Goal: Task Accomplishment & Management: Manage account settings

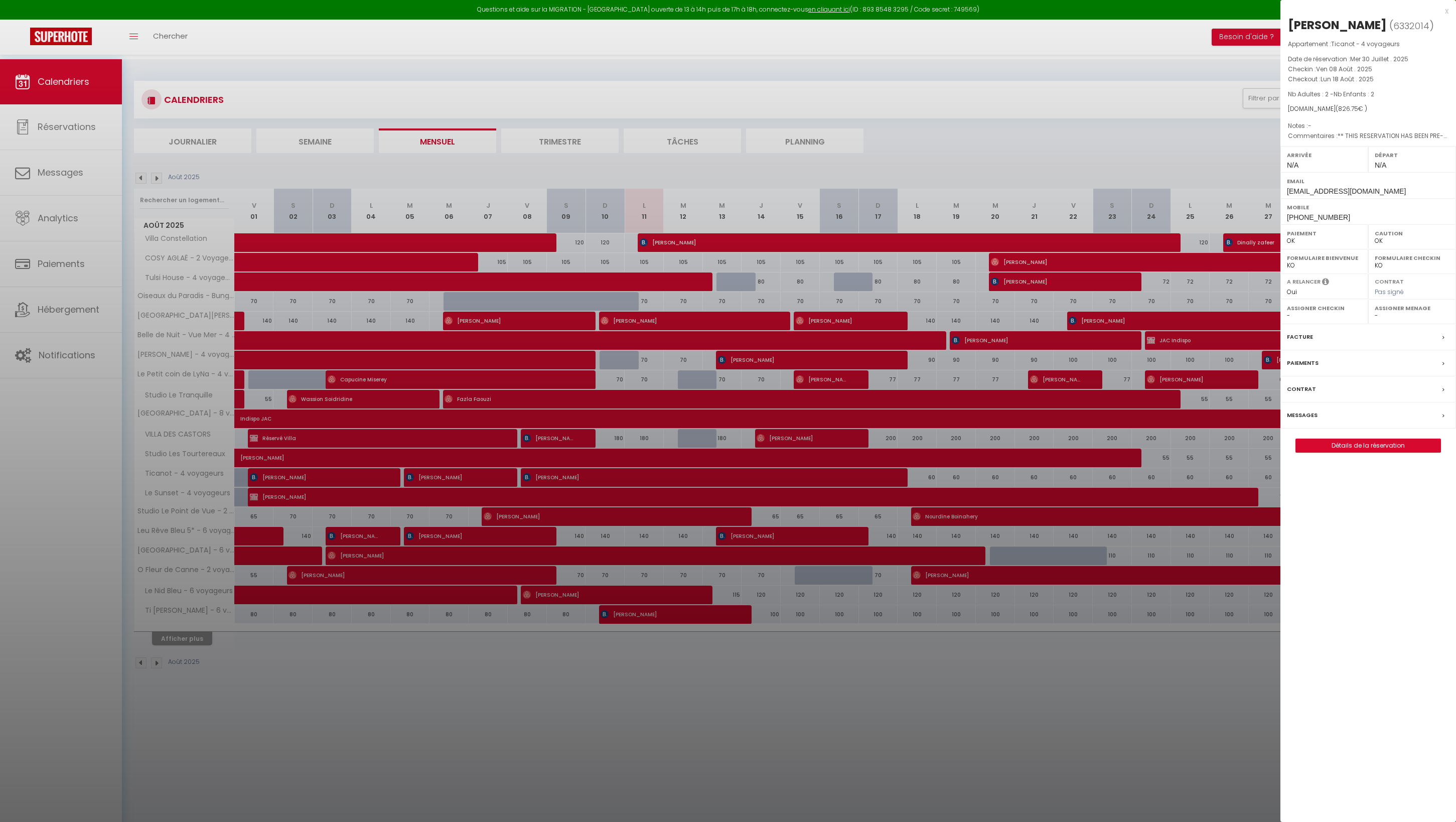
select select "0"
click at [38, 451] on div at bounding box center [728, 411] width 1456 height 822
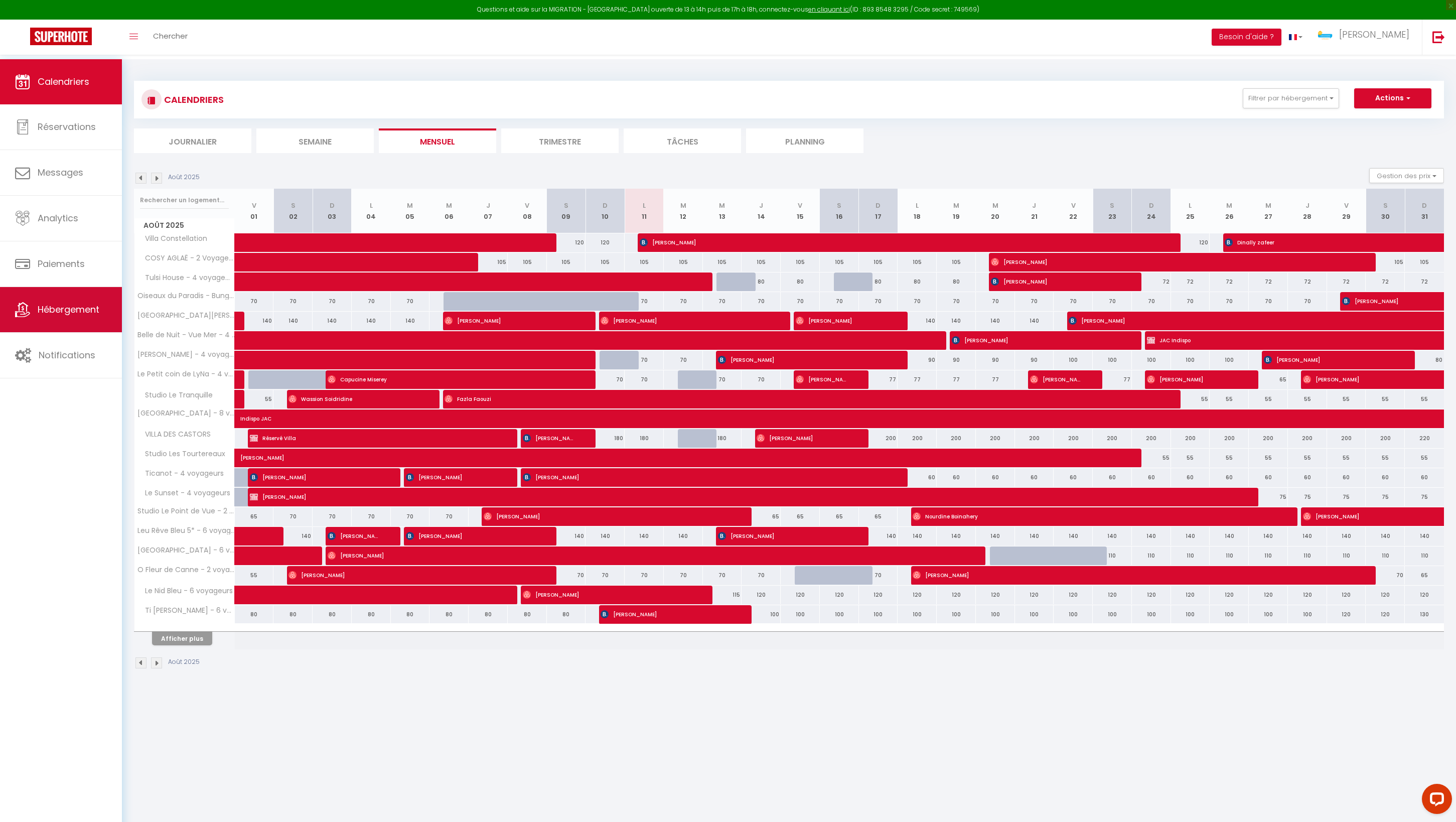
click at [96, 315] on span "Hébergement" at bounding box center [68, 309] width 62 height 12
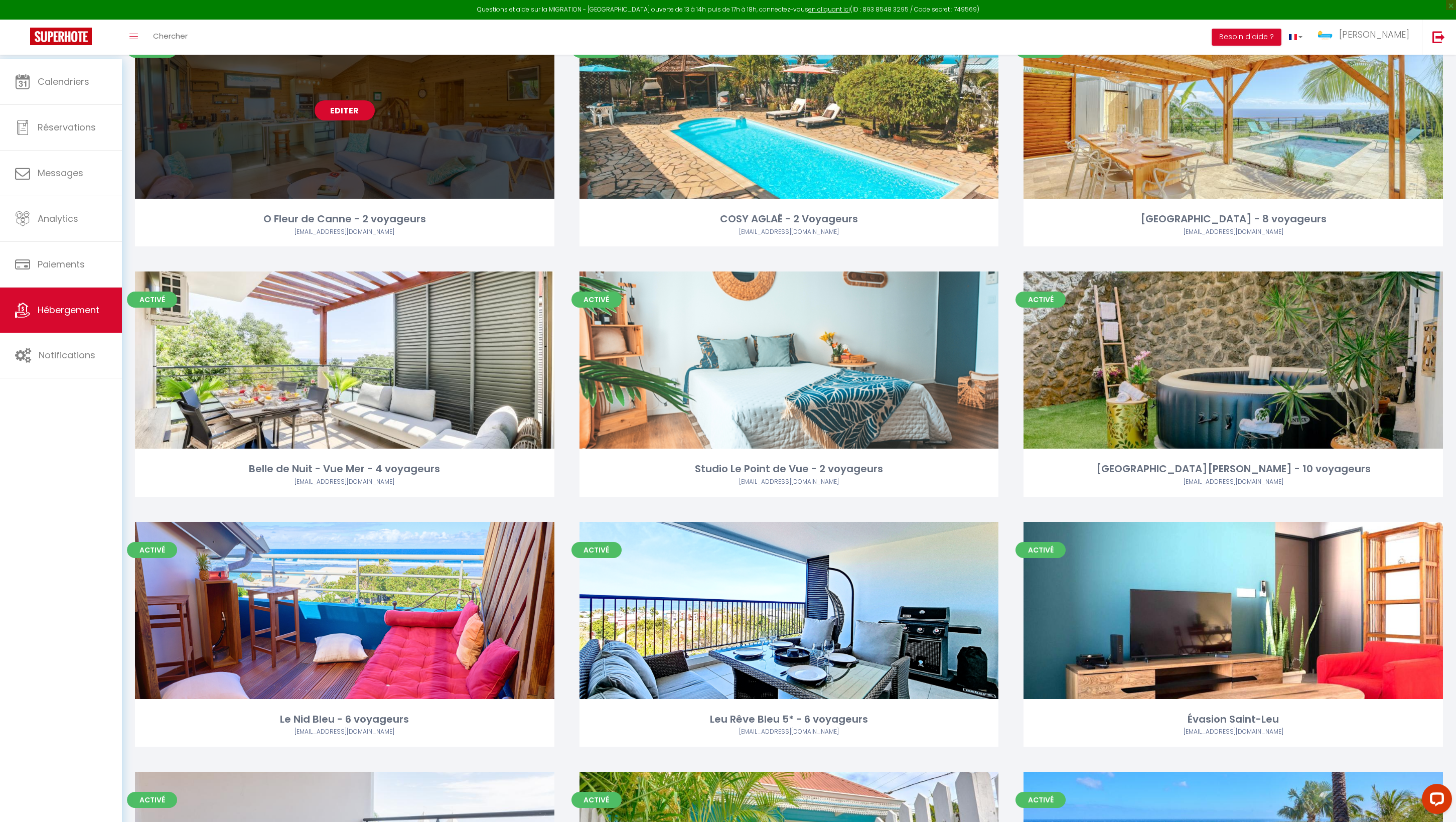
scroll to position [1358, 0]
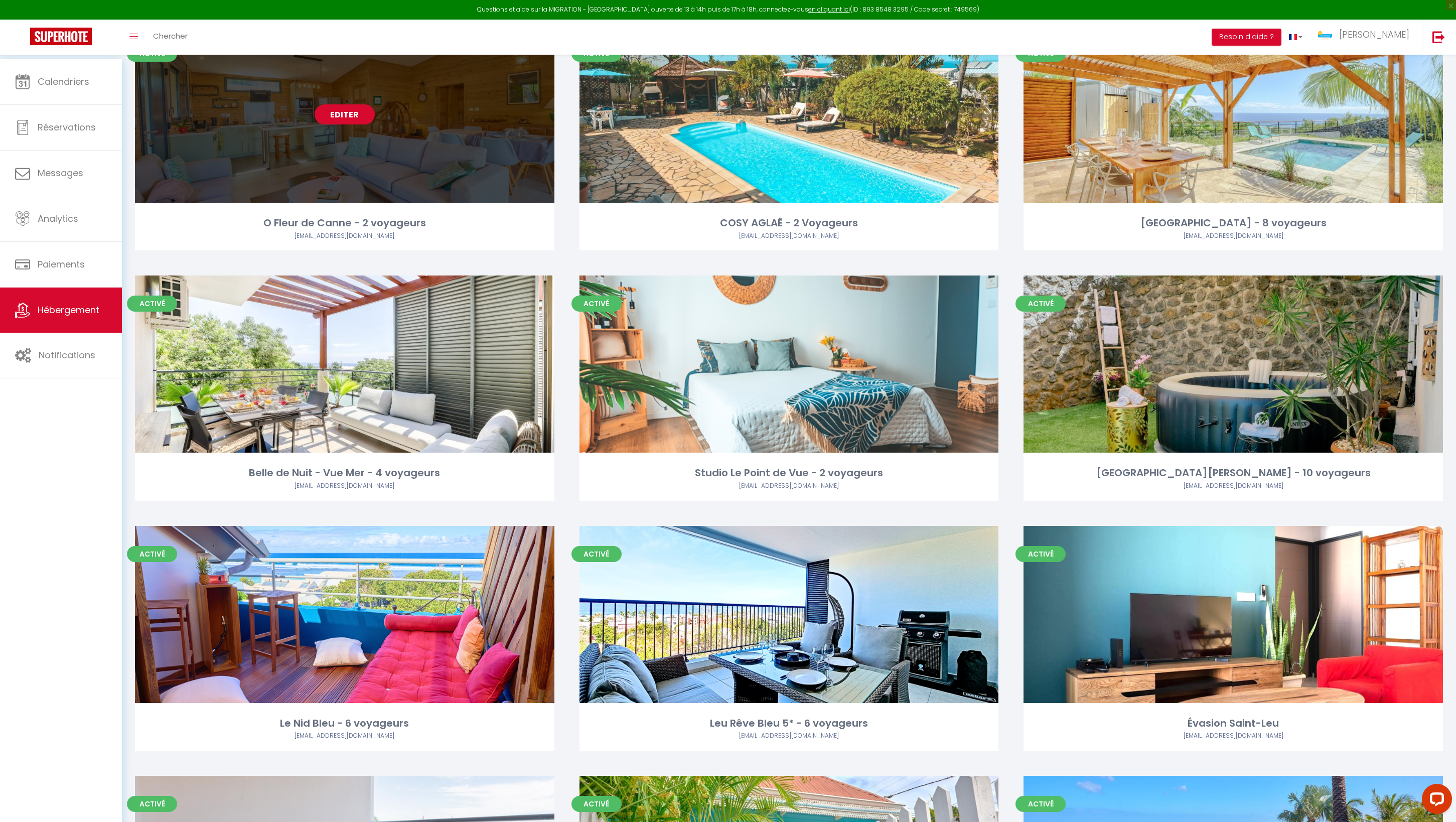
click at [387, 145] on div "Editer" at bounding box center [345, 114] width 419 height 177
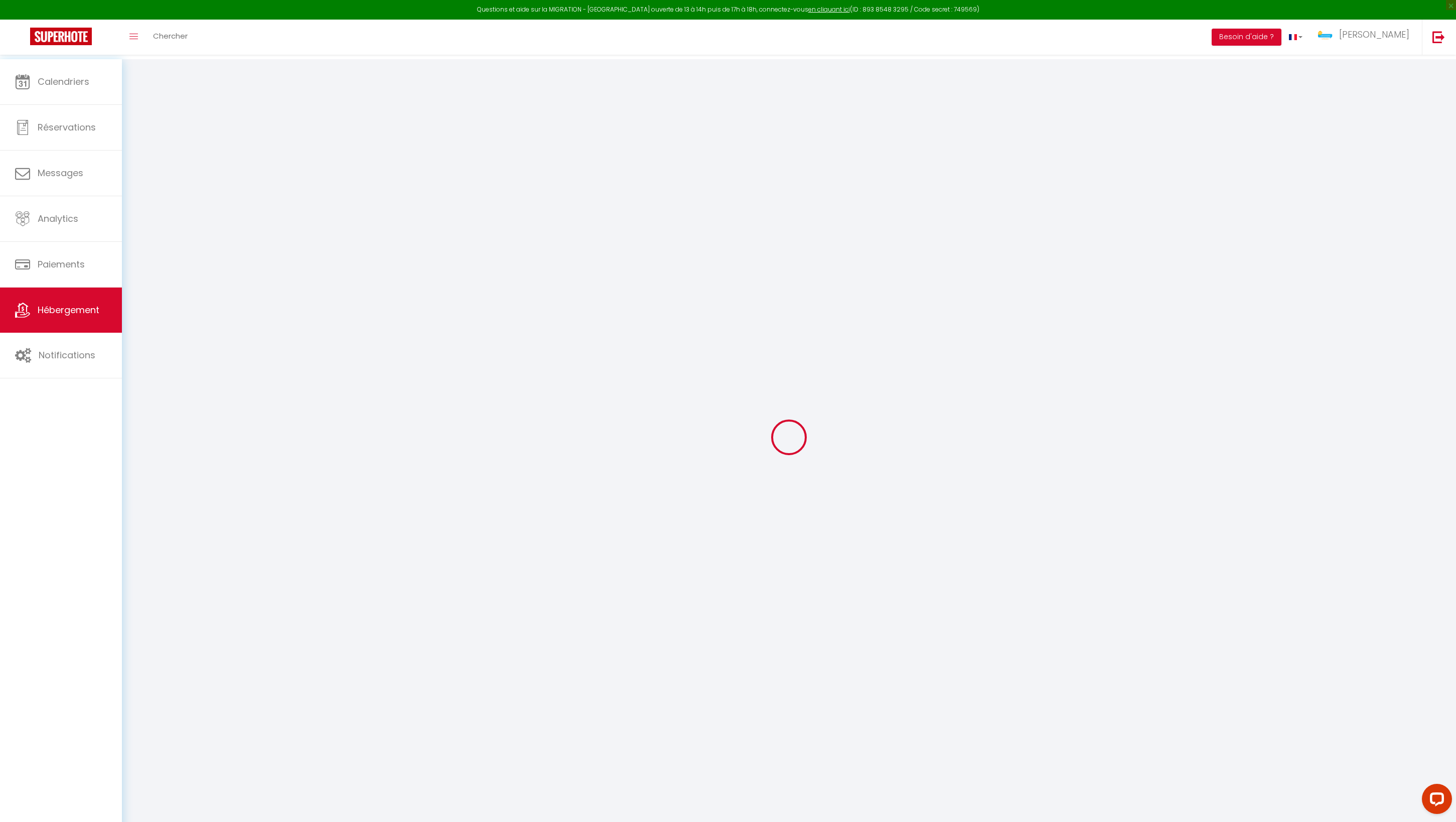
select select
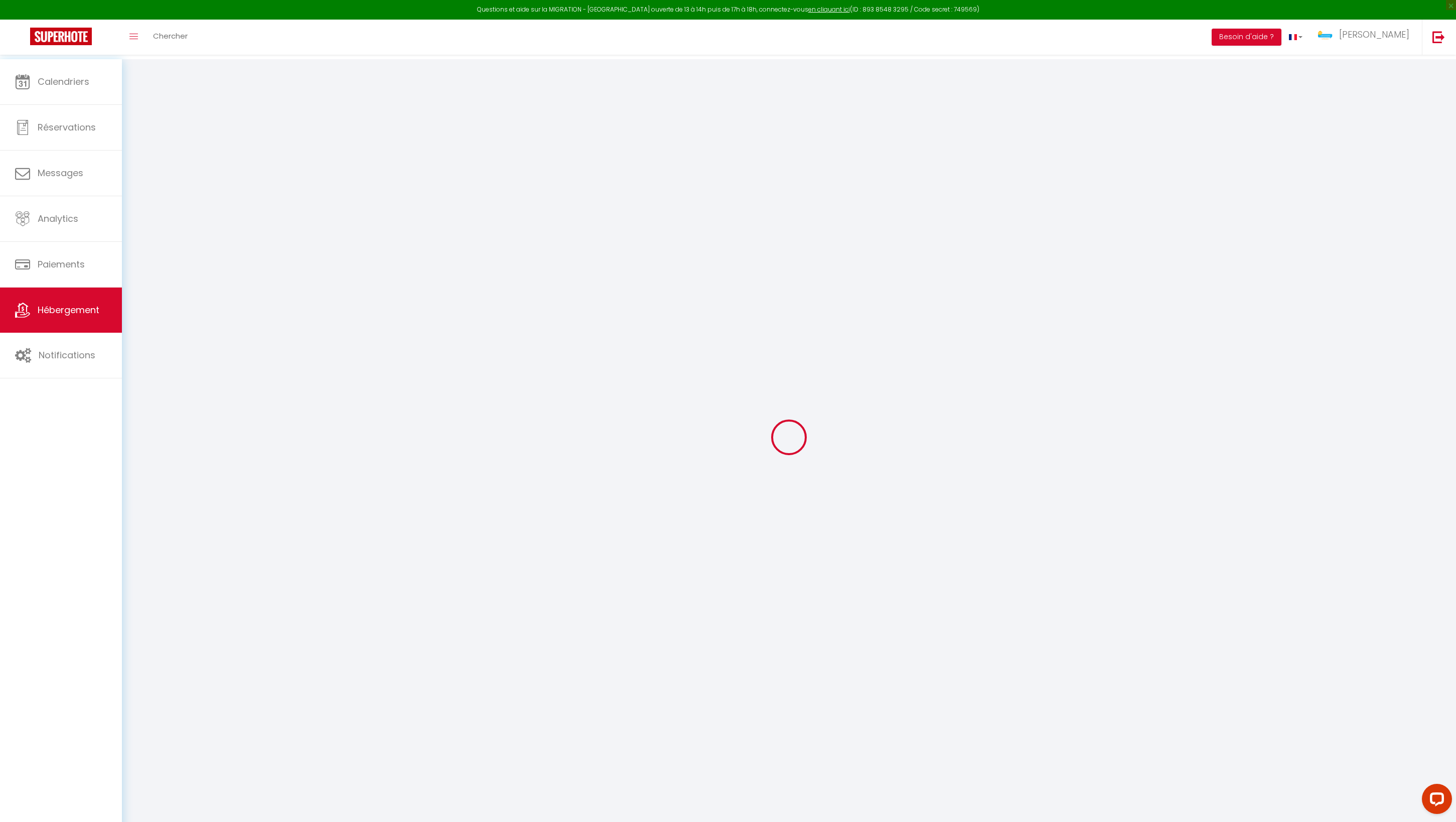
select select
checkbox input "false"
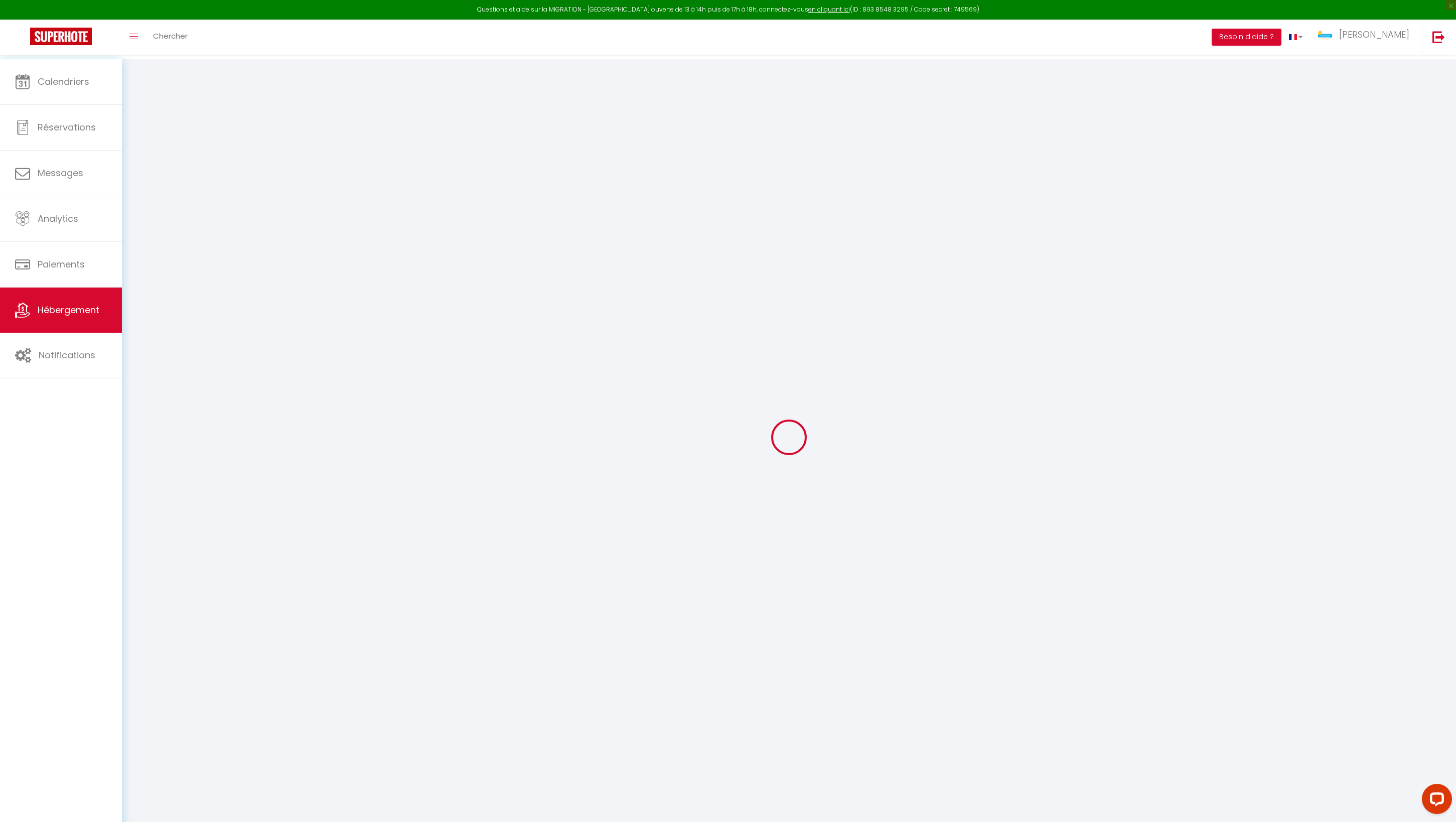
select select
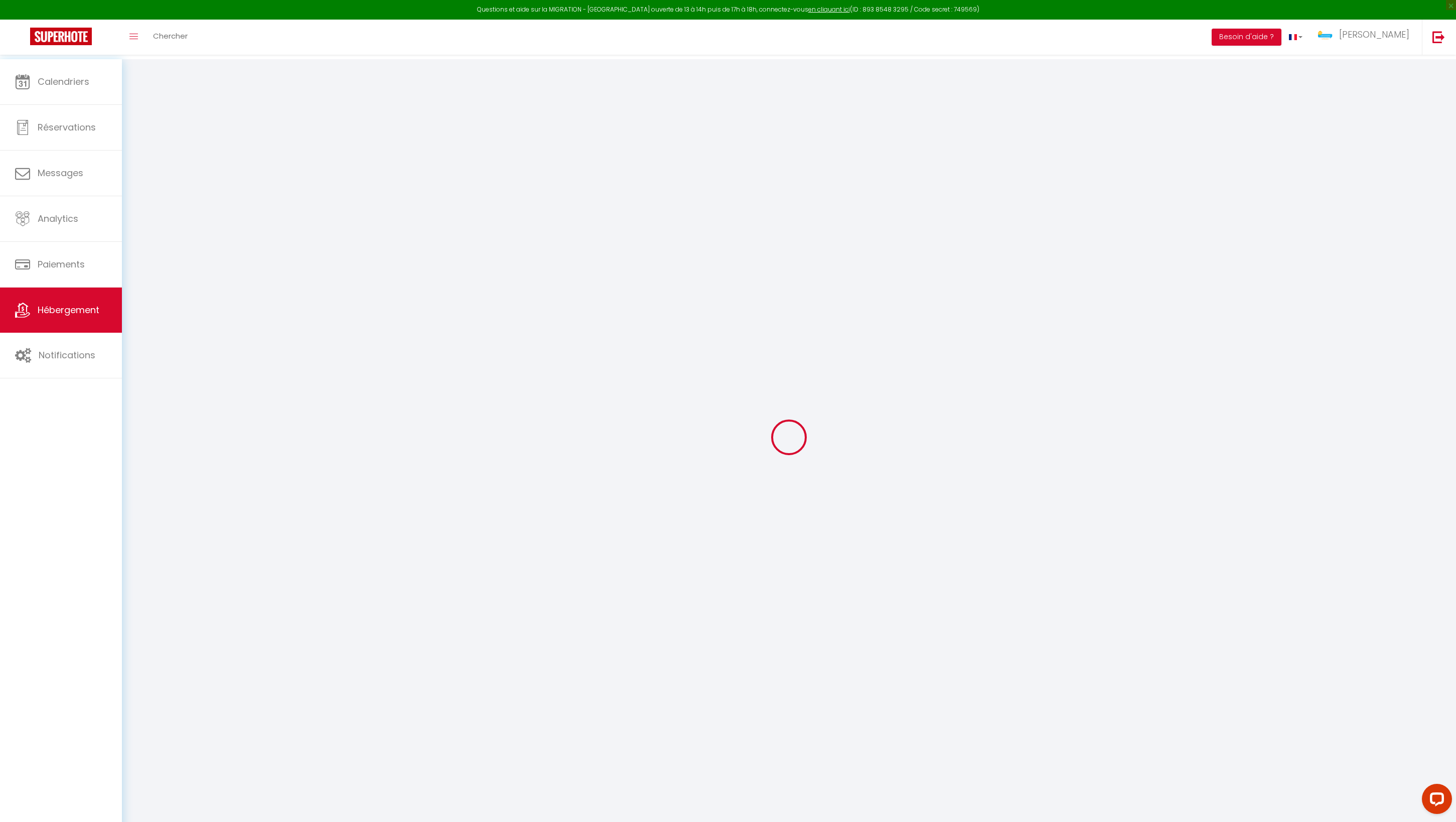
select select
checkbox input "false"
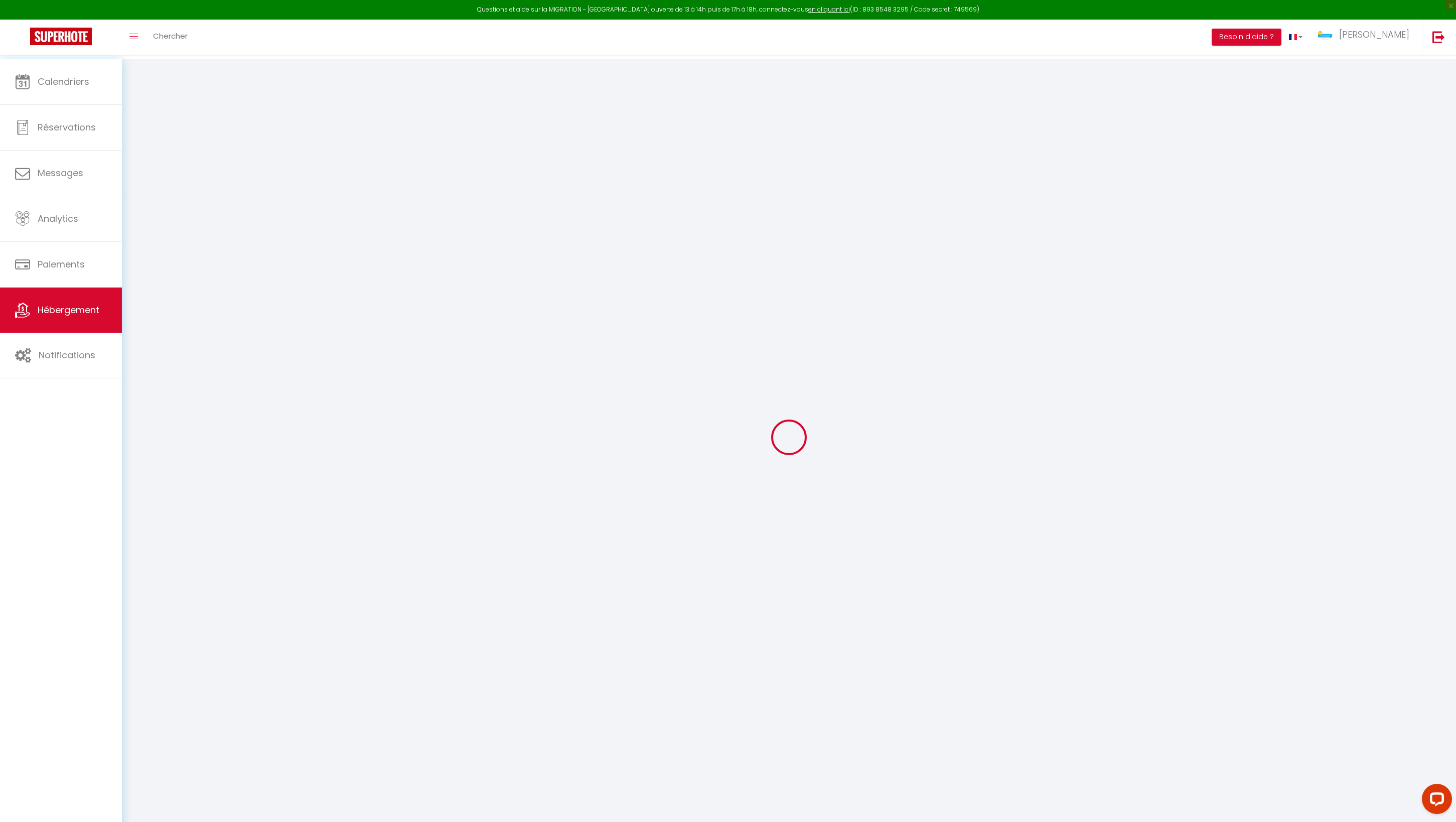
checkbox input "false"
select select
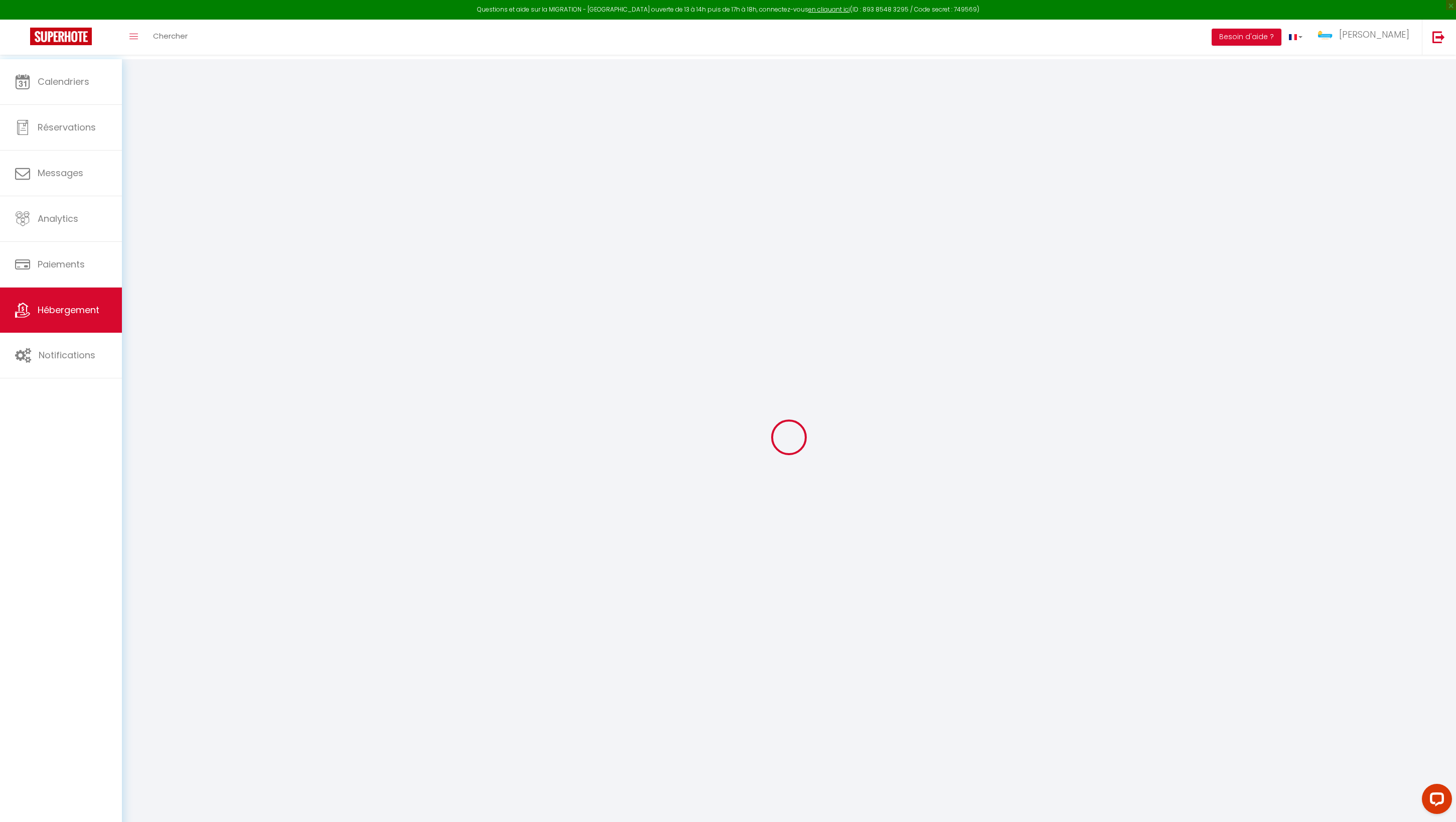
select select
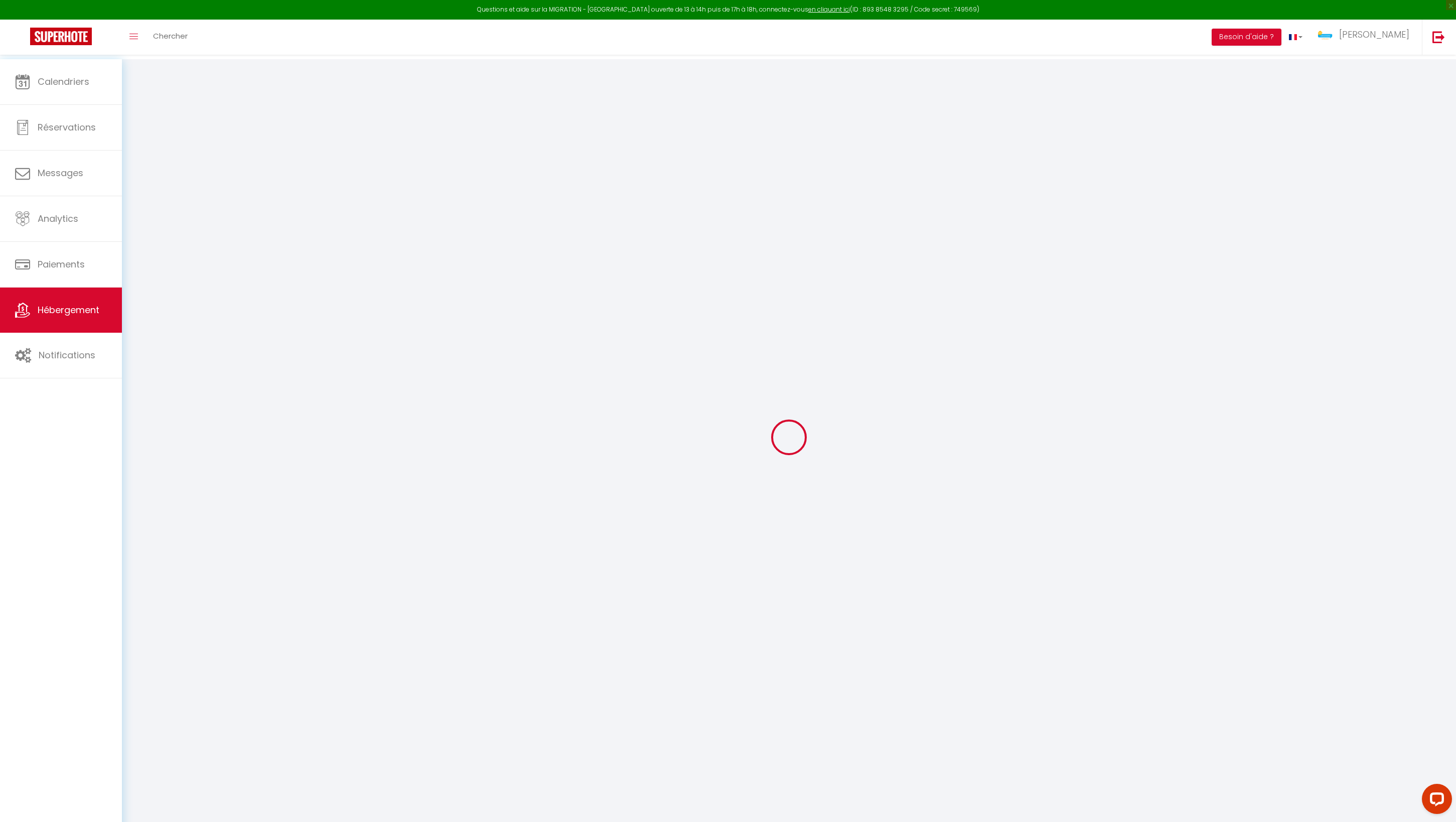
checkbox input "false"
select select
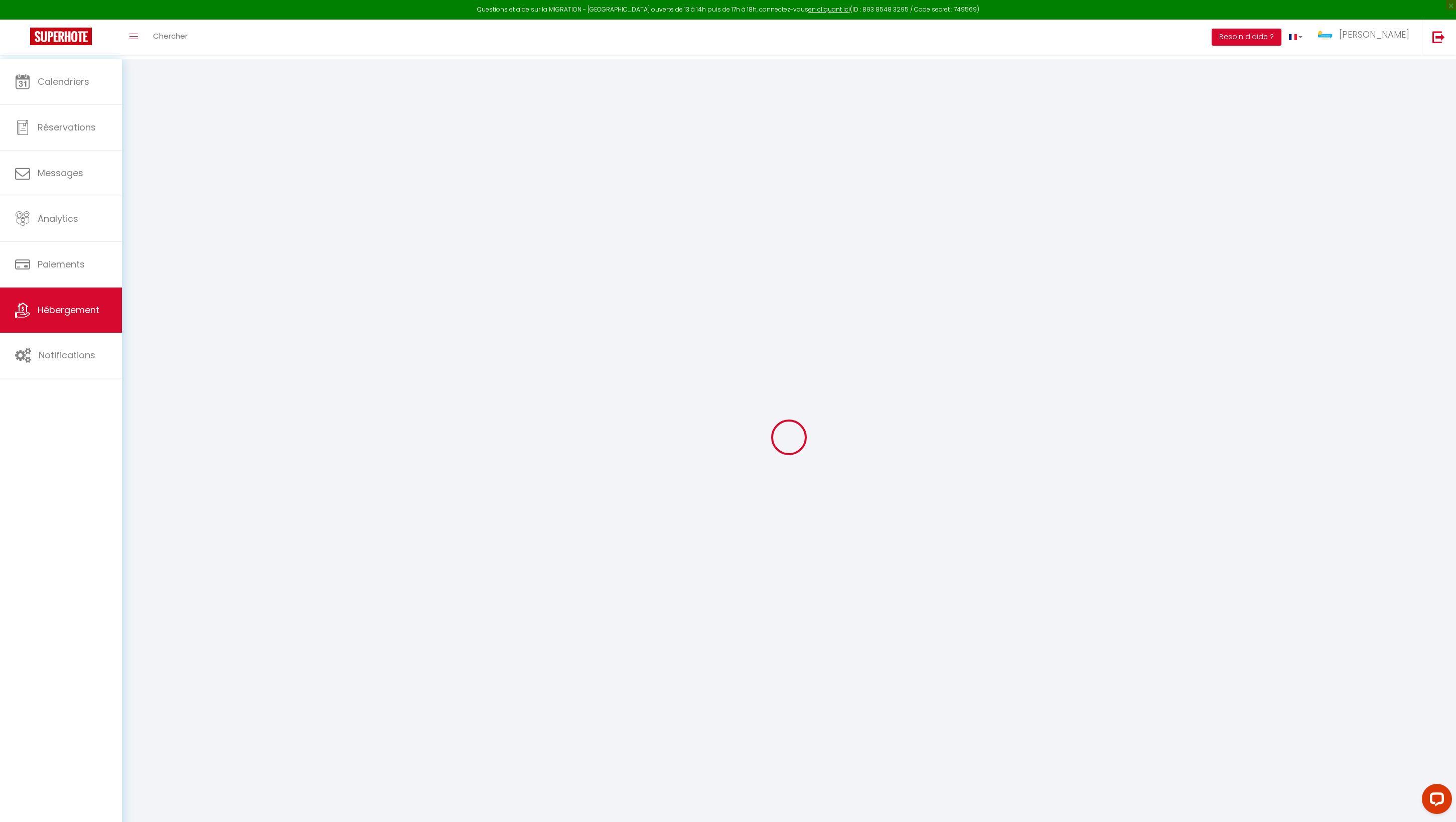
select select
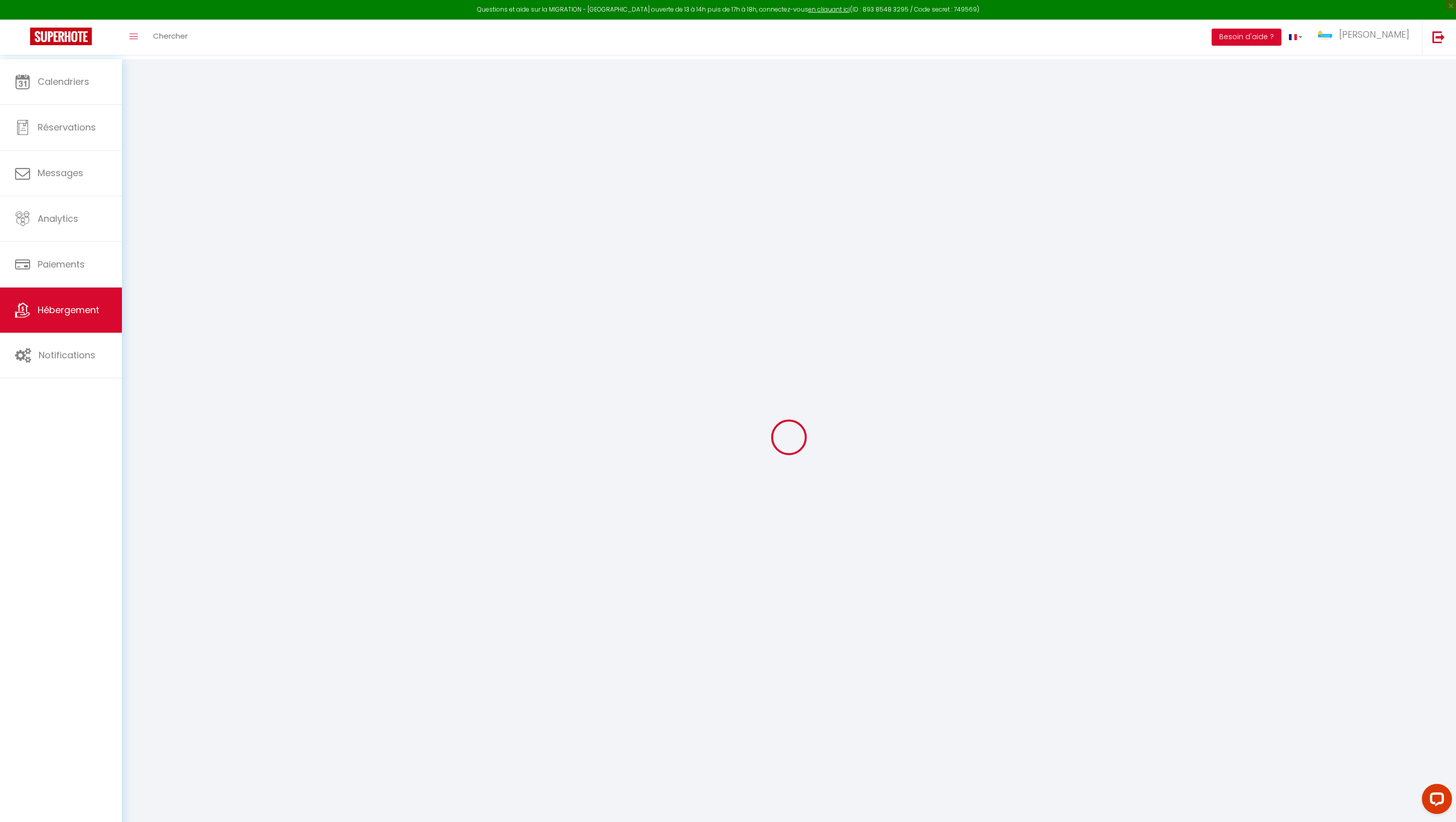
select select
checkbox input "false"
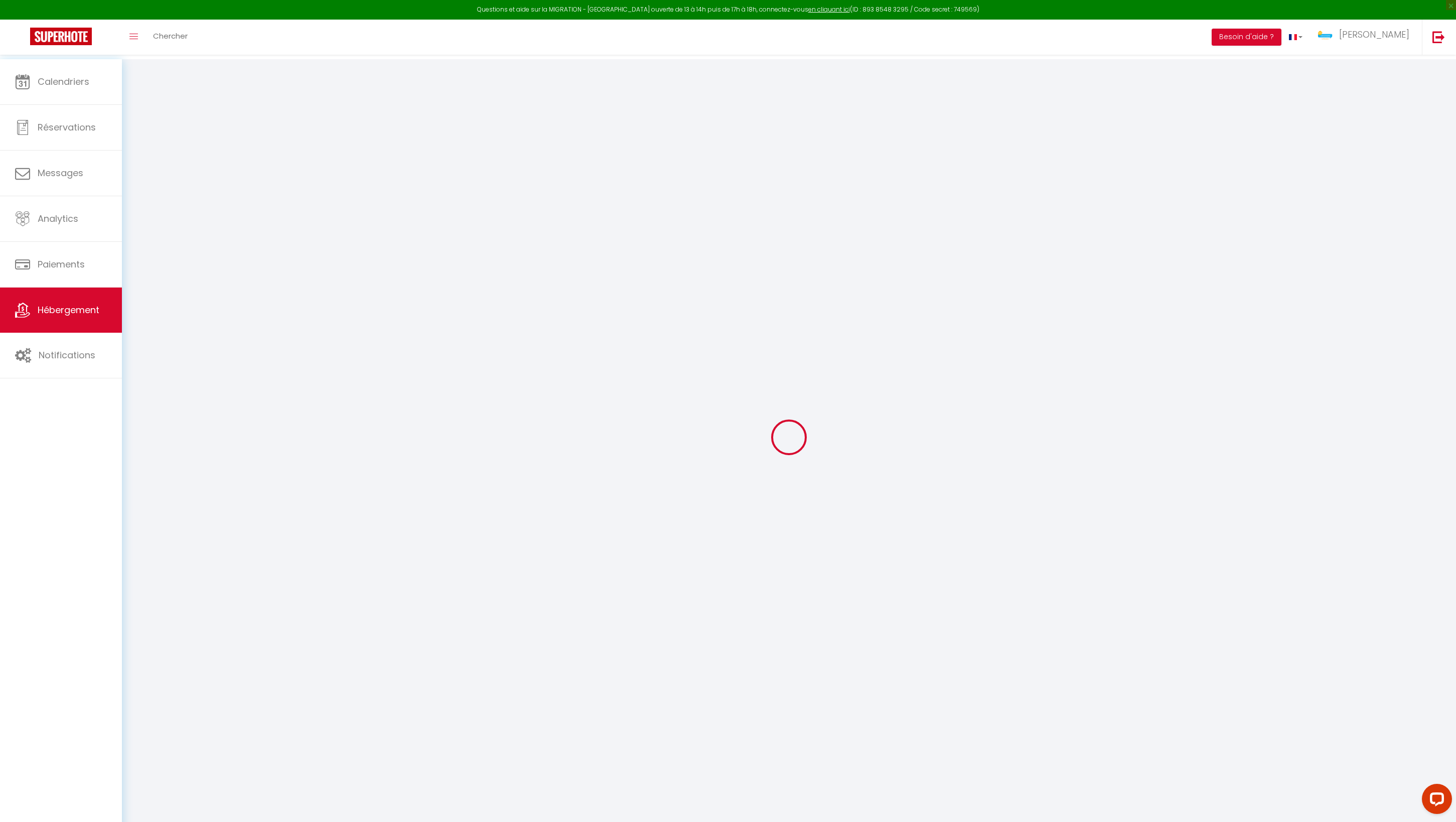
checkbox input "false"
select select
type input "O Fleur de Canne - 2 voyageurs"
type input "[PERSON_NAME]"
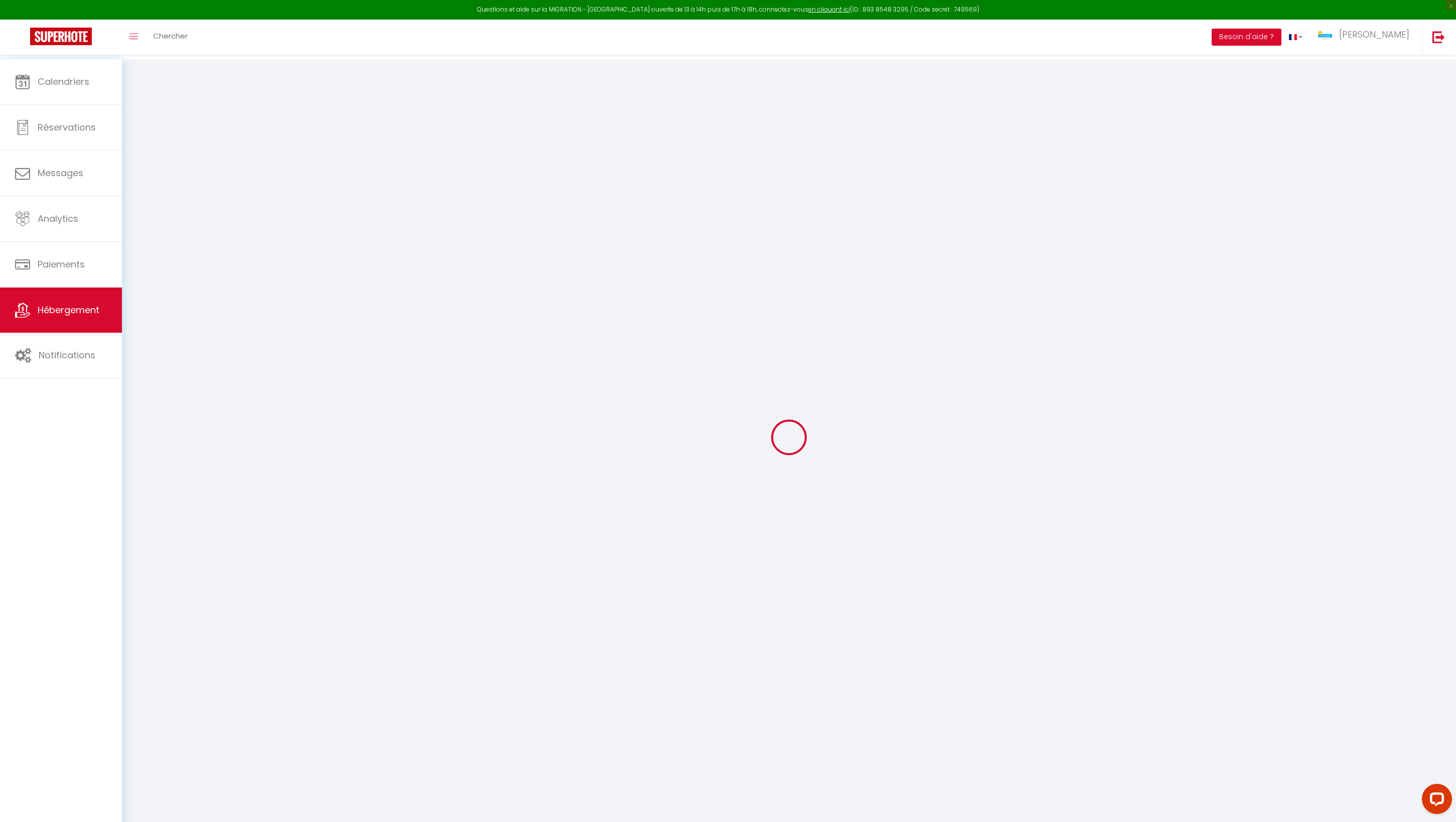
type input "Guyon"
type input "58 Chemin [PERSON_NAME]"
type input "97429"
type input "Petite-Ile"
select select "houses"
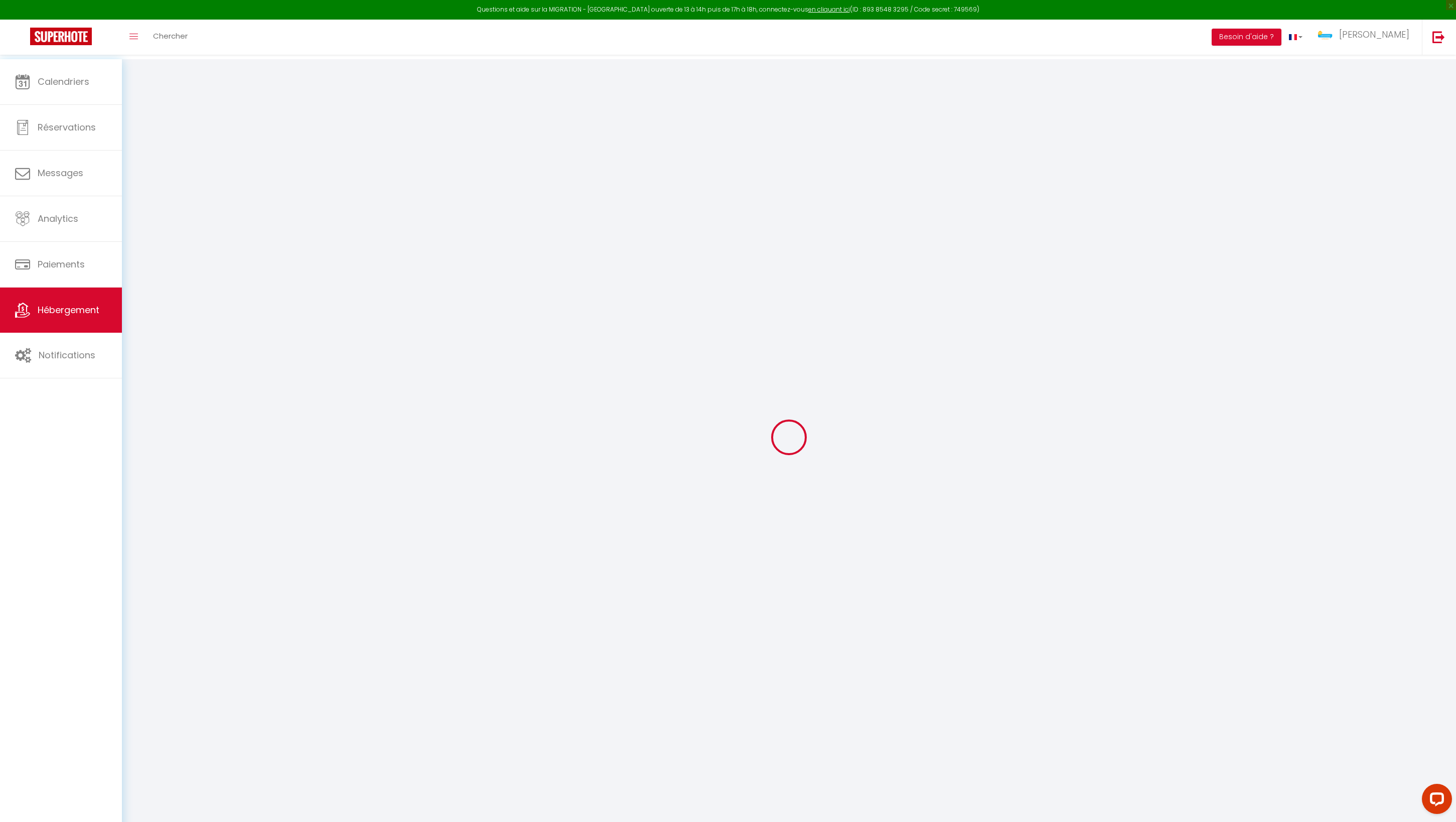
select select "2"
type input "65"
type input "6"
type input "130"
type input "5"
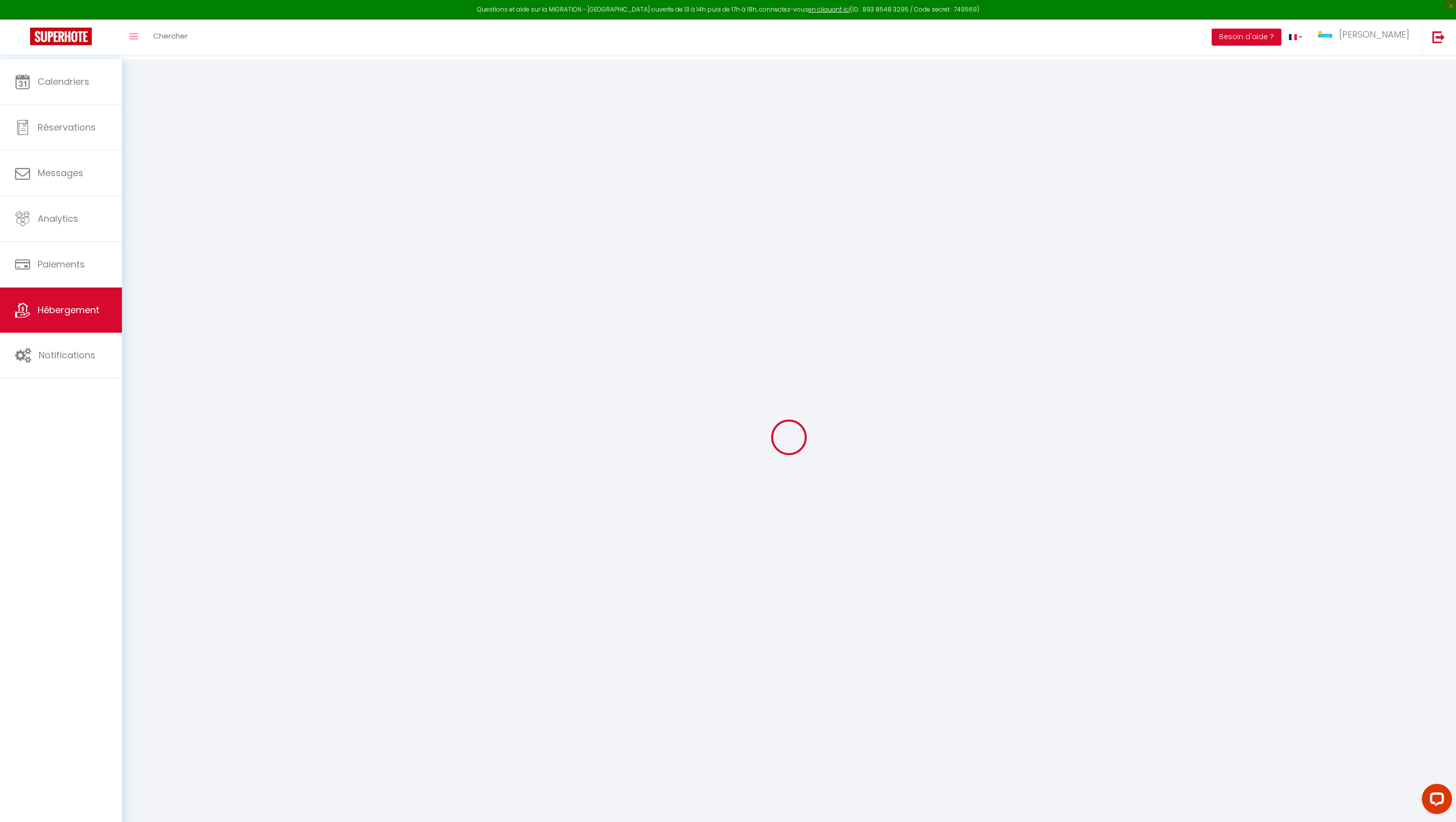
type input "2.30"
type input "500"
select select
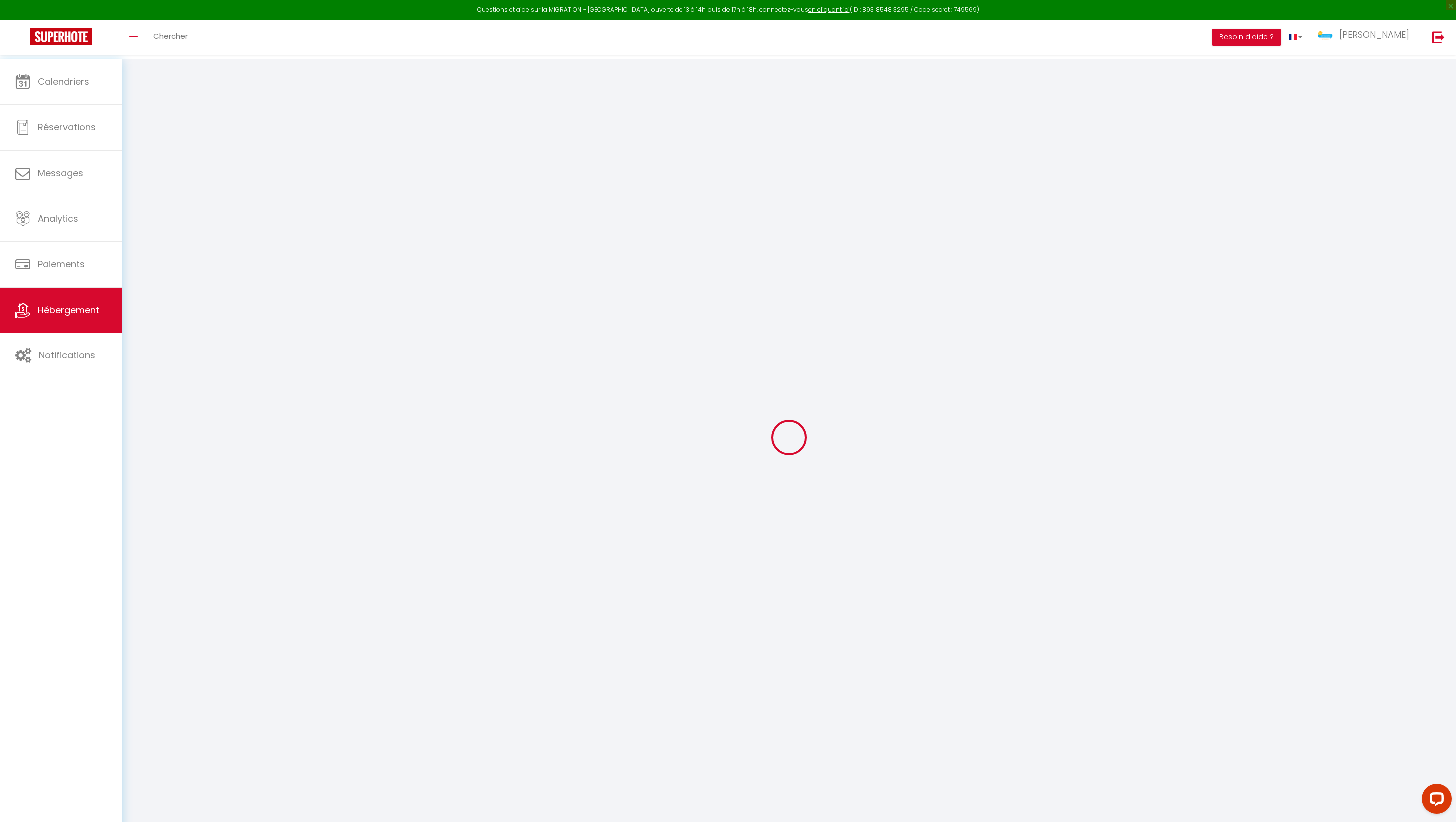
select select
type input "58 Chemin [PERSON_NAME]"
type input "97429"
type input "Petite-Ile"
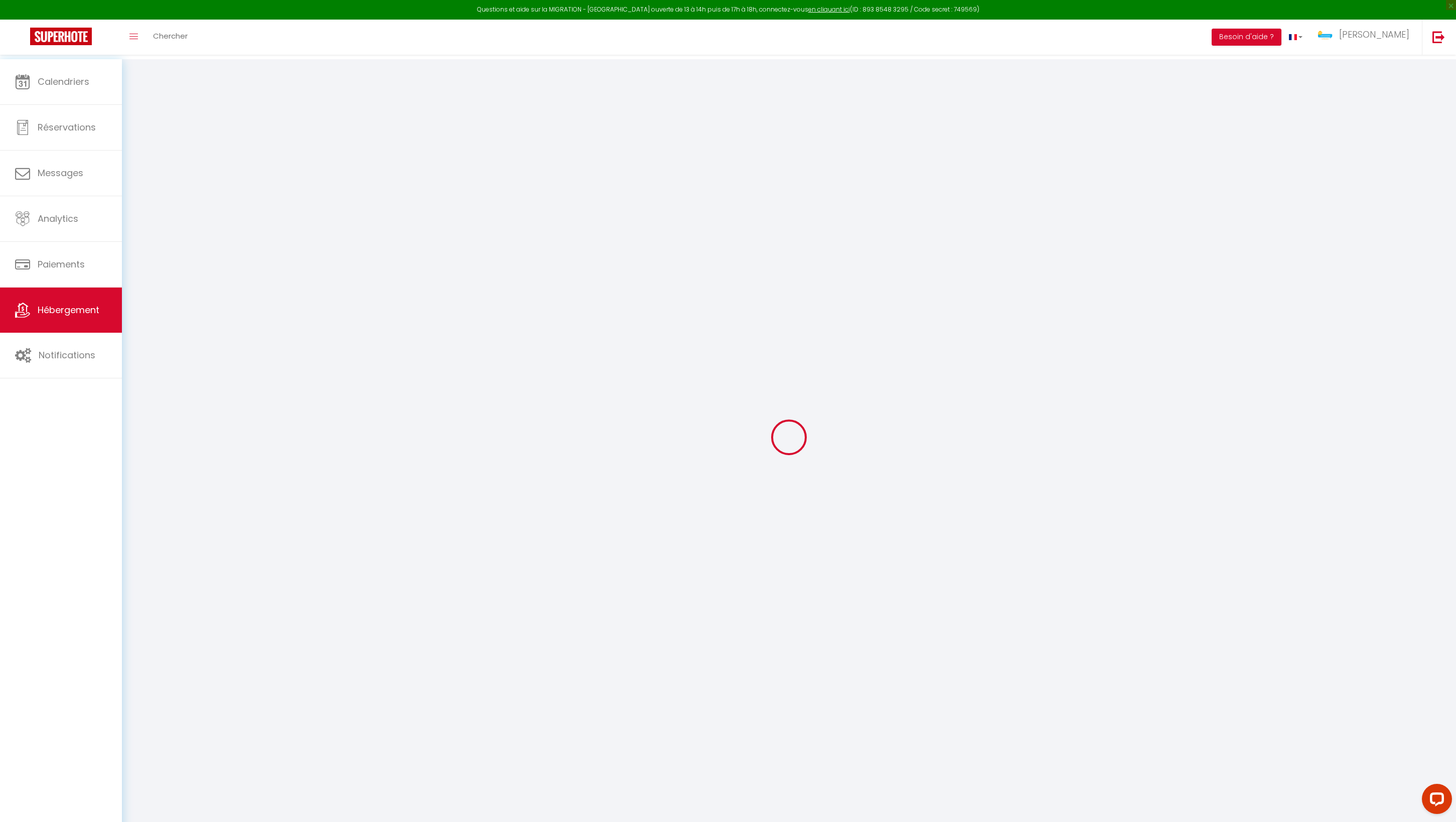
select select "177"
type input "[EMAIL_ADDRESS][DOMAIN_NAME]"
select select "15530"
checkbox input "false"
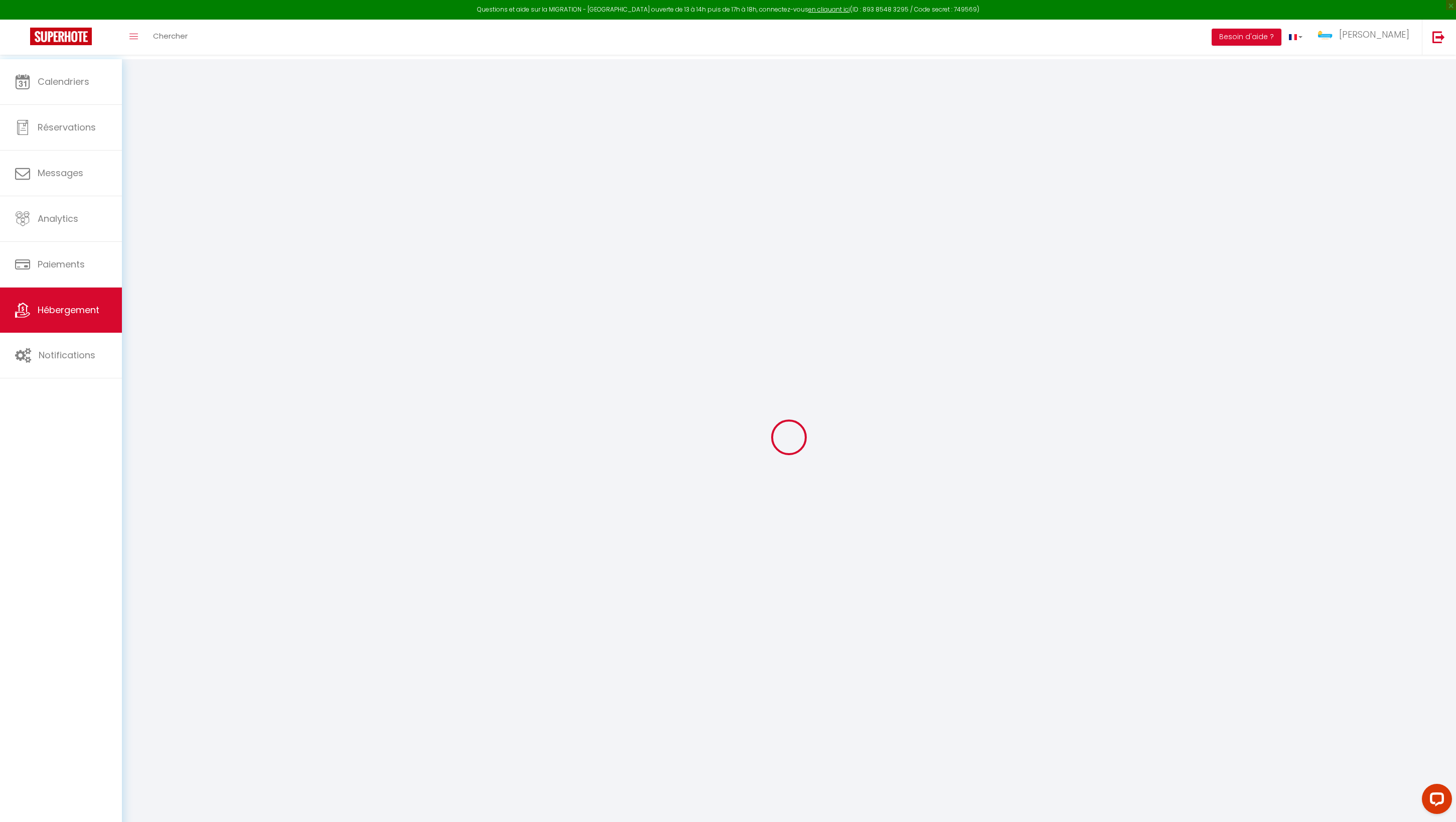
checkbox input "false"
radio input "true"
type input "90"
type input "0"
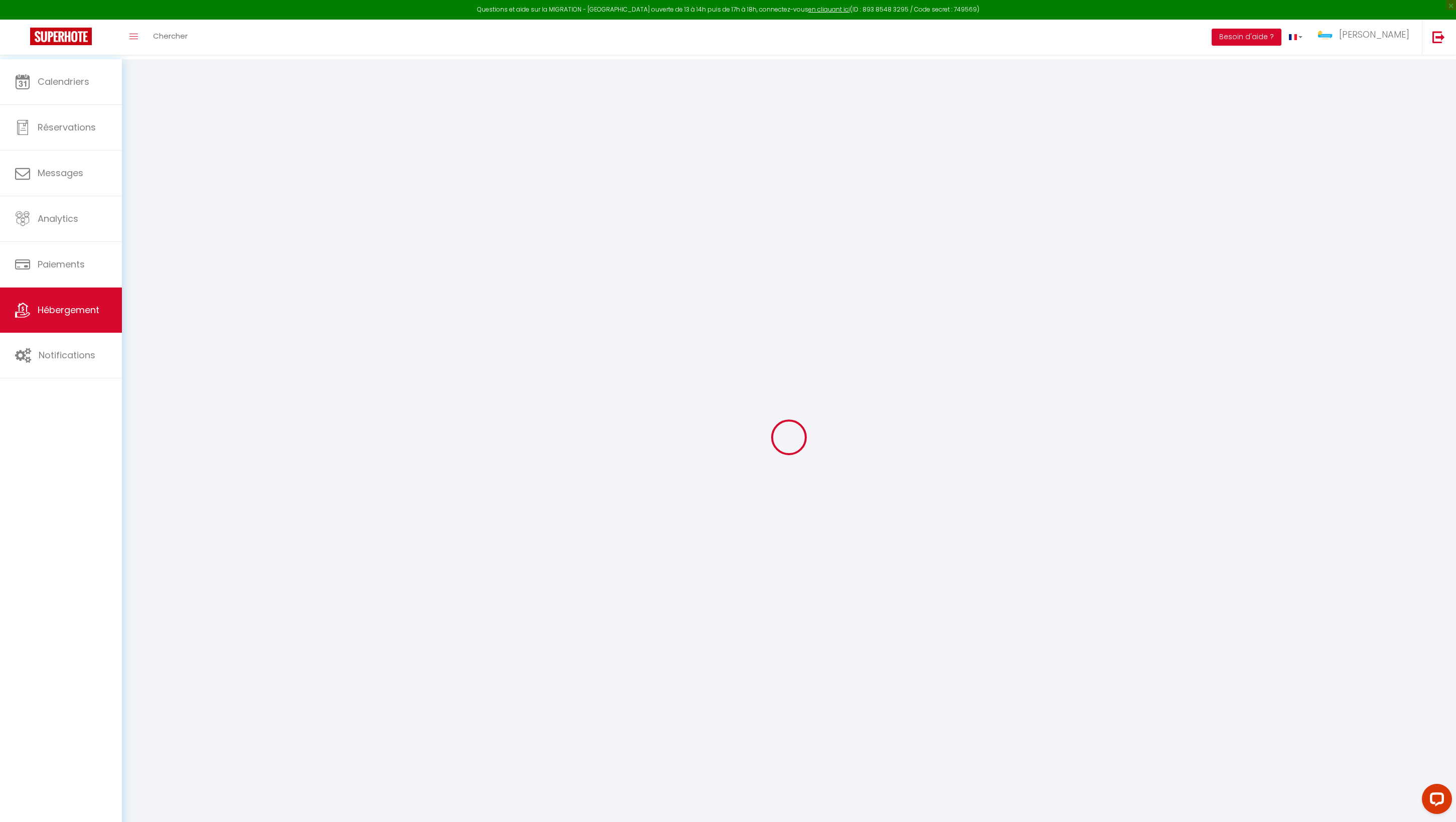
type input "40"
type input "0"
select select
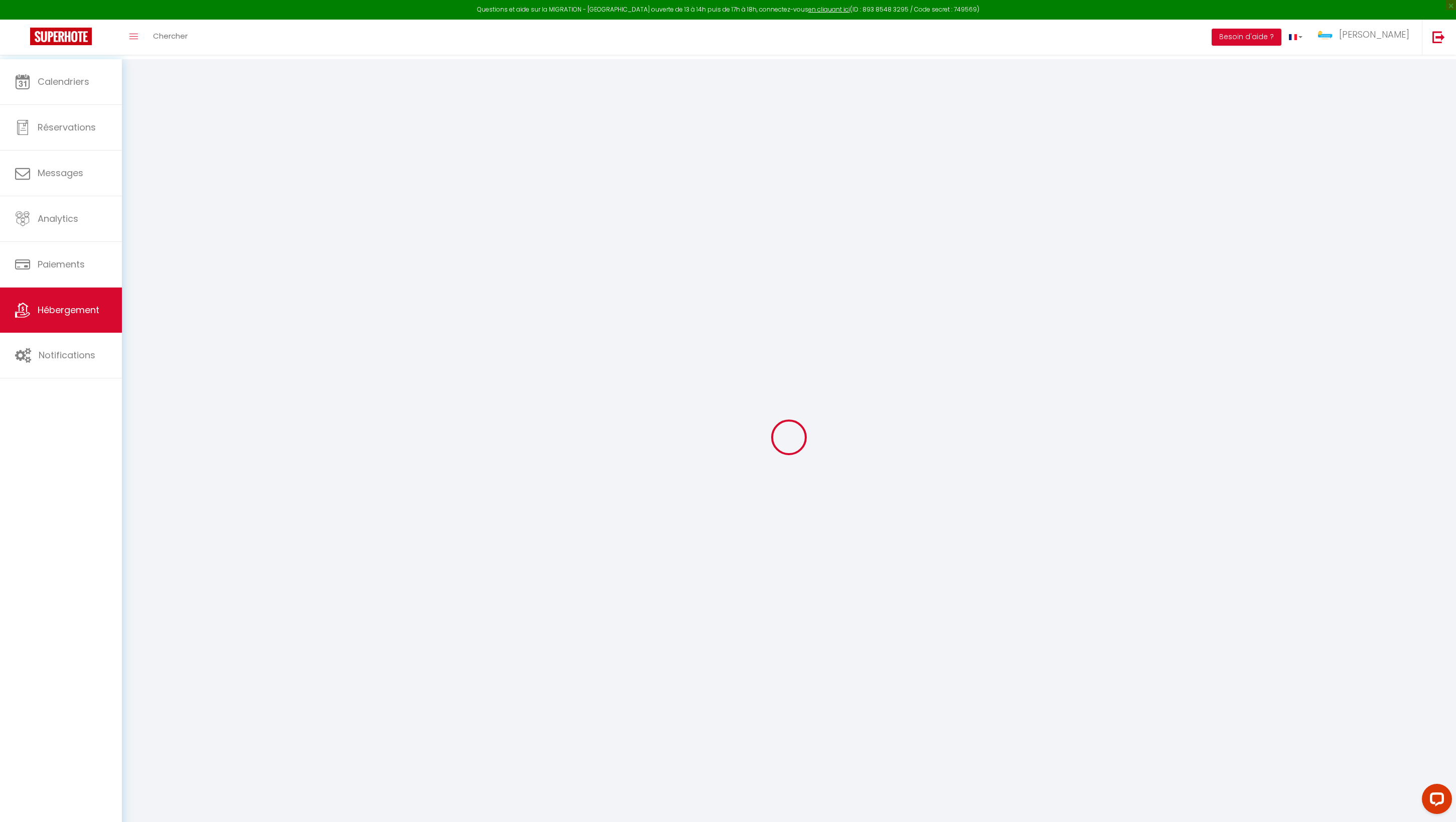
select select
checkbox input "false"
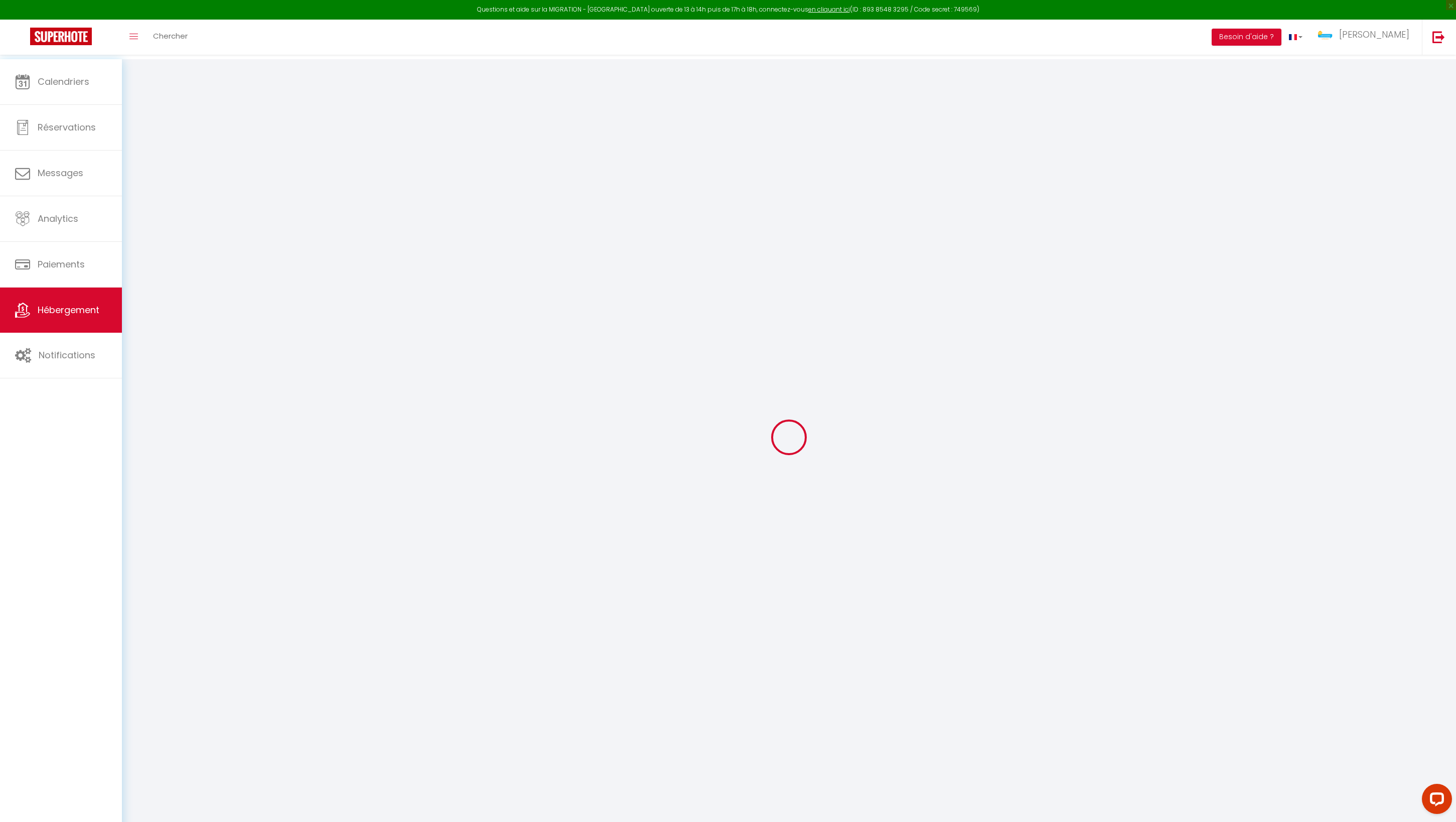
checkbox input "false"
select select
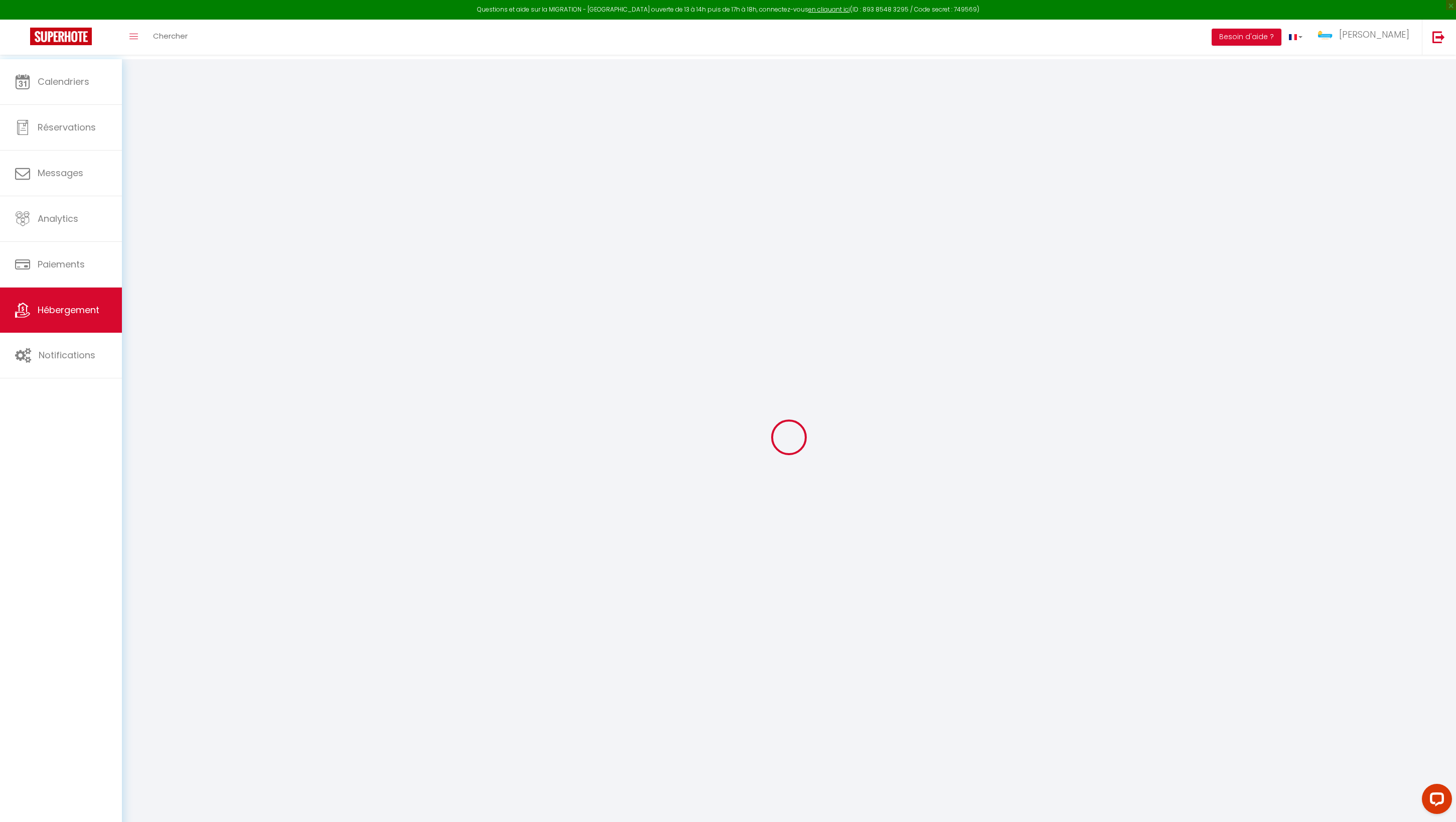
select select
checkbox input "false"
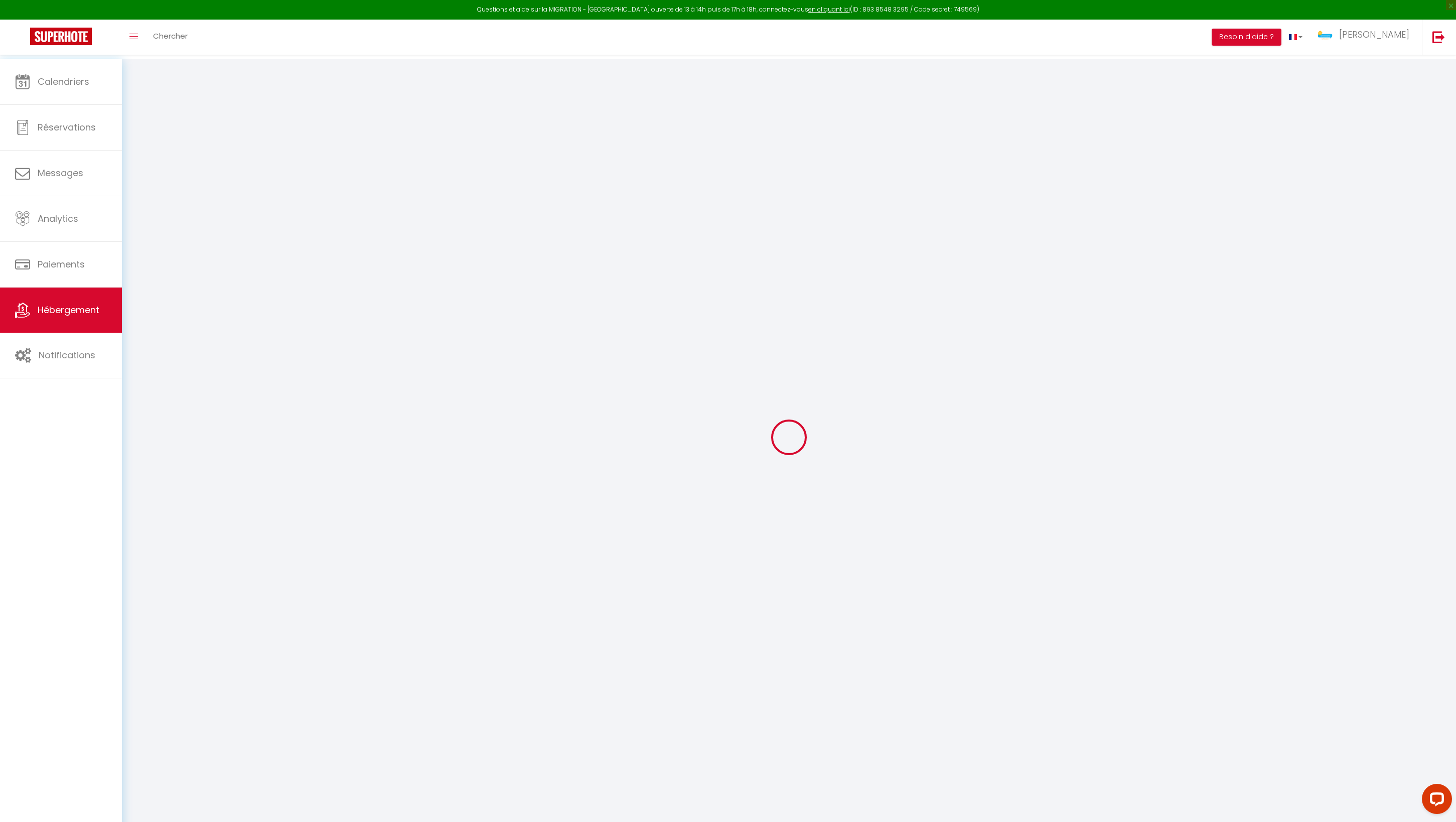
checkbox input "false"
select select "16:00"
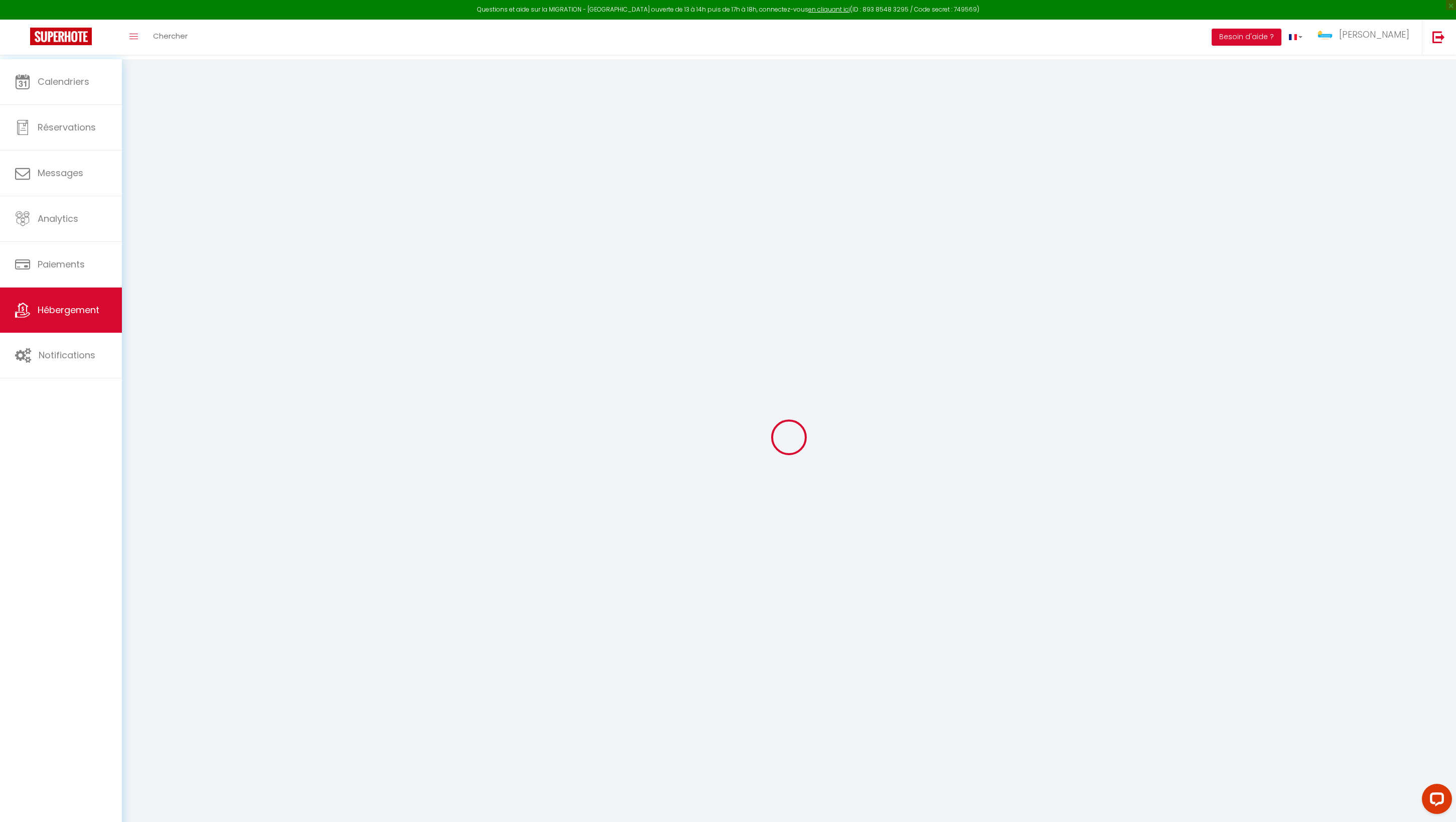
select select "17:00"
select select "10:00"
select select "30"
checkbox input "false"
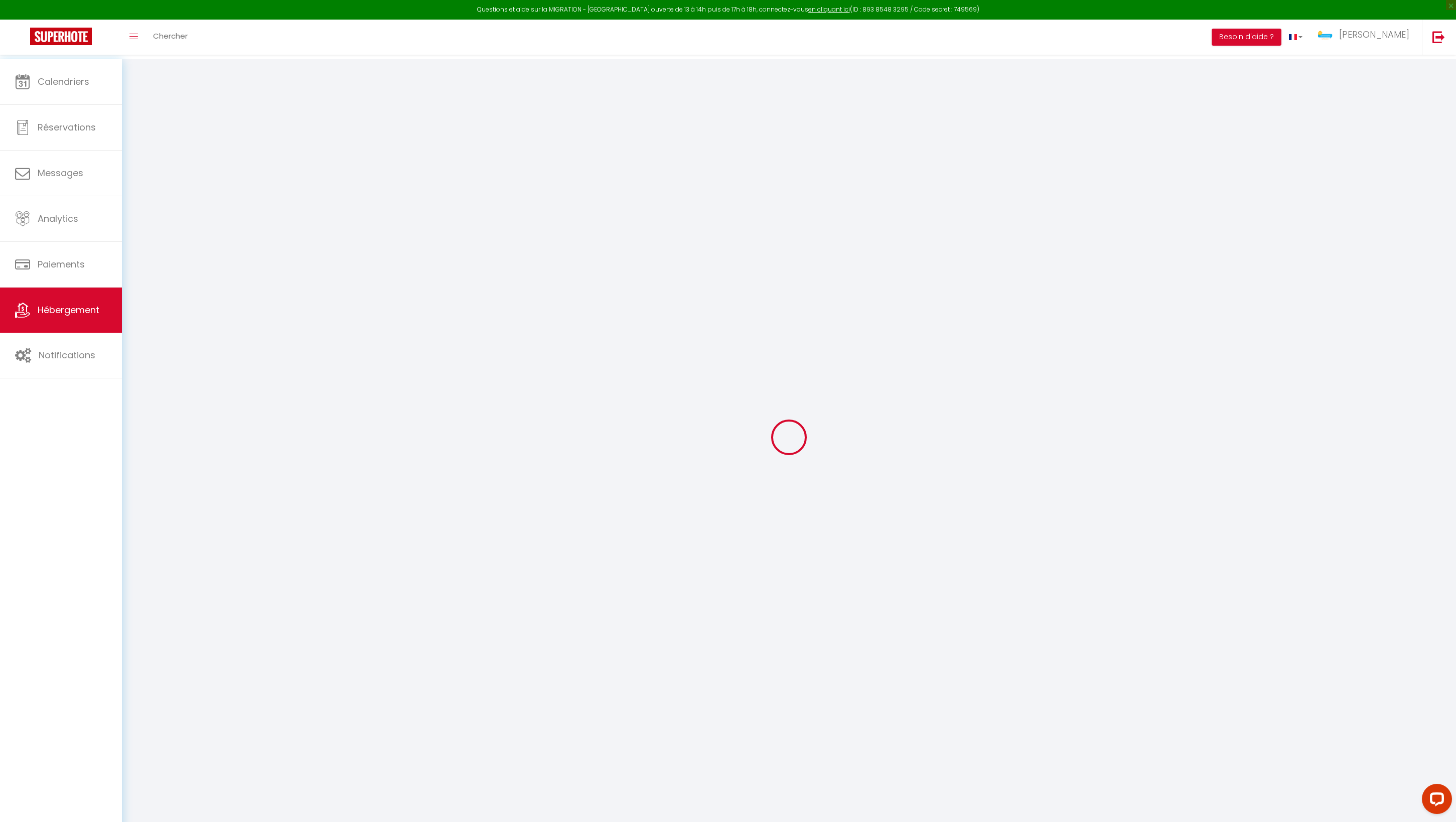
checkbox input "false"
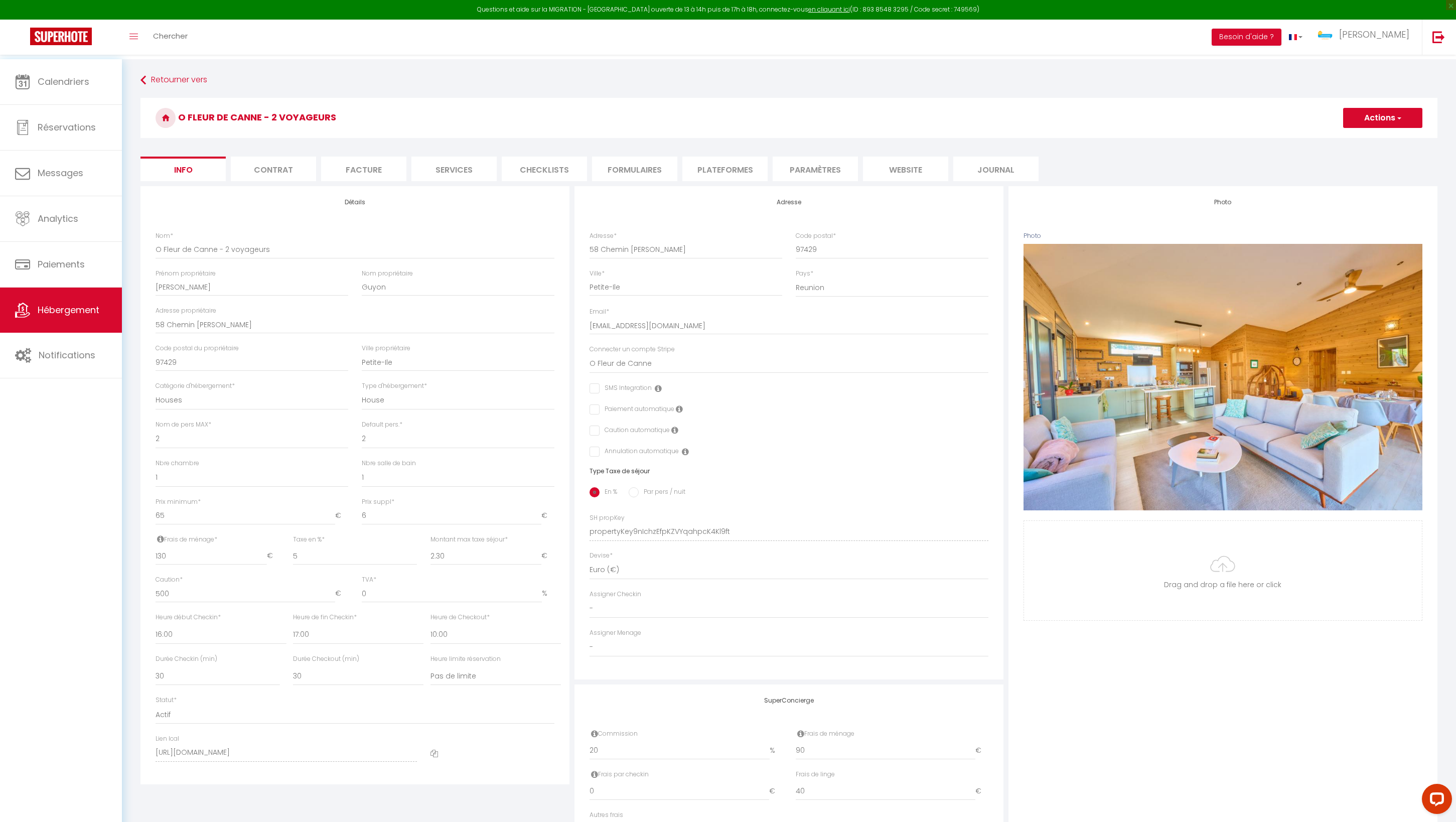
checkbox input "false"
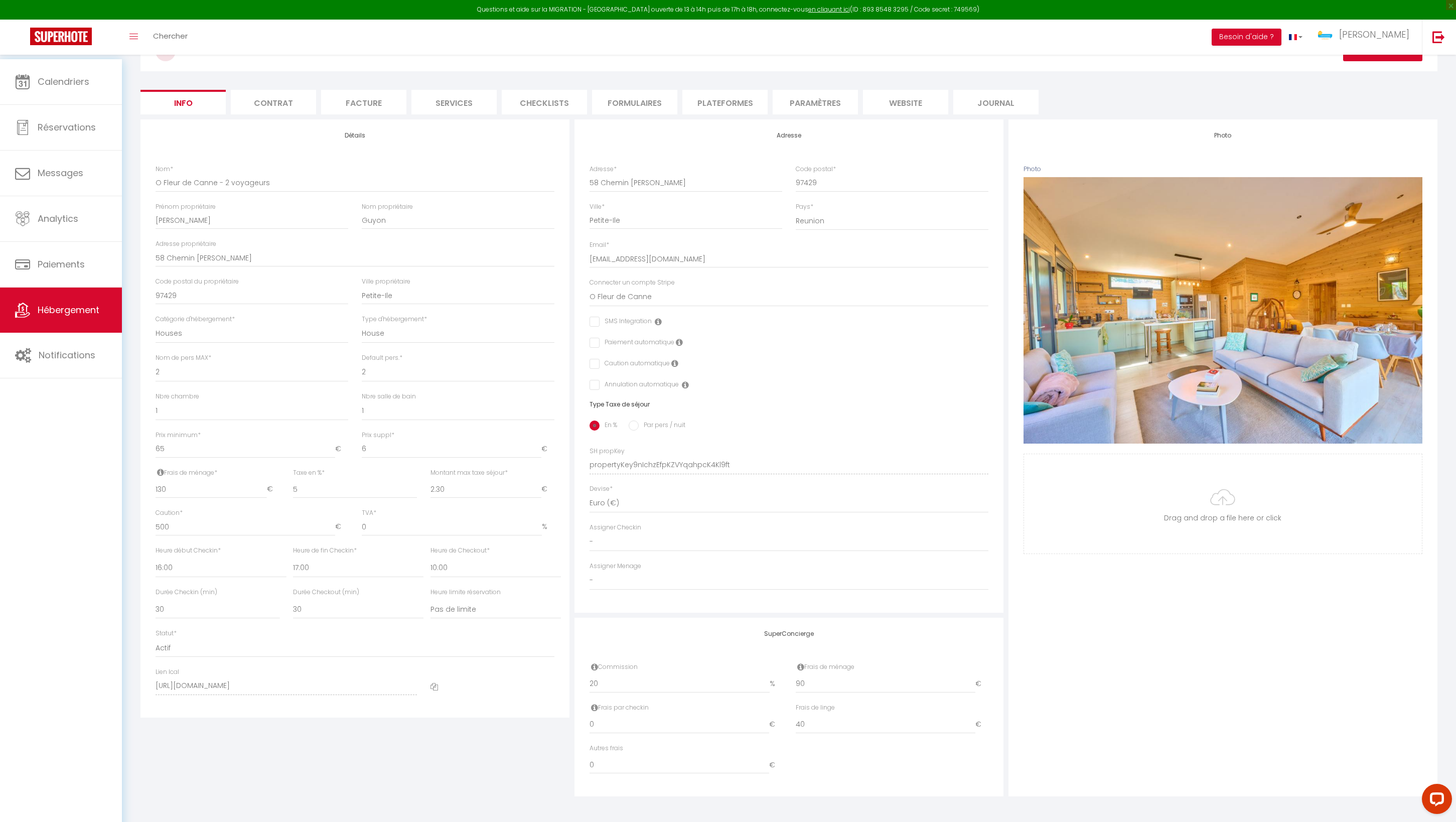
scroll to position [256, 0]
click at [801, 744] on div "Autres frais 0 €" at bounding box center [788, 764] width 412 height 41
click at [70, 270] on span "Paiements" at bounding box center [61, 264] width 47 height 12
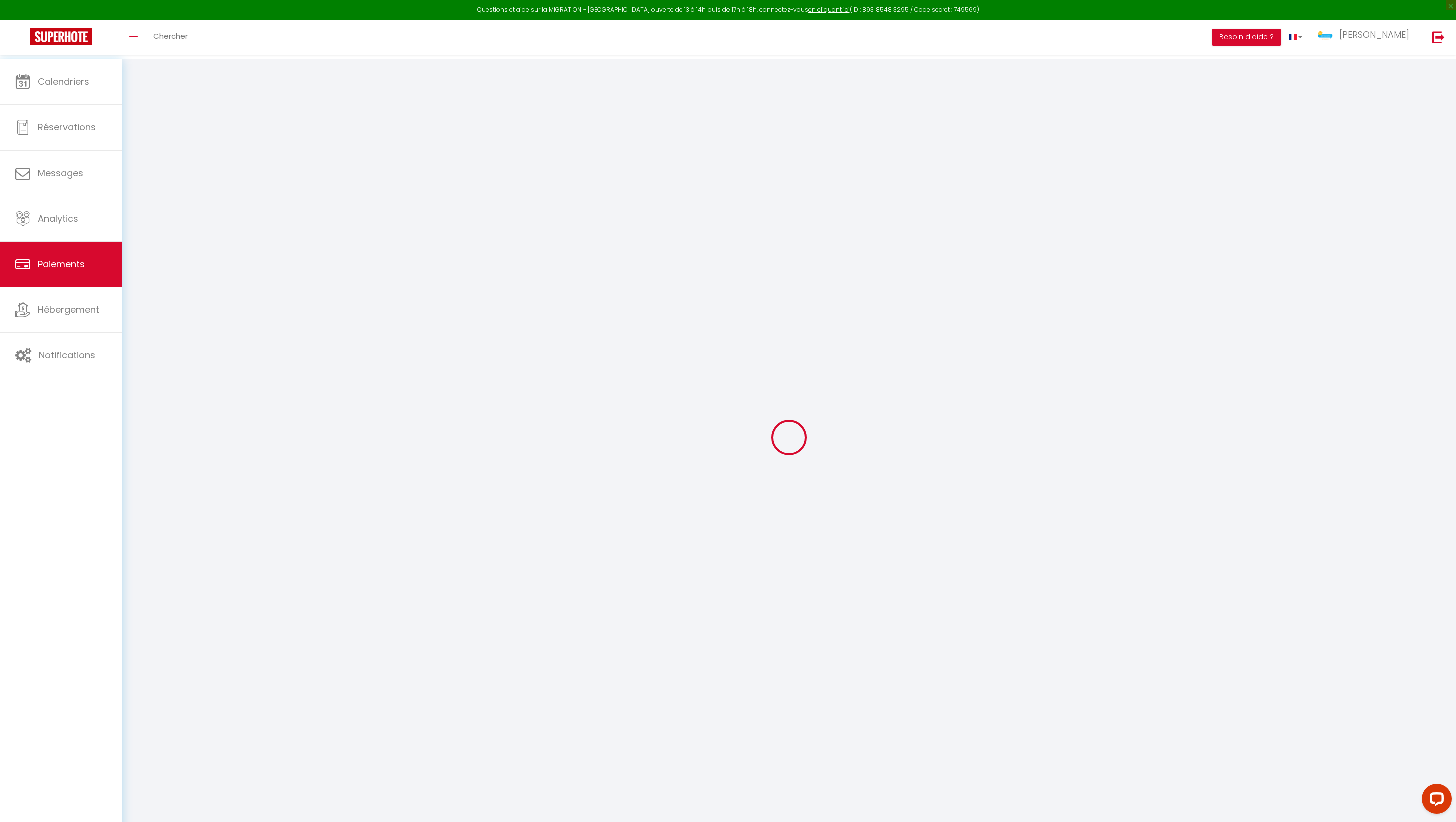
select select "2"
select select "0"
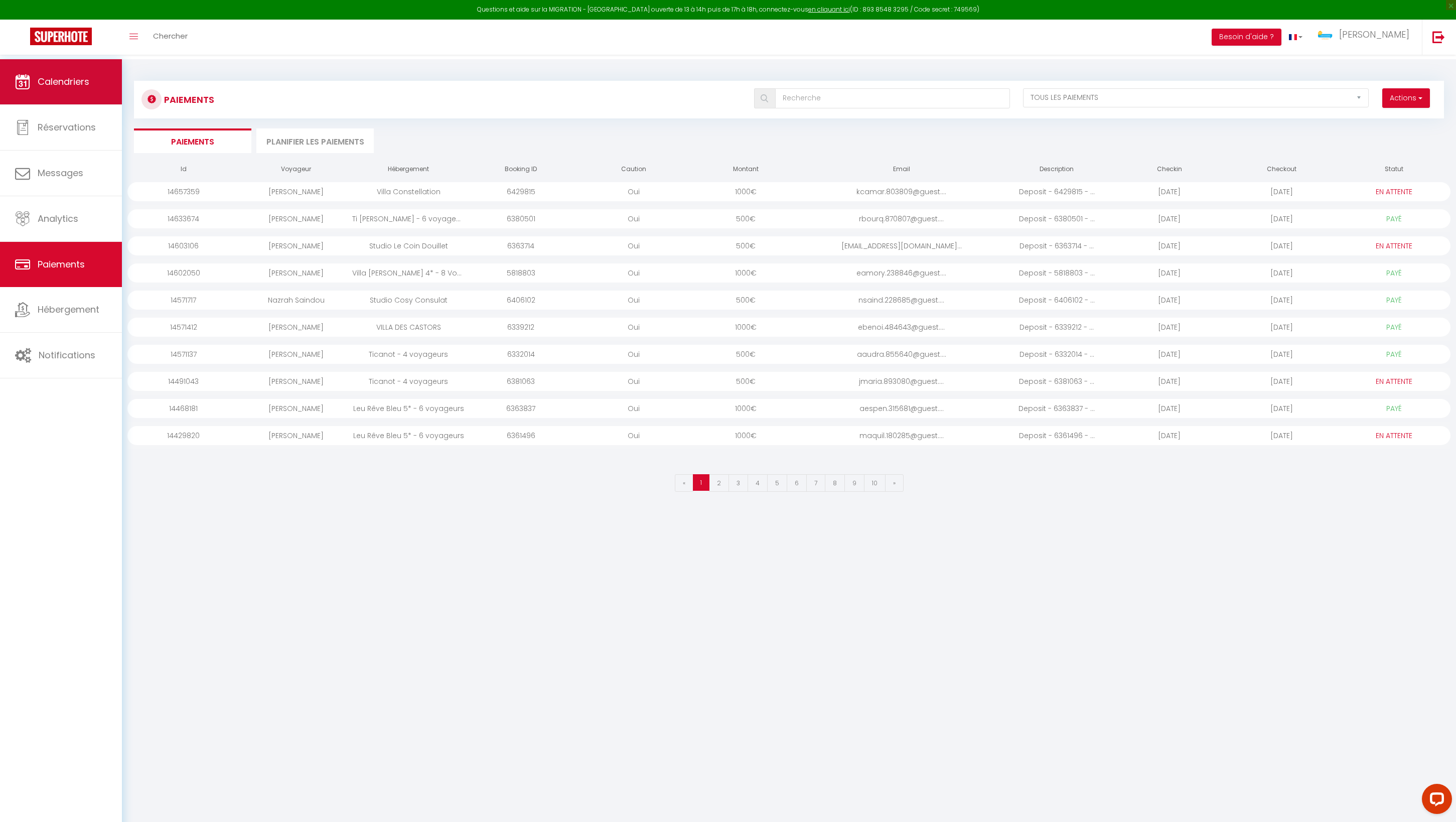
click at [68, 101] on link "Calendriers" at bounding box center [61, 82] width 122 height 45
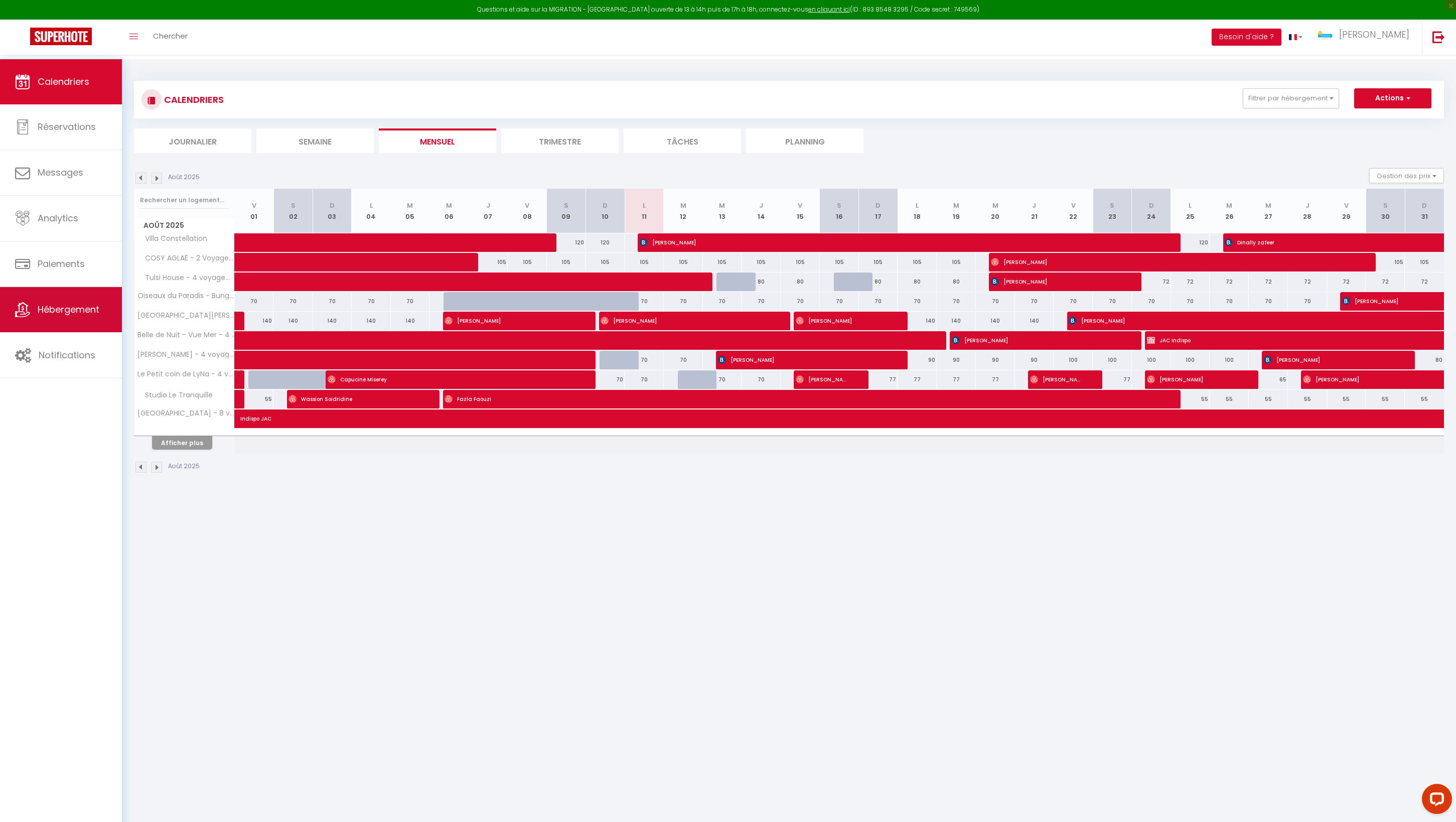
click at [71, 304] on link "Hébergement" at bounding box center [61, 310] width 122 height 45
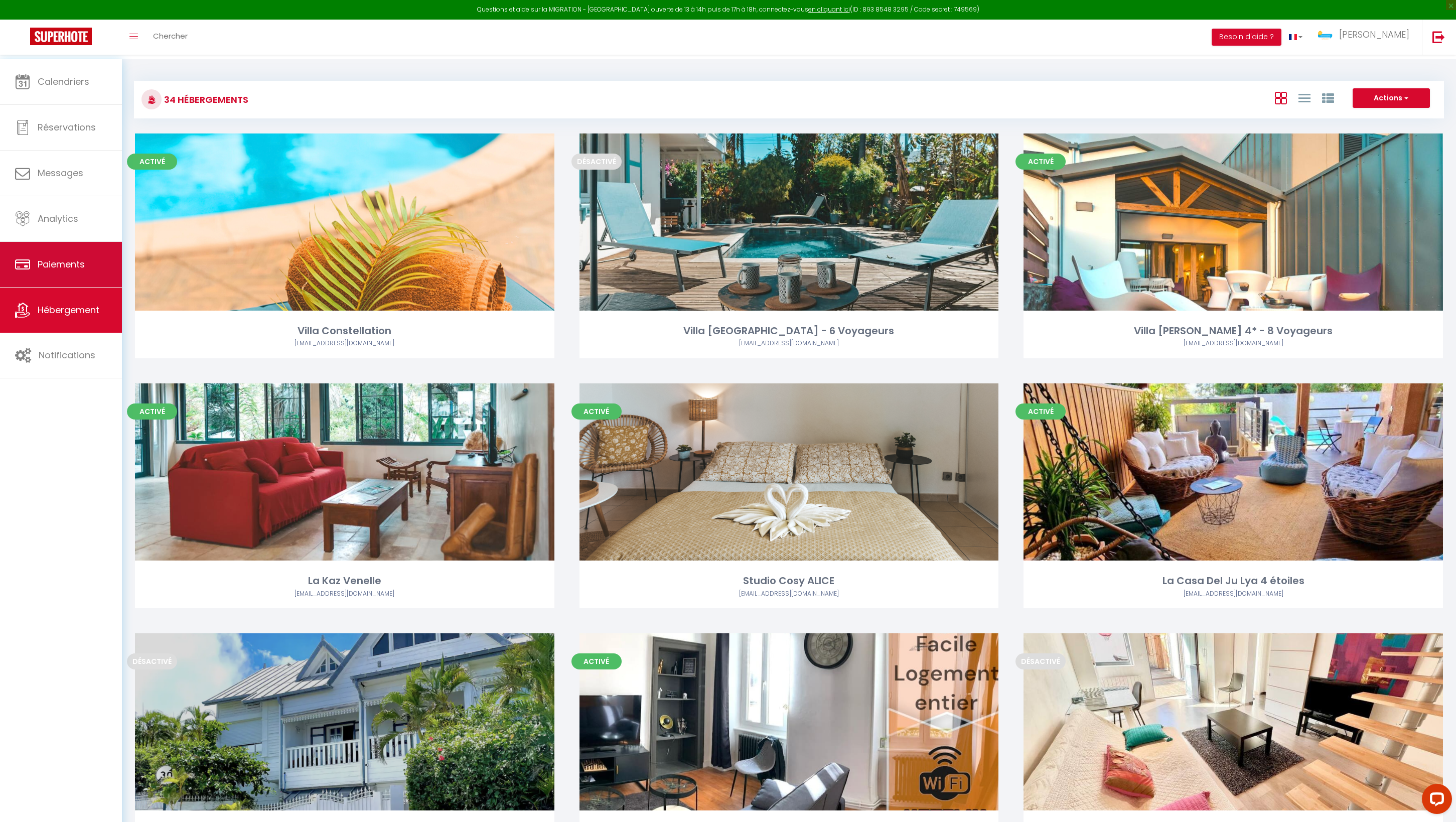
click at [47, 277] on link "Paiements" at bounding box center [61, 265] width 122 height 45
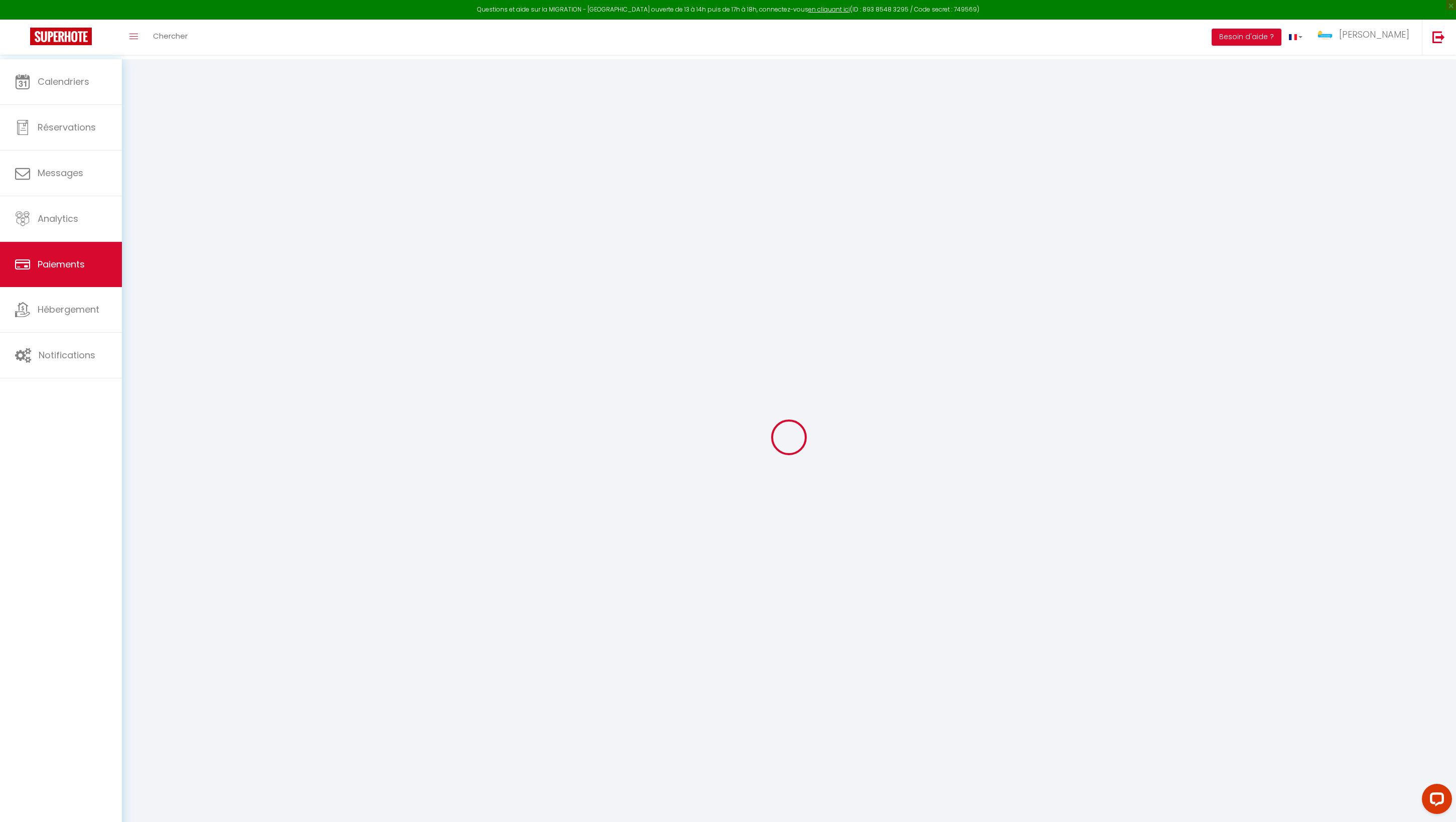
select select "2"
select select "0"
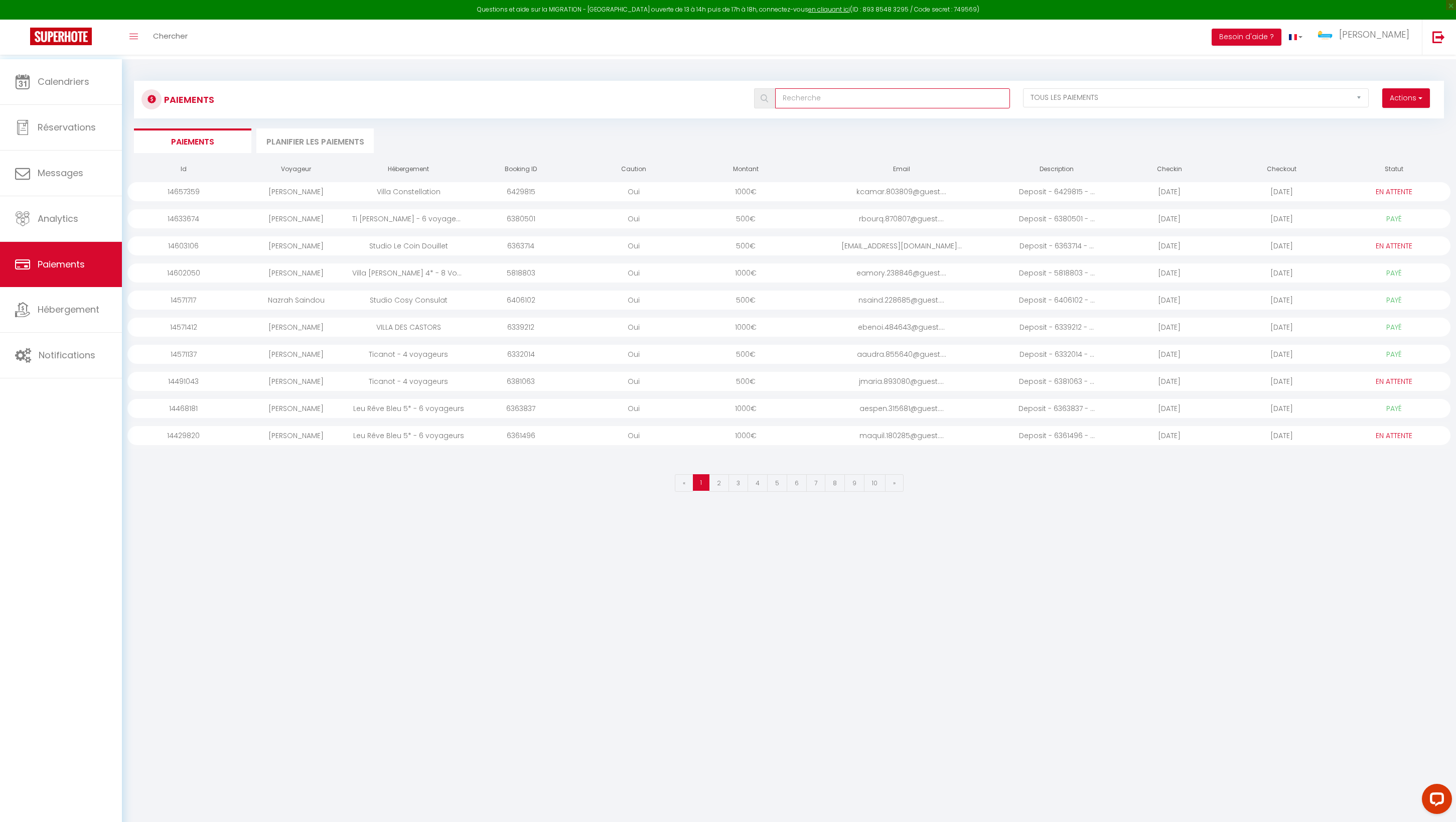
click at [896, 109] on input "text" at bounding box center [892, 98] width 235 height 20
type input "aur"
select select "0"
select select "1"
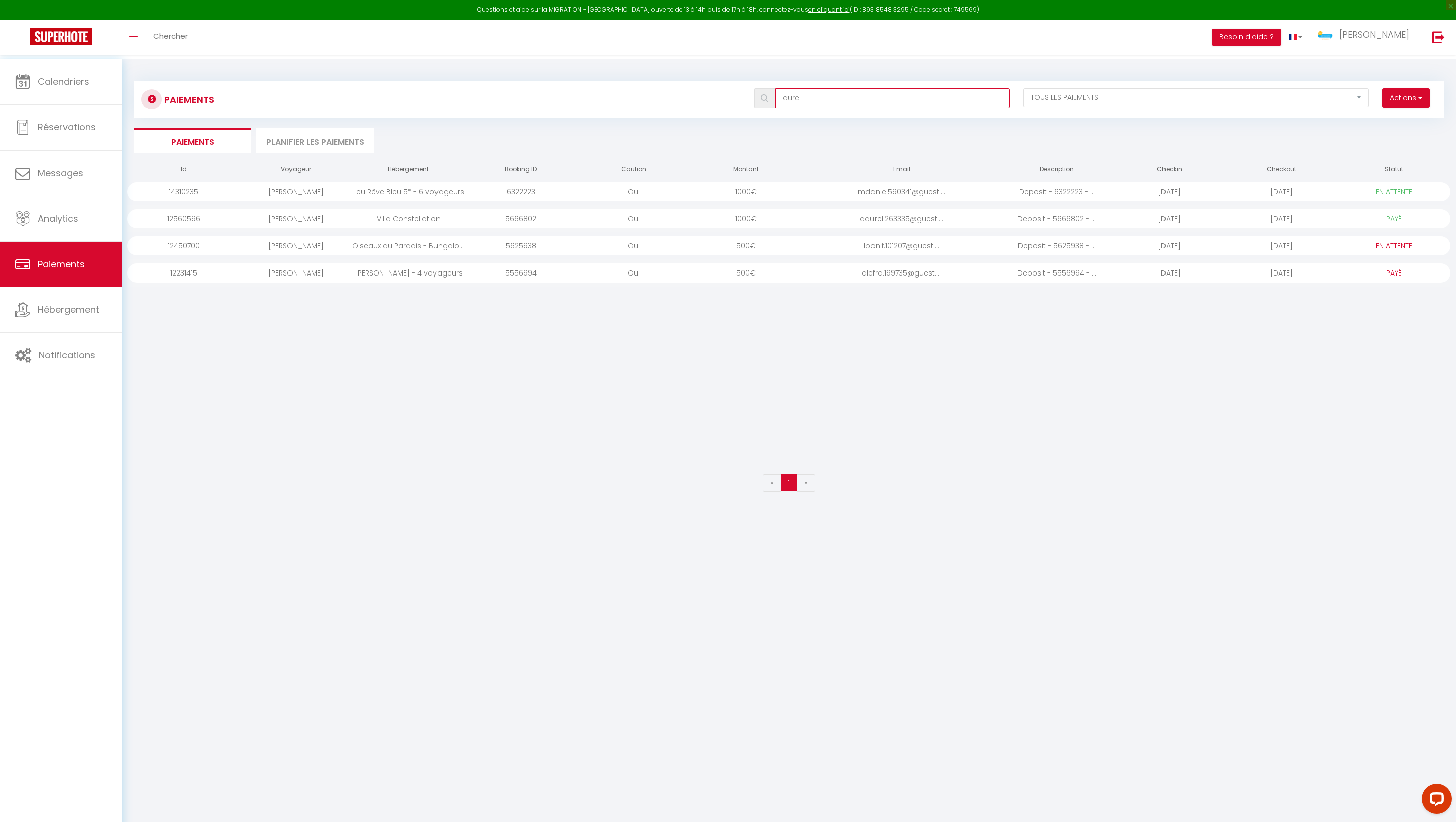
type input "aur"
select select "1"
type input "au"
select select "0"
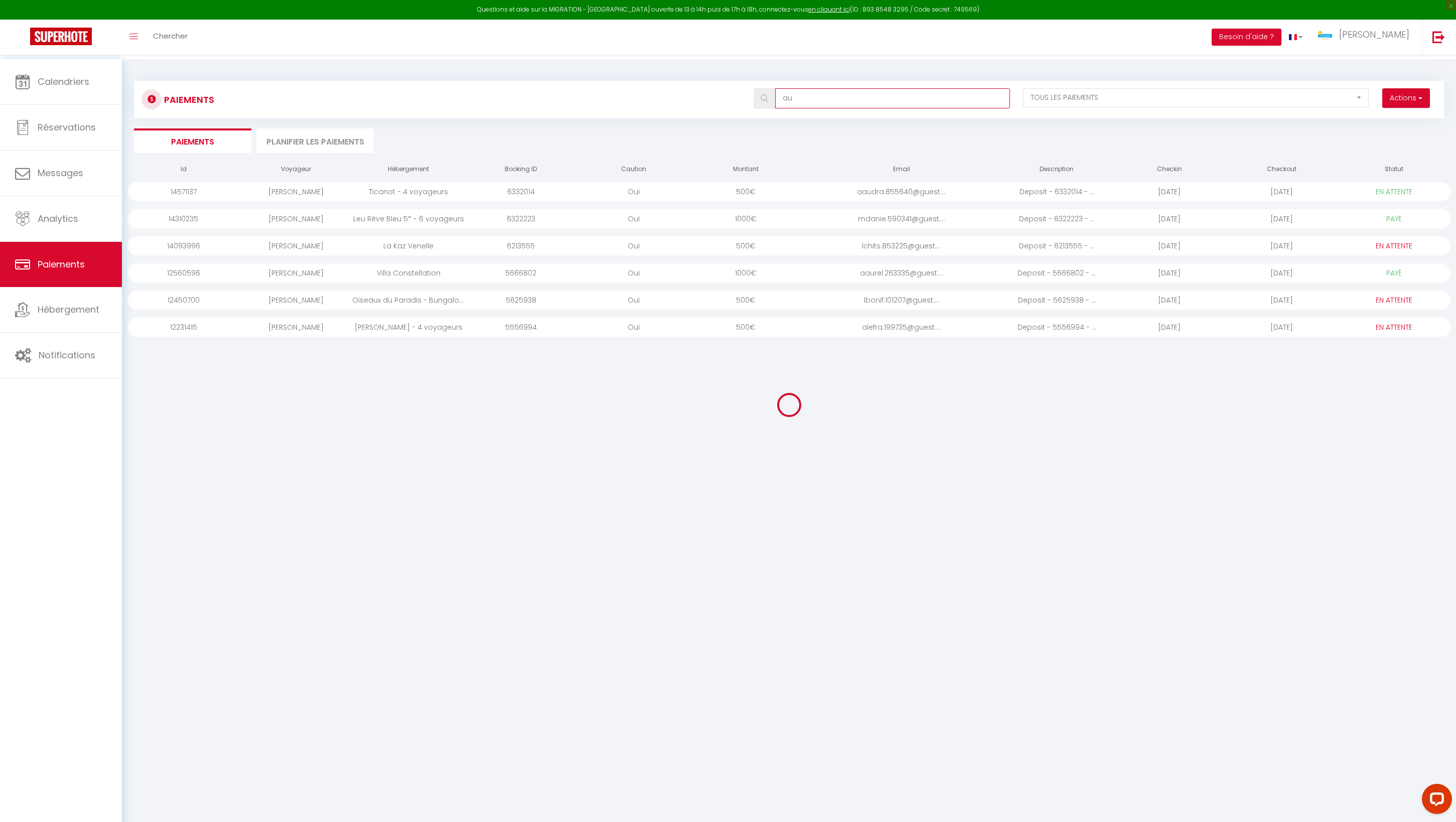
type input "a"
select select "0"
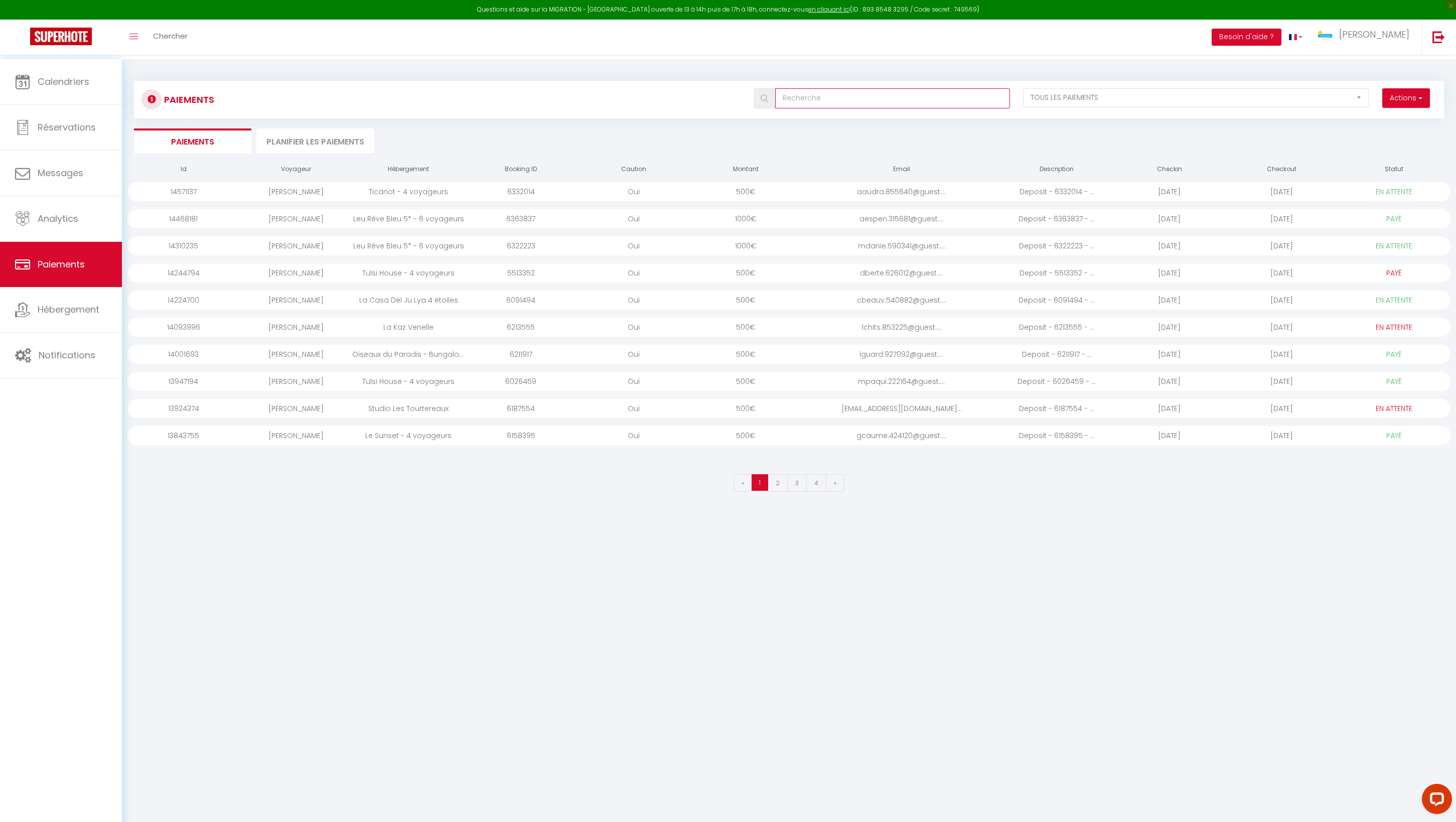
select select "0"
select select "1"
click at [827, 99] on input "text" at bounding box center [892, 98] width 235 height 20
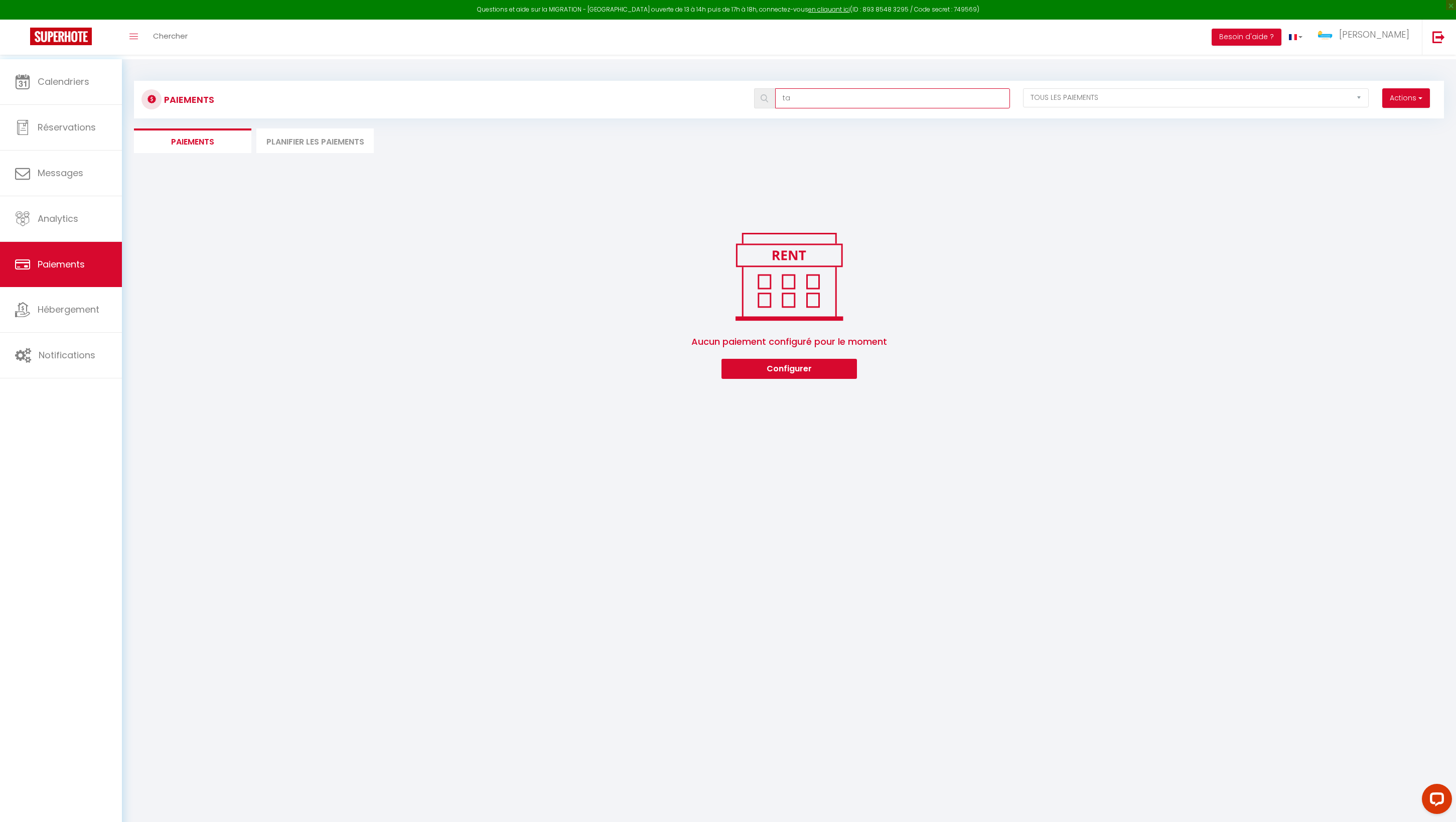
type input "t"
select select "0"
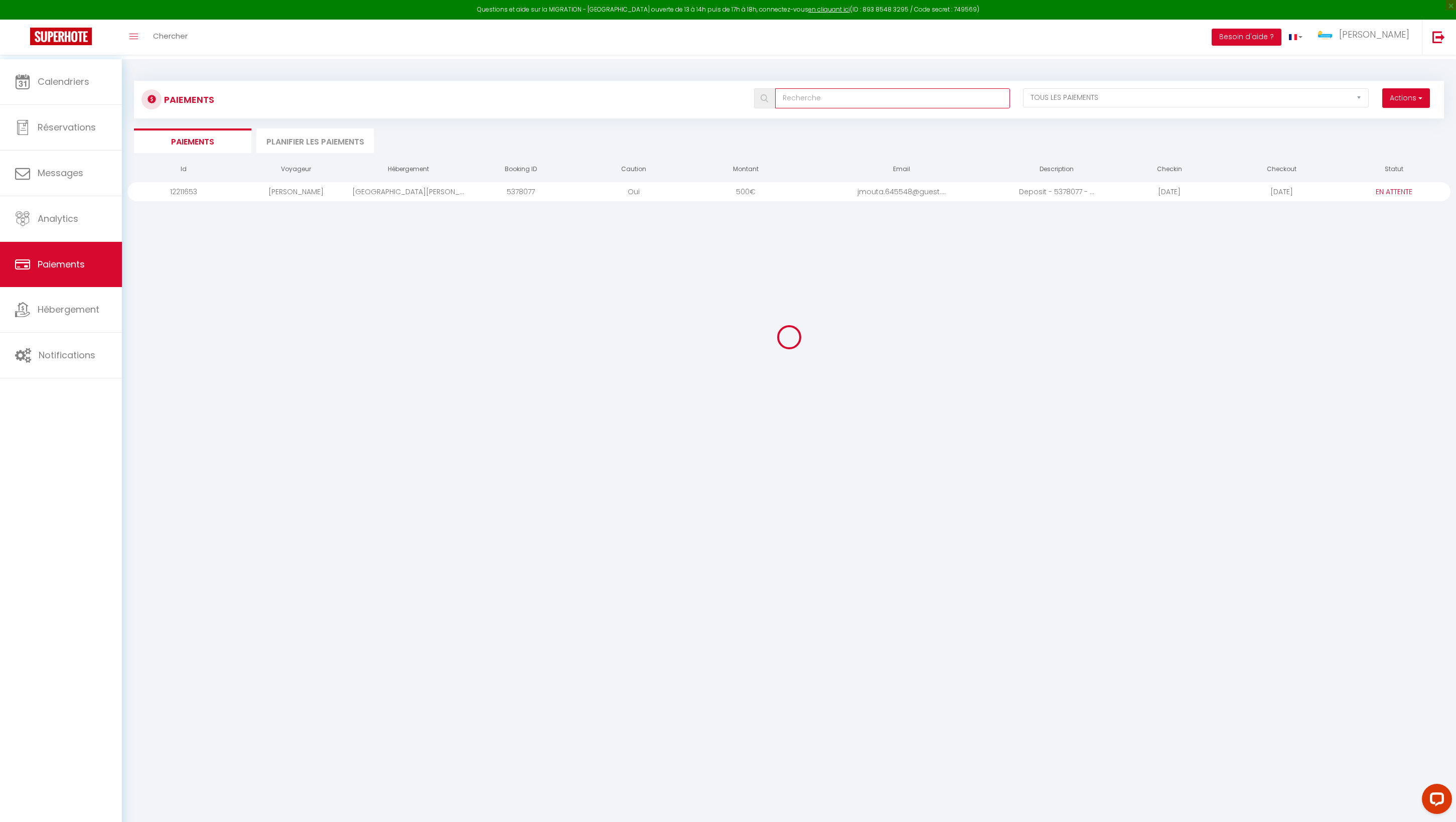
select select "0"
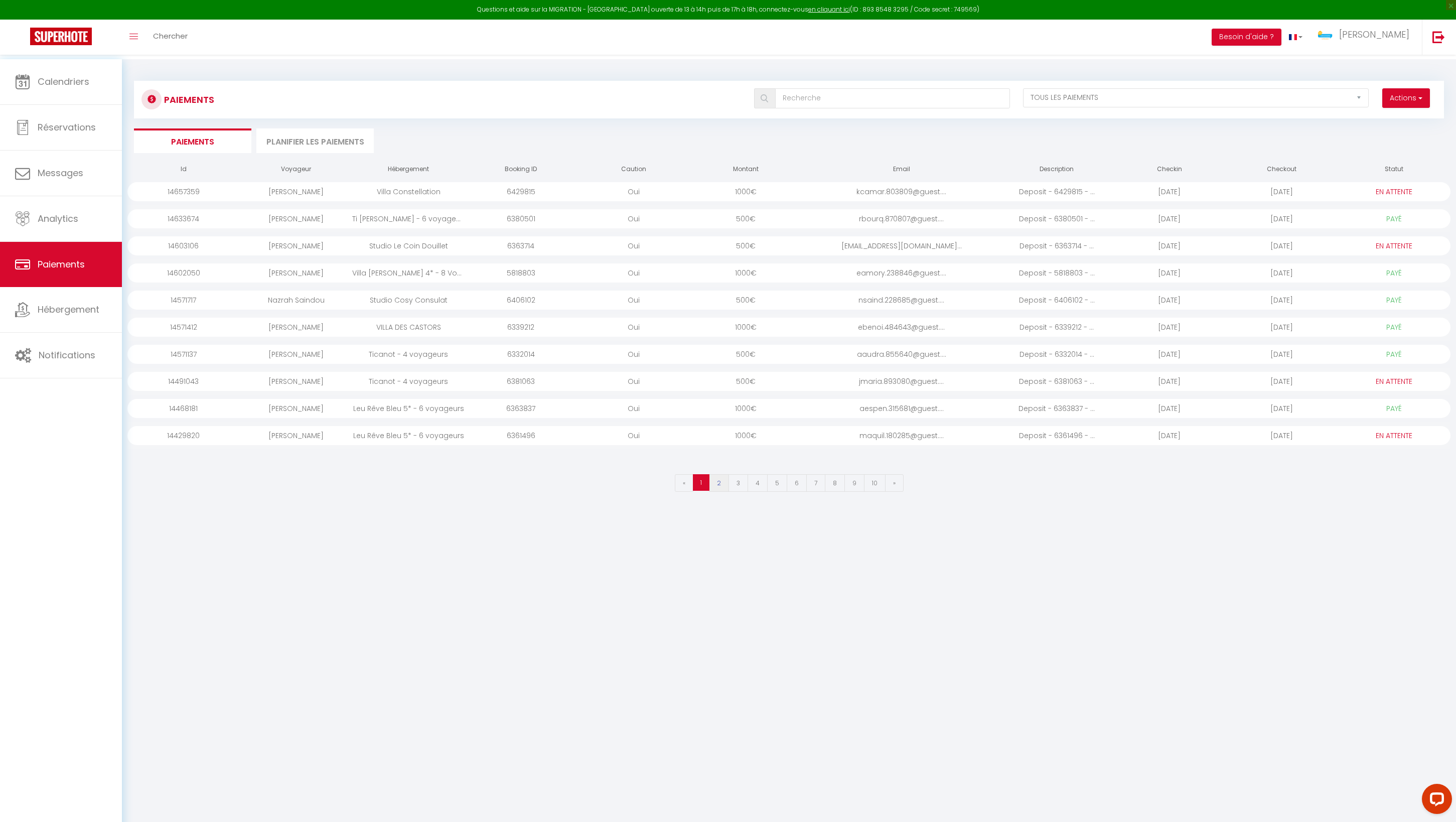
click at [709, 492] on link "2" at bounding box center [719, 483] width 20 height 18
click at [729, 492] on link "3" at bounding box center [738, 483] width 20 height 18
select select "1"
select select "0"
click at [693, 492] on link "1" at bounding box center [701, 483] width 18 height 18
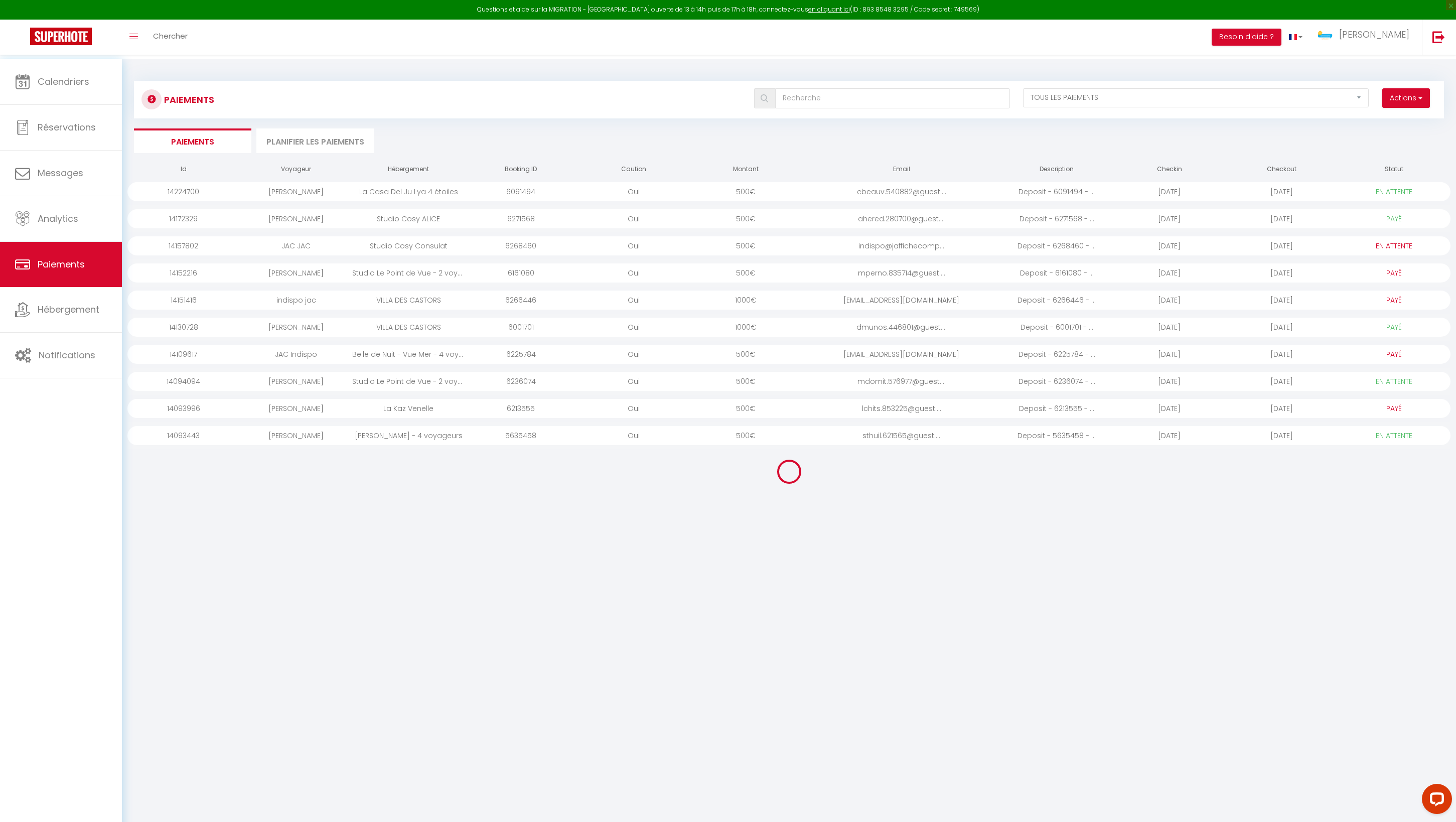
select select "0"
select select "1"
select select "0"
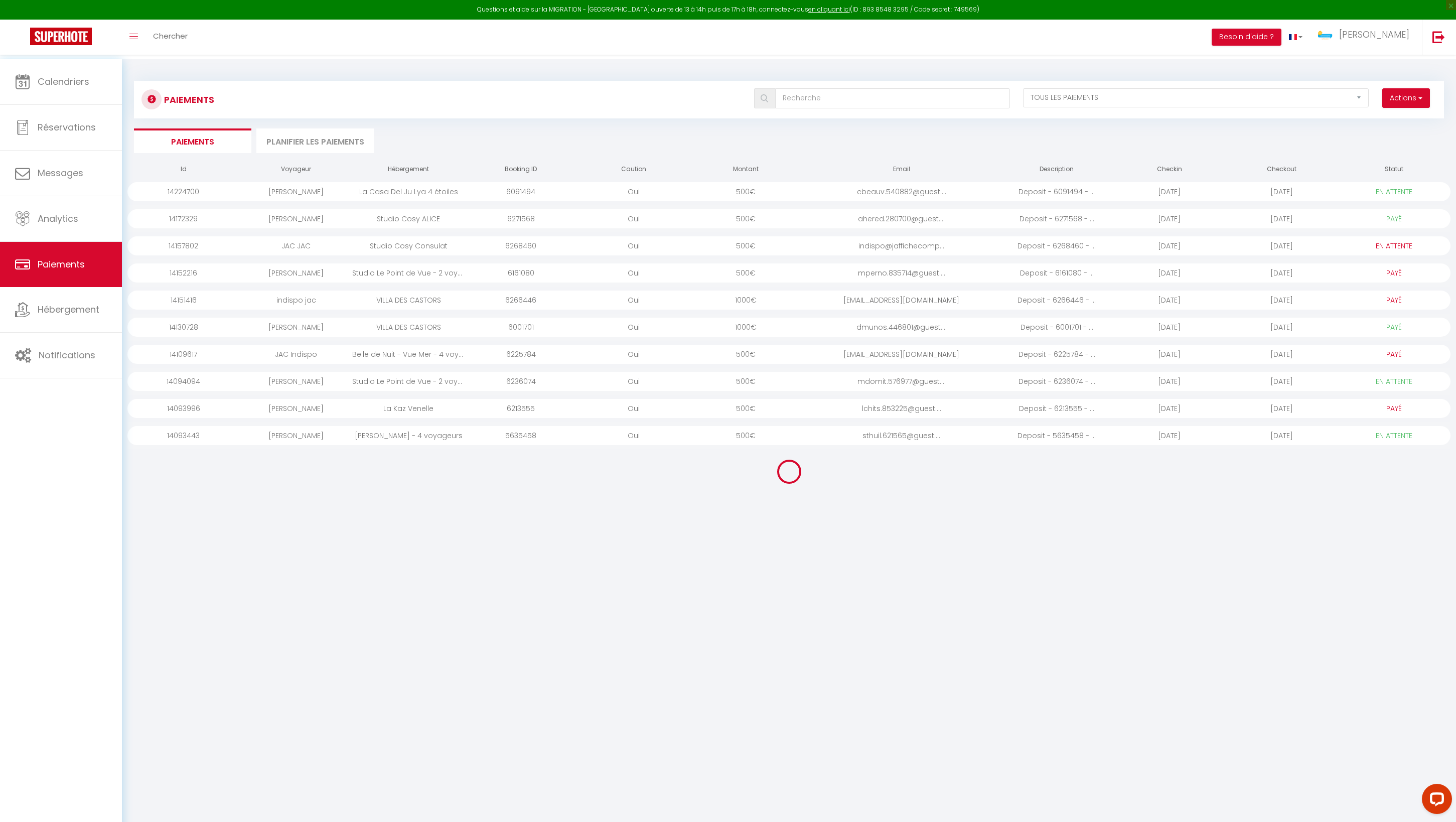
select select "1"
select select "0"
click at [53, 321] on link "Hébergement" at bounding box center [61, 310] width 122 height 45
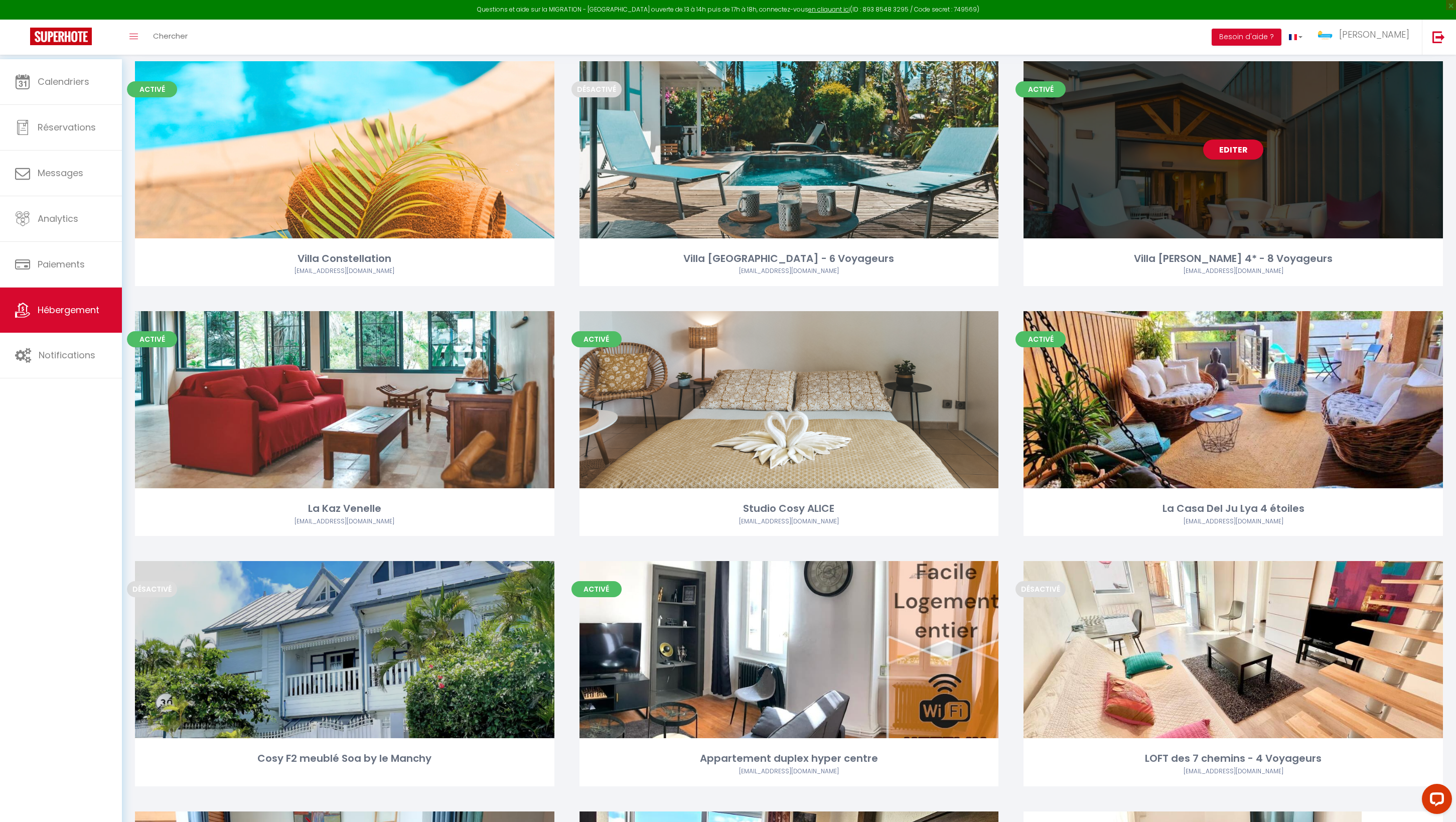
scroll to position [73, 0]
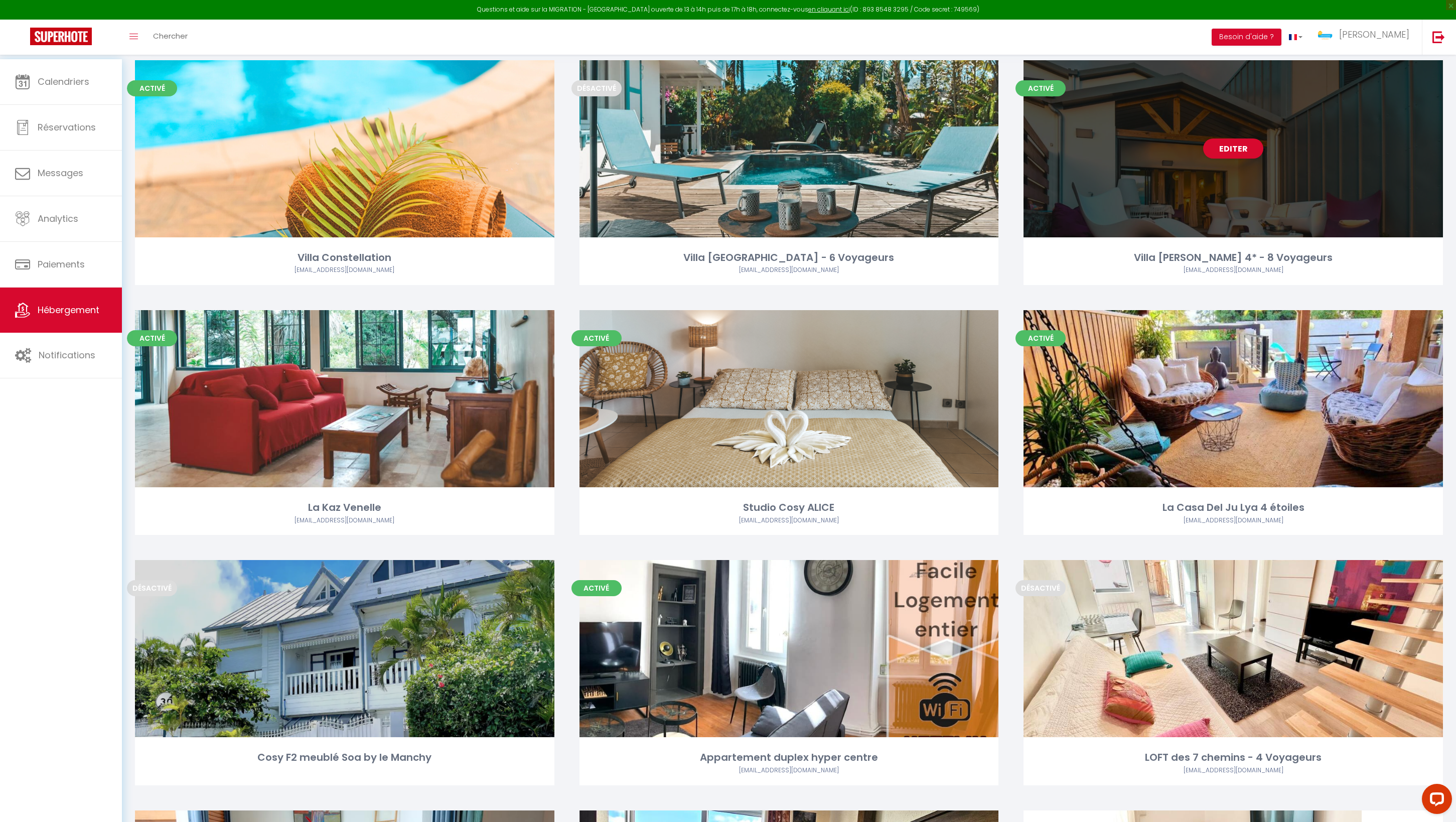
click at [1320, 187] on div "Editer" at bounding box center [1233, 149] width 419 height 177
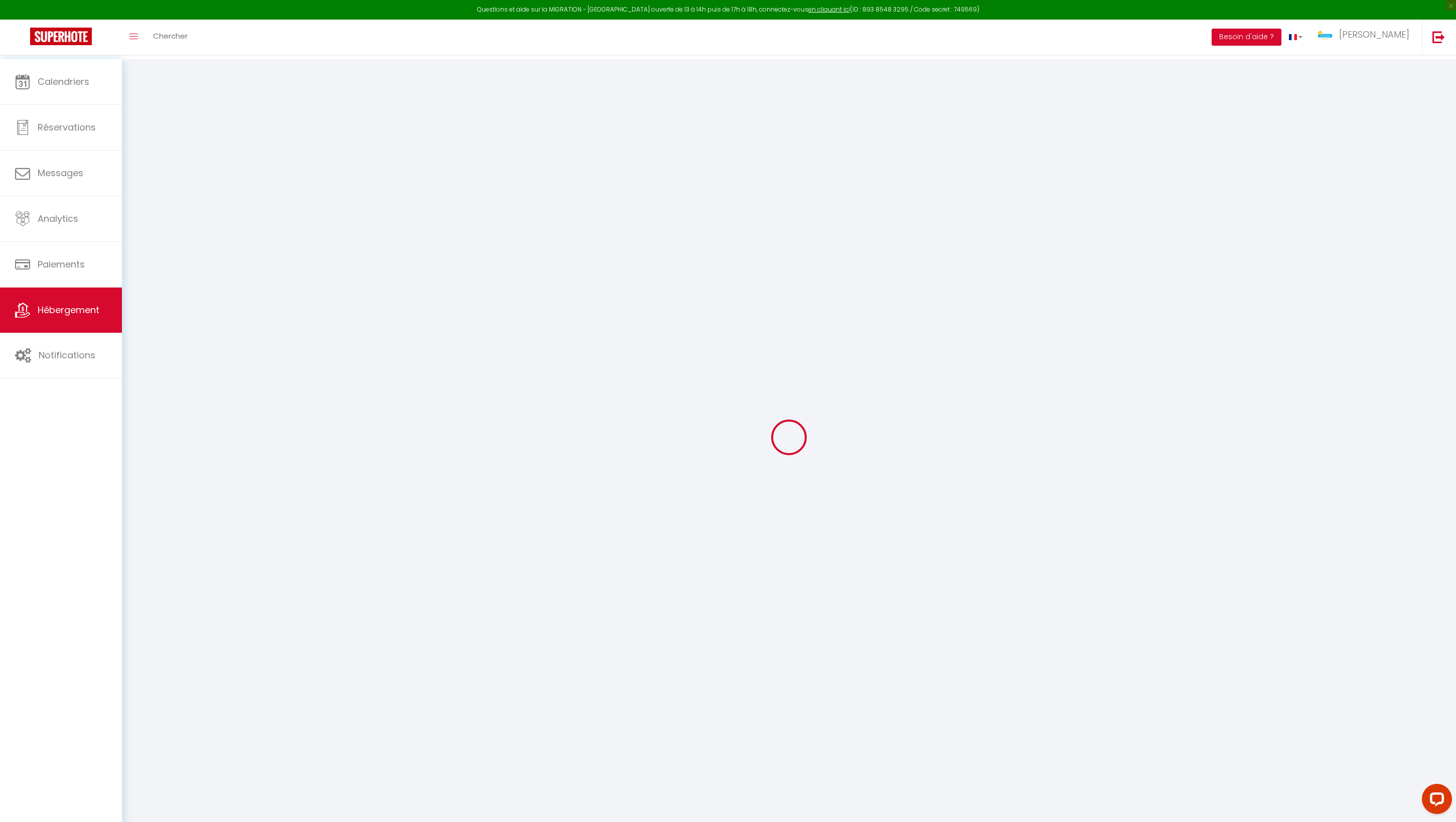
select select
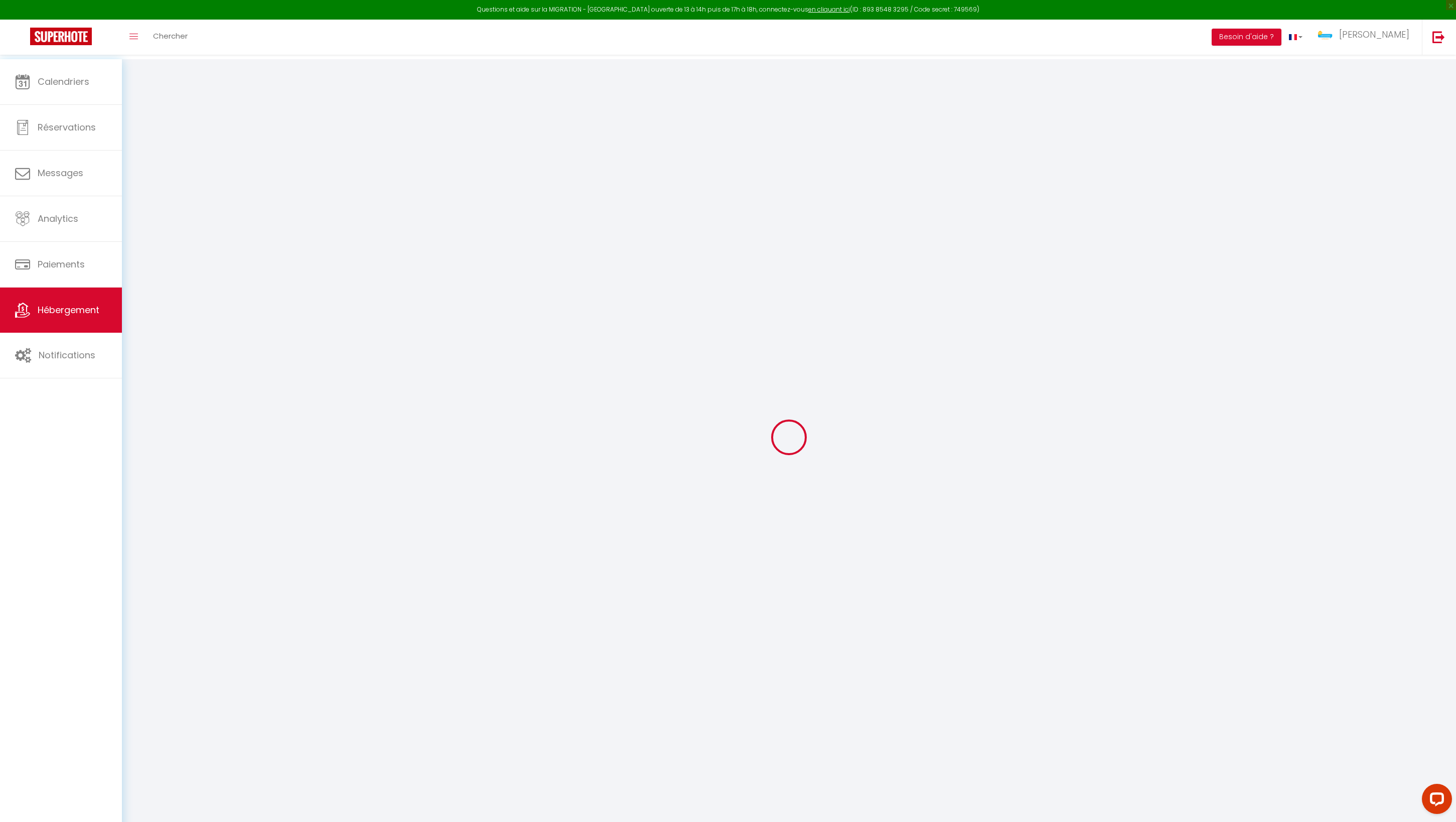
select select
checkbox input "false"
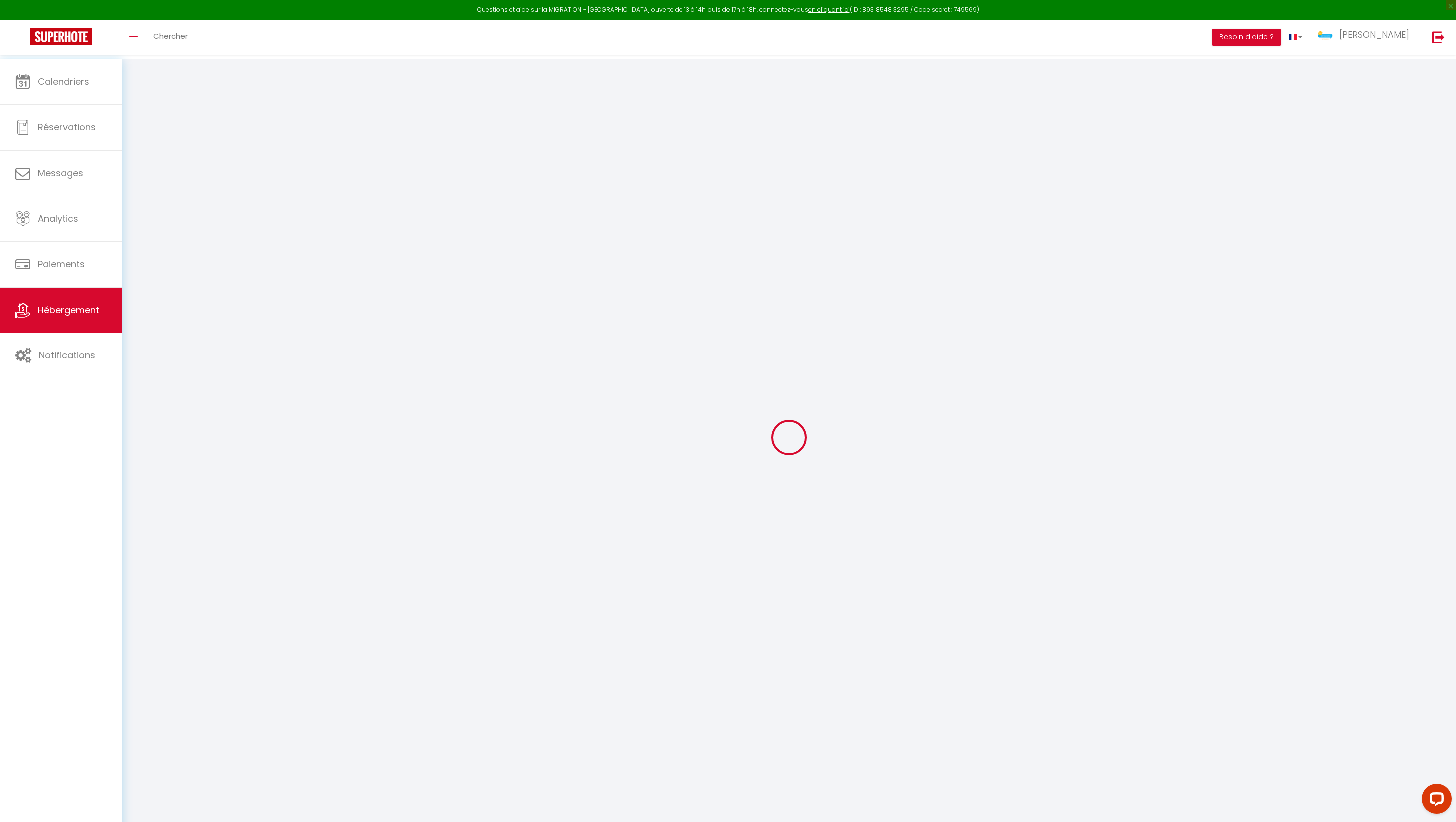
select select
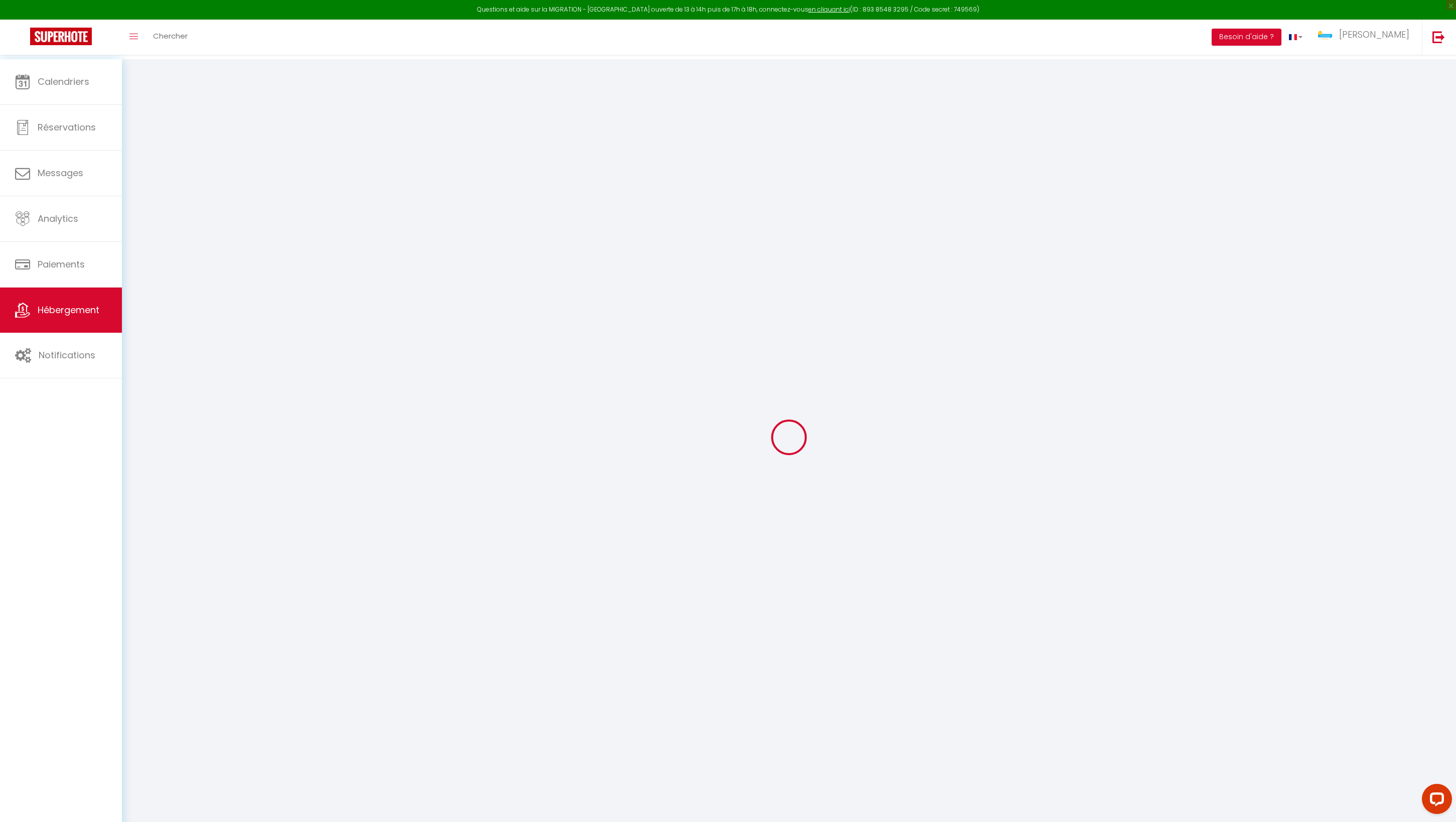
select select
checkbox input "false"
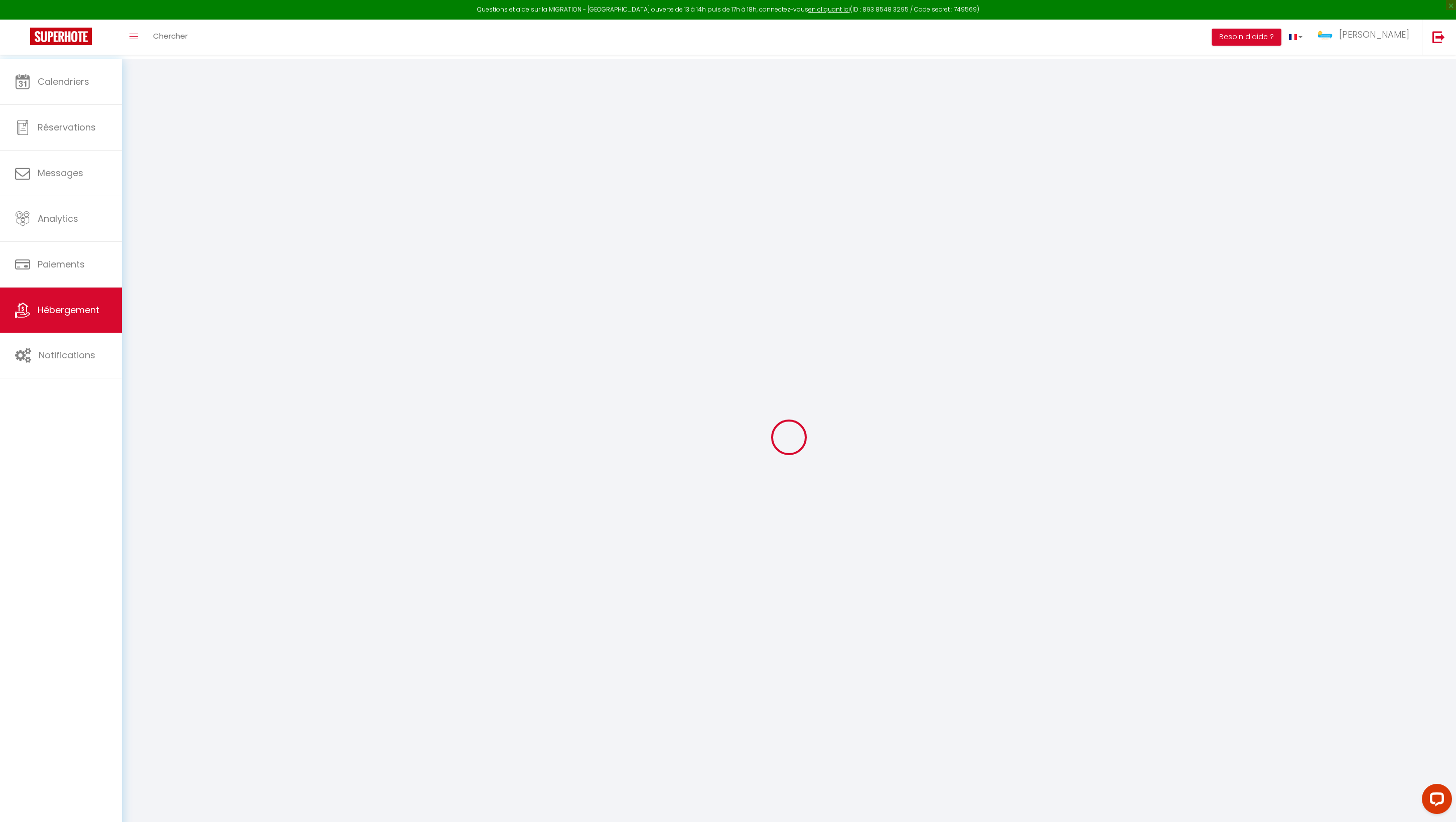
checkbox input "false"
select select
type input "Villa [PERSON_NAME] 4* - 8 Voyageurs"
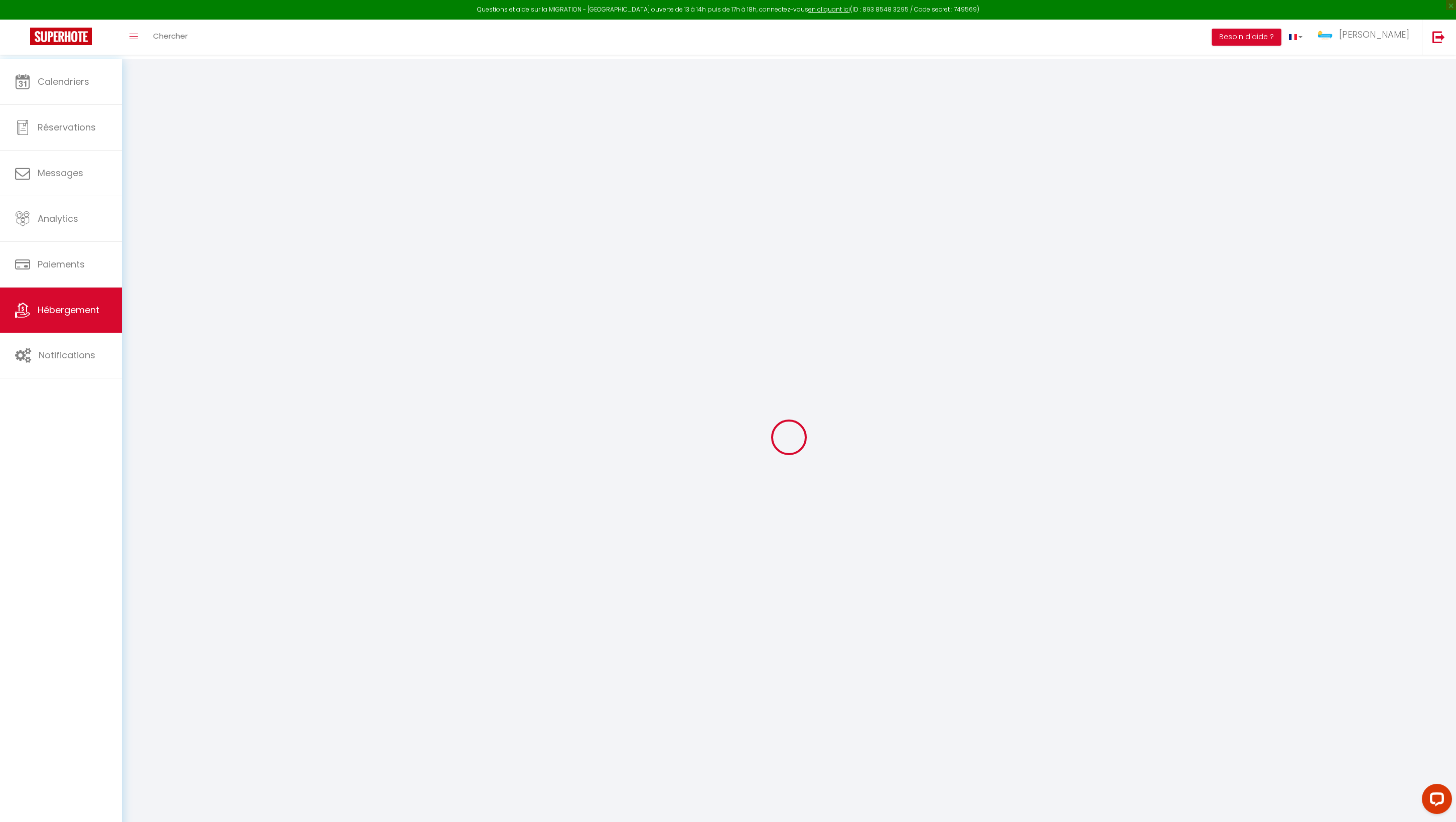
type input "Gaël"
type input "LAUPER"
type input "[STREET_ADDRESS]"
type input "97434"
type input "Saint Paul"
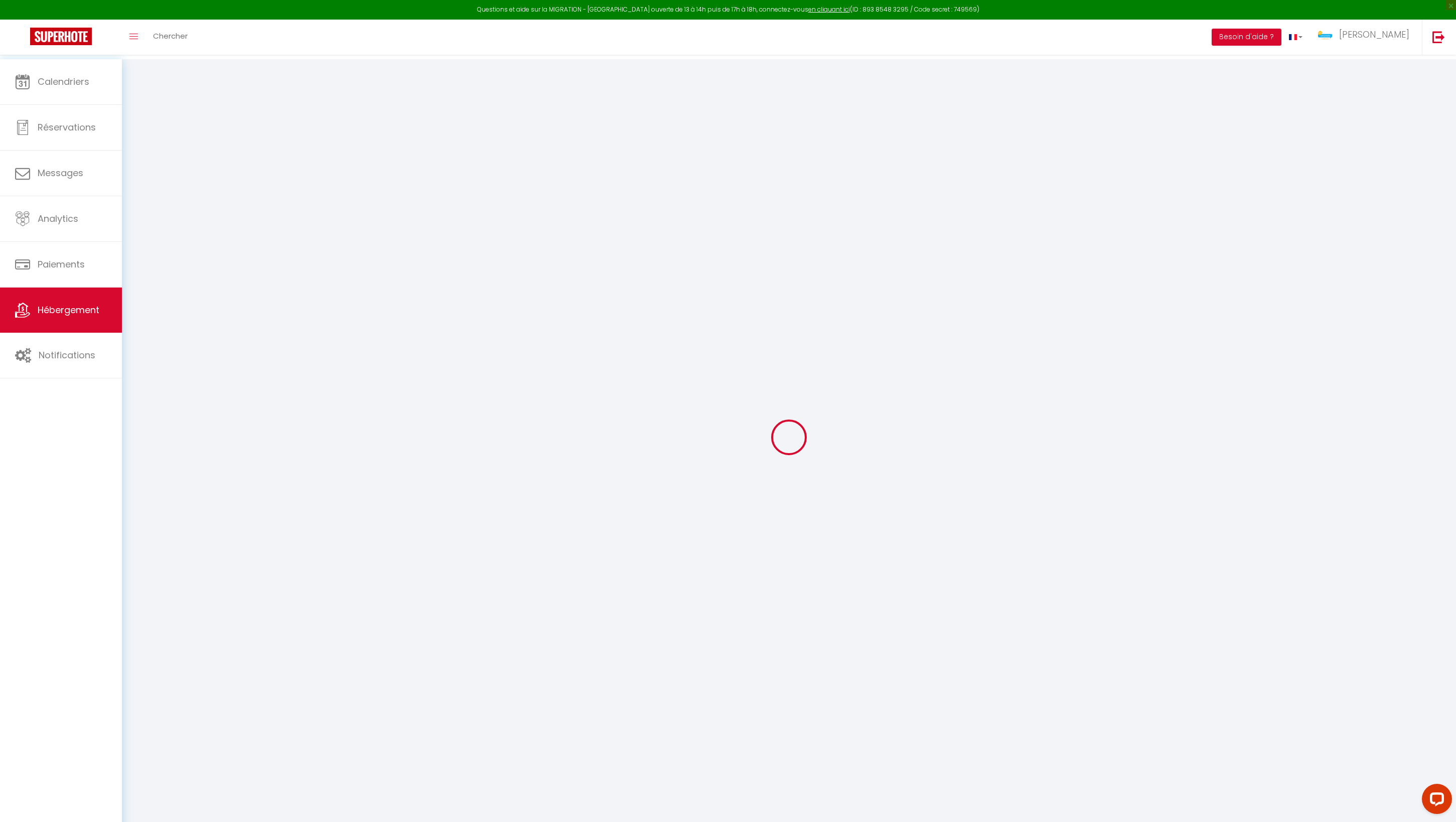
select select "houses"
select select "8"
select select "6"
select select "4"
select select "2"
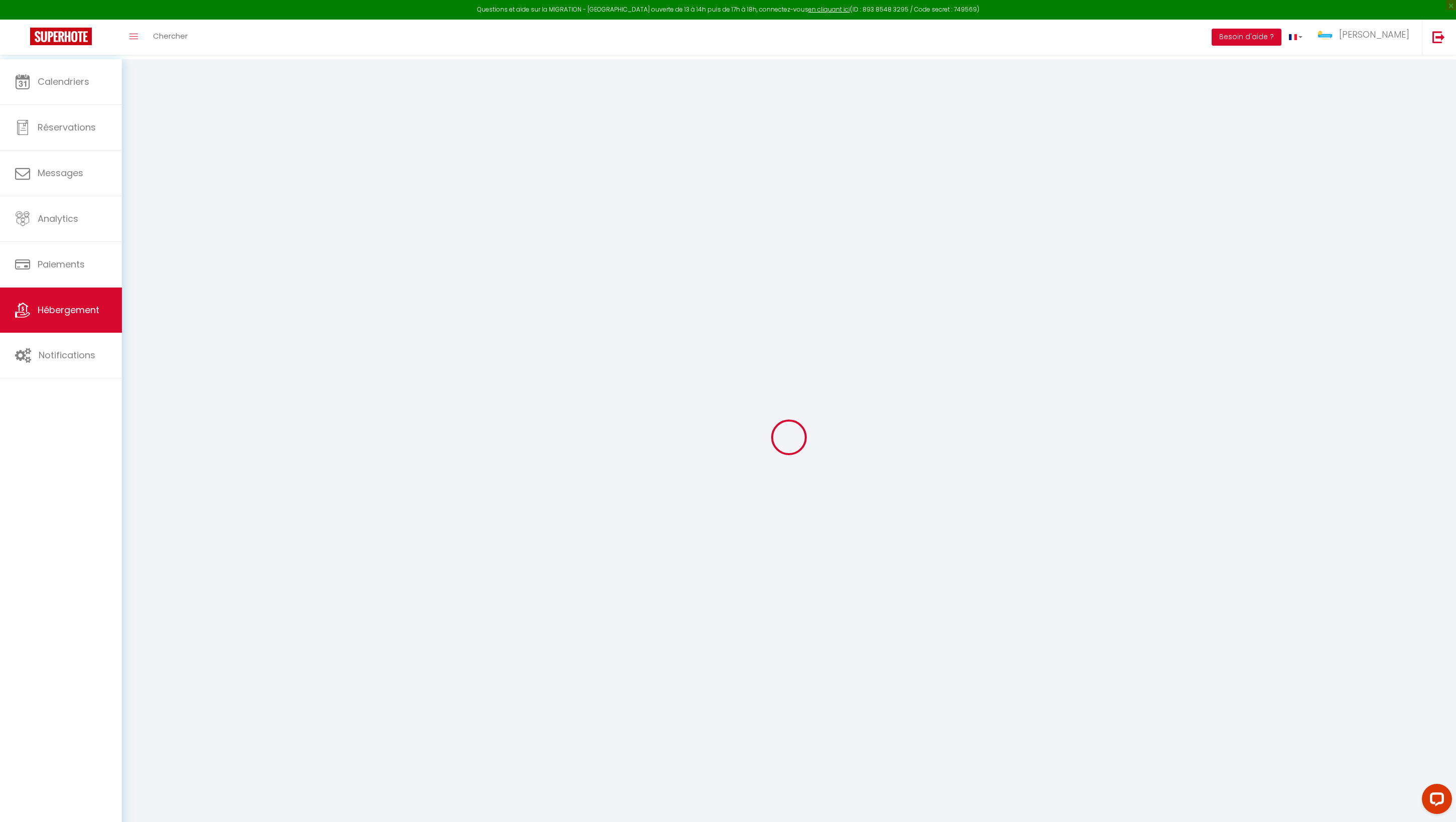
type input "180"
type input "12"
type input "180"
type input "1.50"
type input "1000"
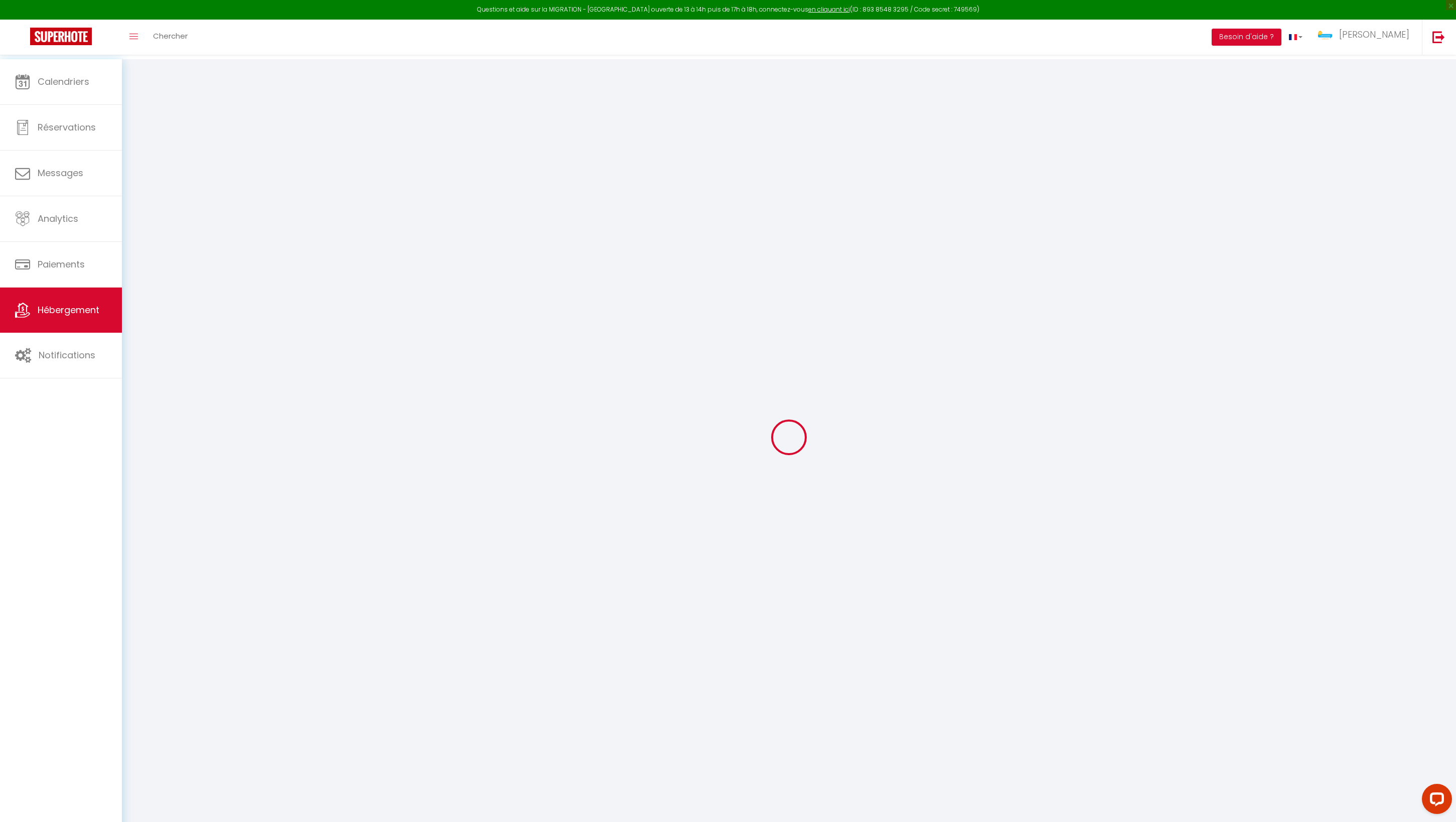
select select
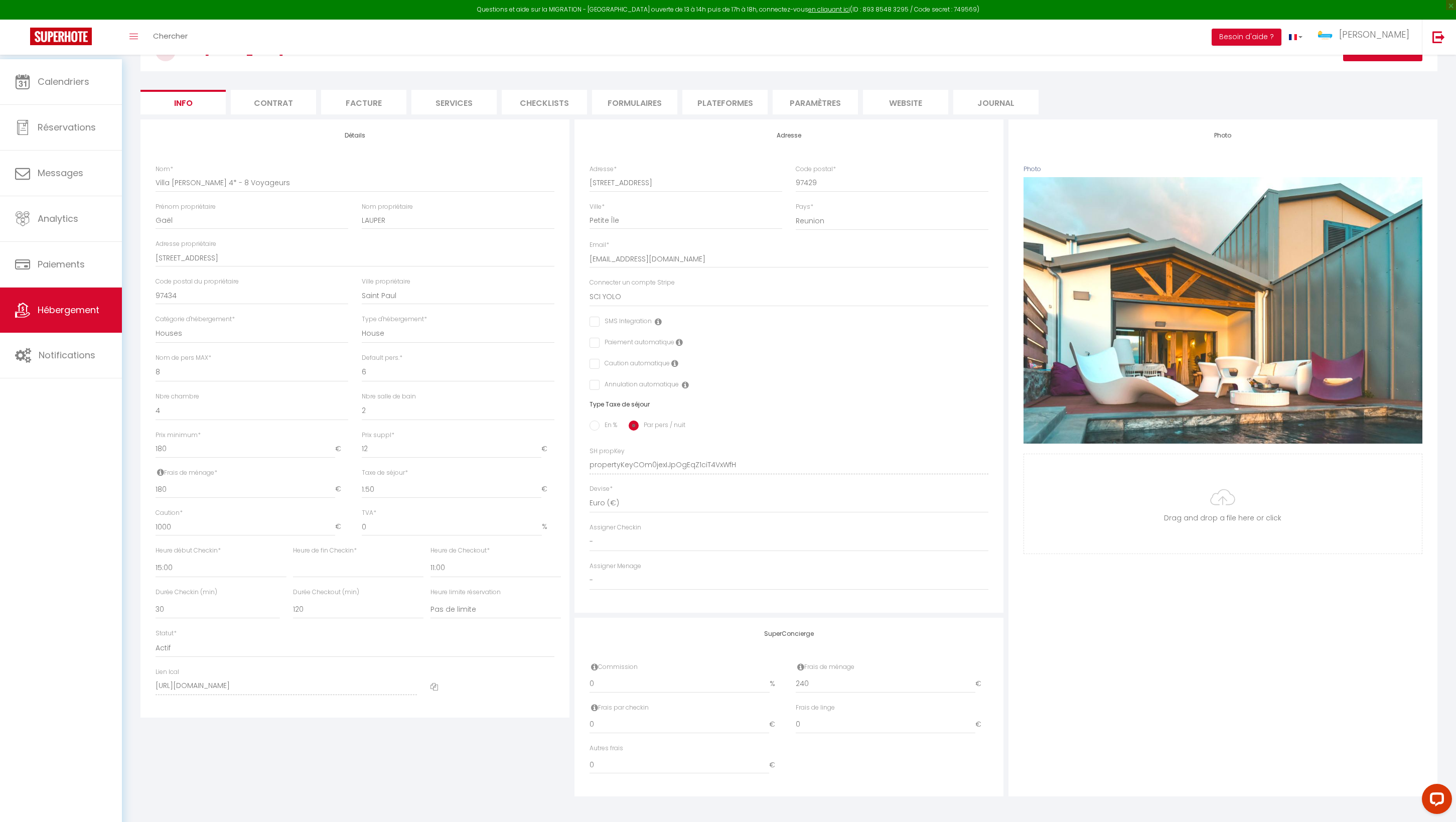
scroll to position [256, 0]
click at [836, 675] on input "240" at bounding box center [886, 684] width 180 height 18
click at [821, 716] on input "0" at bounding box center [886, 725] width 180 height 18
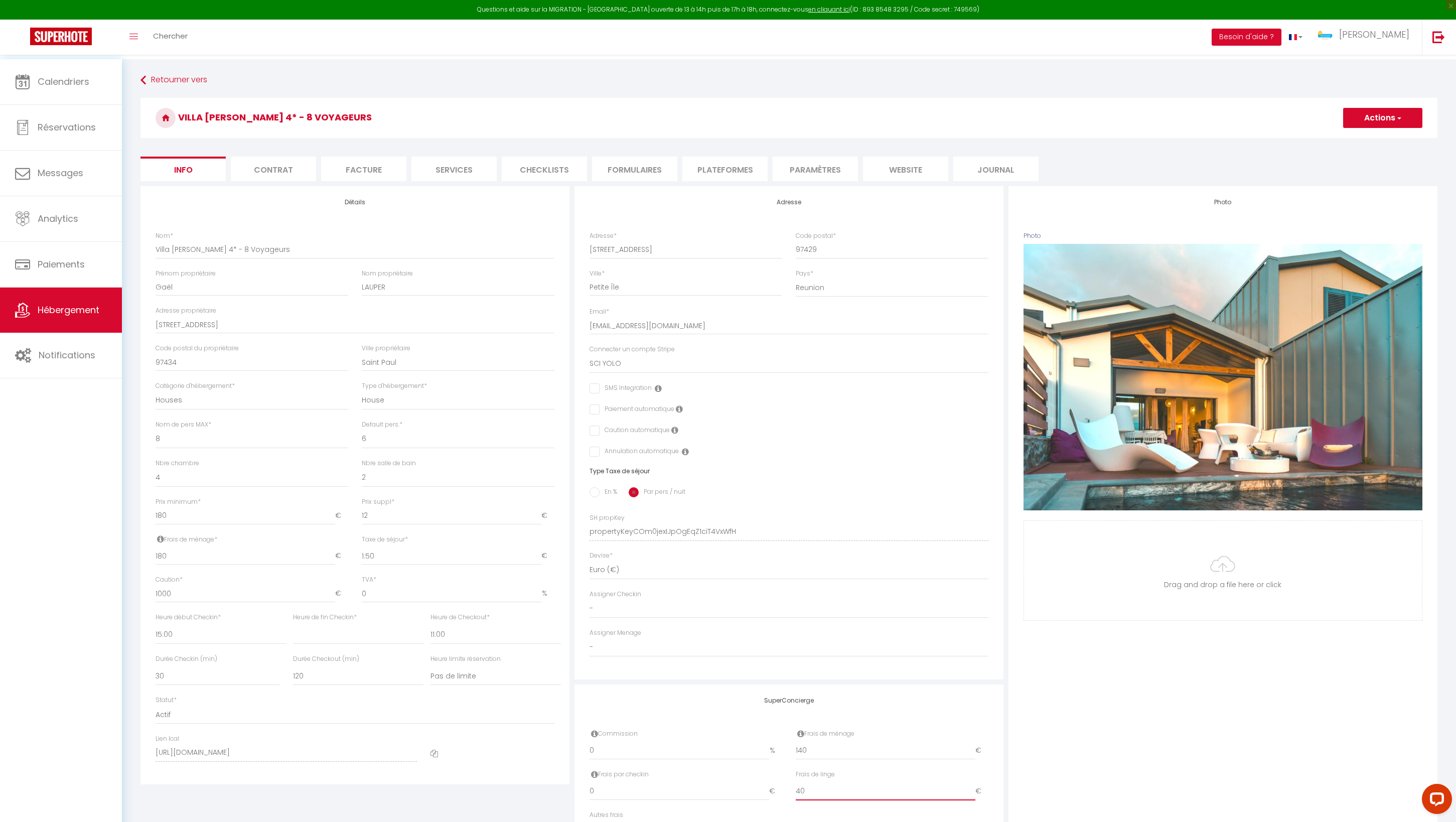
scroll to position [0, 0]
click at [1397, 118] on span "button" at bounding box center [1399, 118] width 7 height 10
click at [1324, 139] on input "Enregistrer" at bounding box center [1343, 140] width 37 height 10
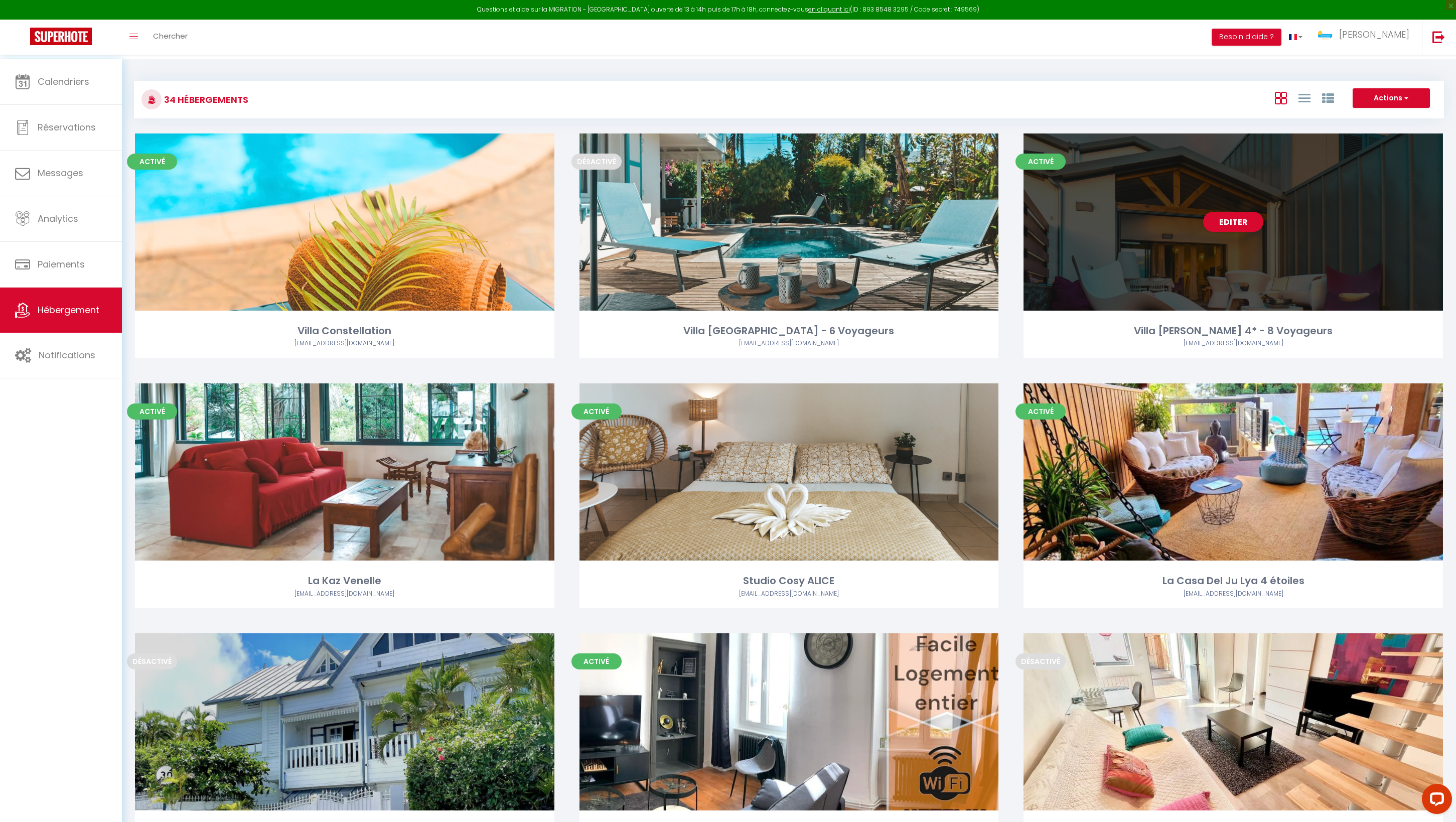
click at [1155, 185] on div "Editer" at bounding box center [1233, 222] width 419 height 177
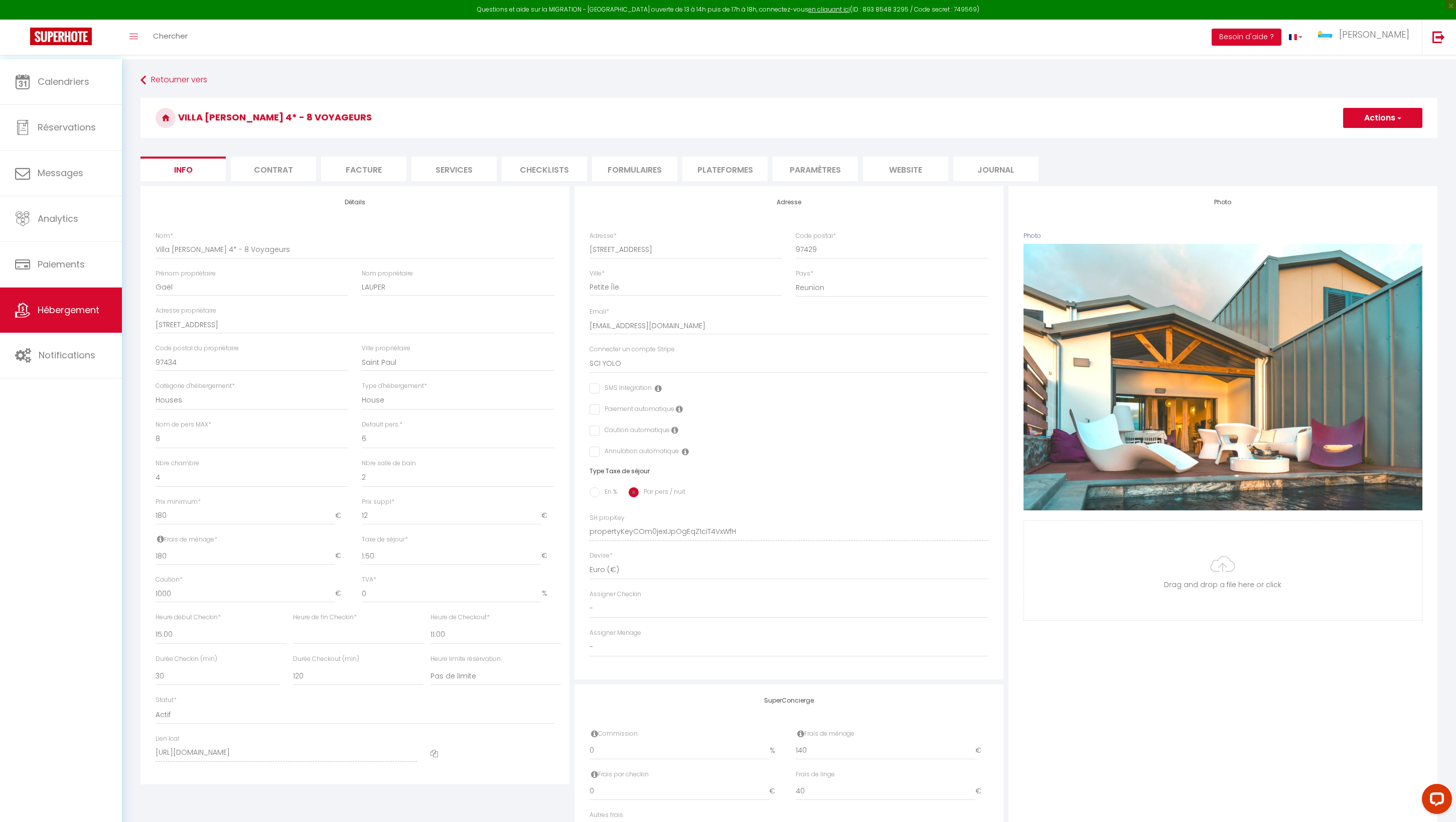
click at [50, 480] on div "Calendriers Réservations Messages Analytics Paiements Hébergement Notifications" at bounding box center [61, 453] width 122 height 789
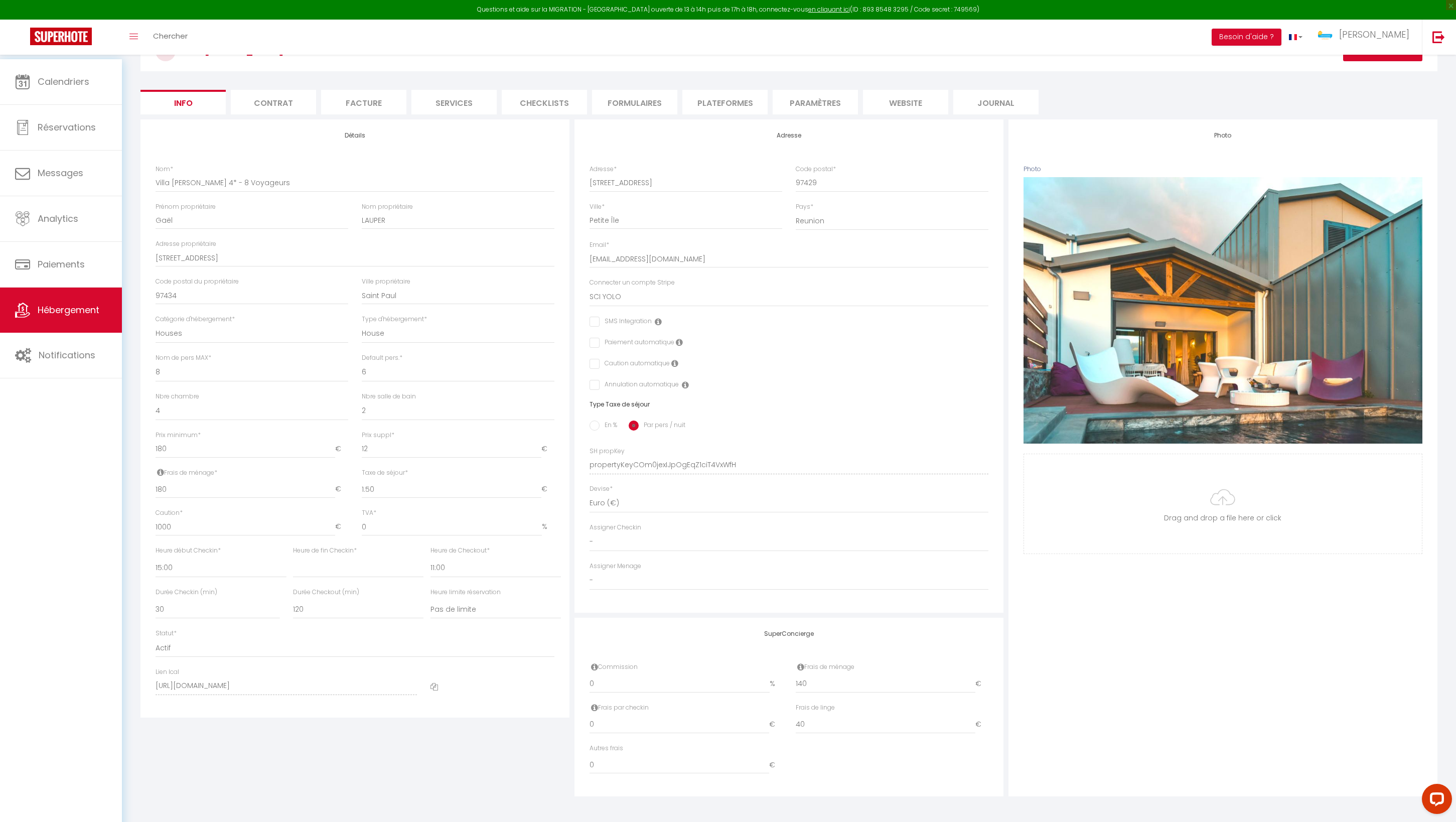
scroll to position [256, 0]
click at [610, 675] on input "0" at bounding box center [679, 684] width 180 height 18
click at [1184, 618] on div "Photo Photo Supprimer Drag and drop a file here or click Ooops, something wrong…" at bounding box center [1223, 457] width 429 height 677
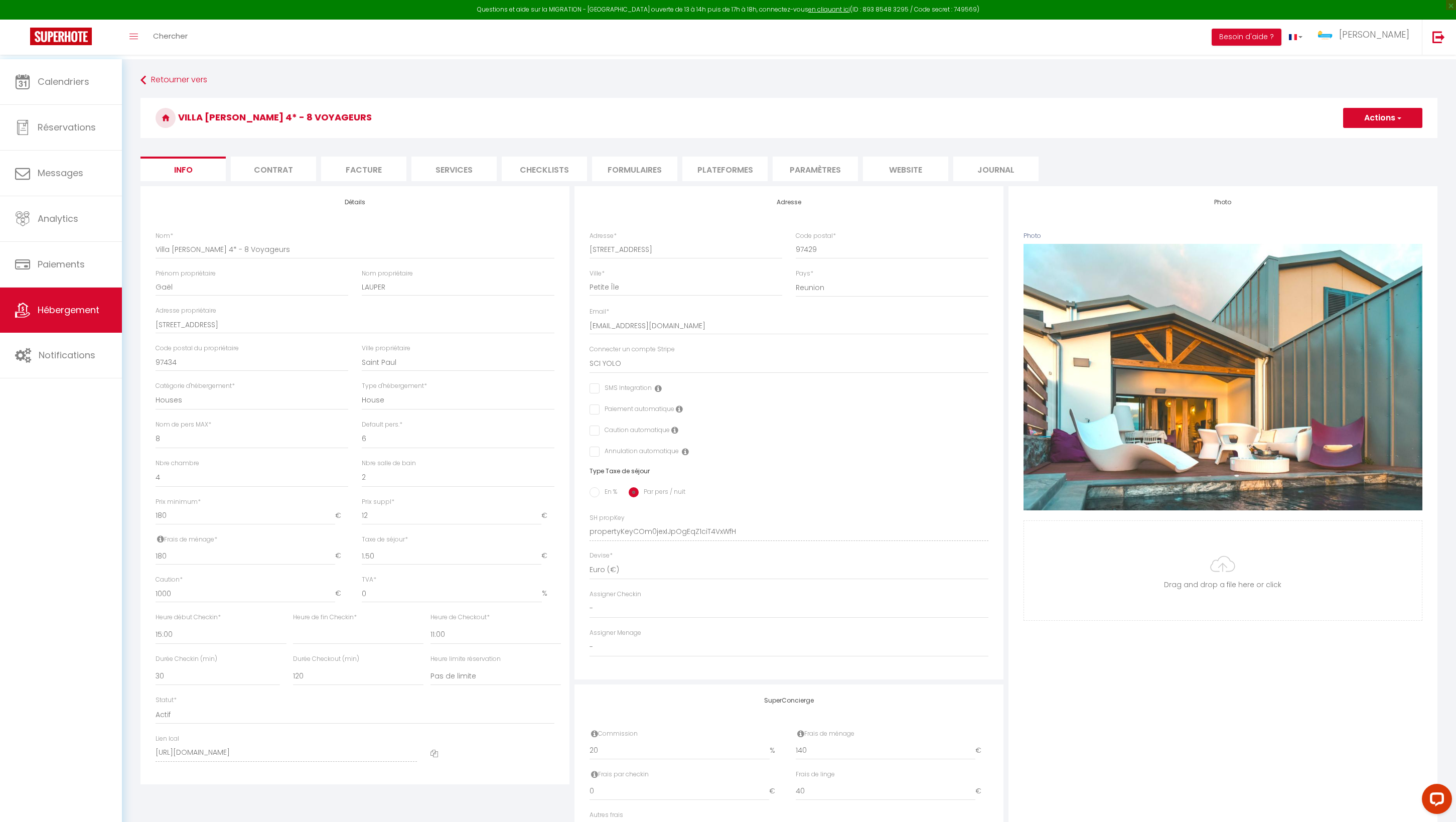
scroll to position [0, 0]
click at [1385, 114] on button "Actions" at bounding box center [1383, 118] width 79 height 20
click at [1324, 141] on input "Enregistrer" at bounding box center [1343, 140] width 37 height 10
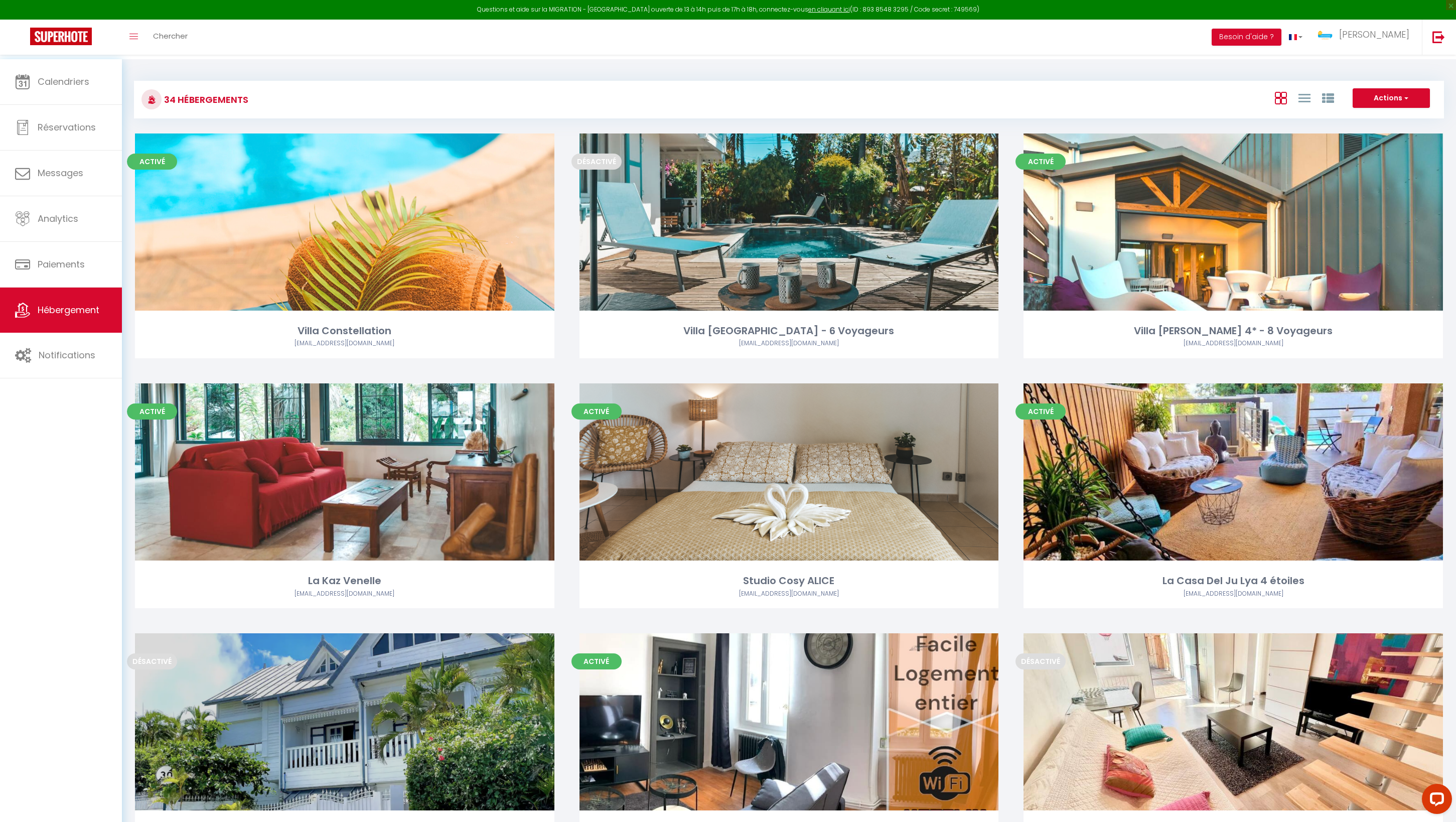
drag, startPoint x: 220, startPoint y: 61, endPoint x: 828, endPoint y: 70, distance: 608.1
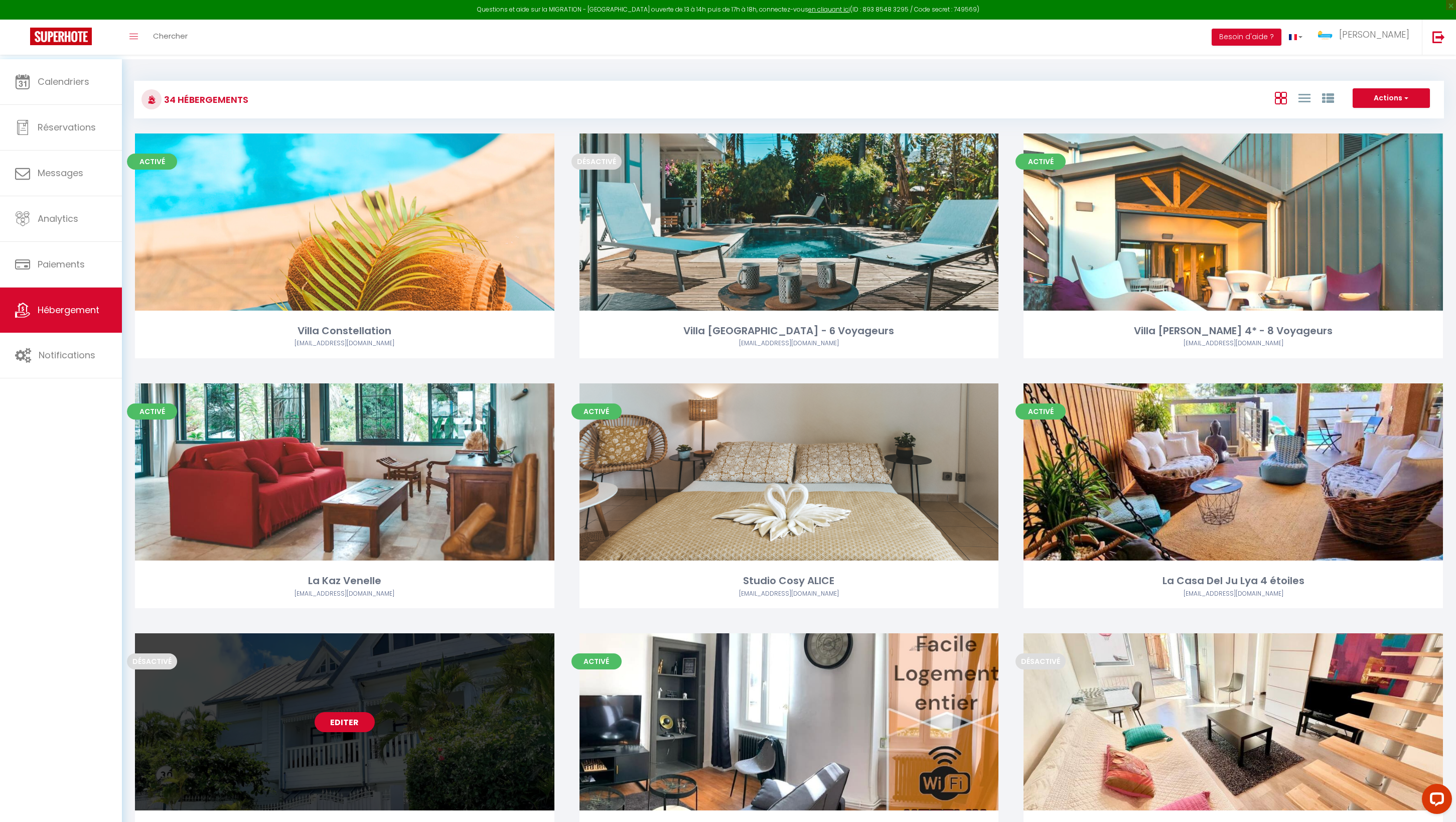
drag, startPoint x: 4, startPoint y: 396, endPoint x: 154, endPoint y: 674, distance: 315.9
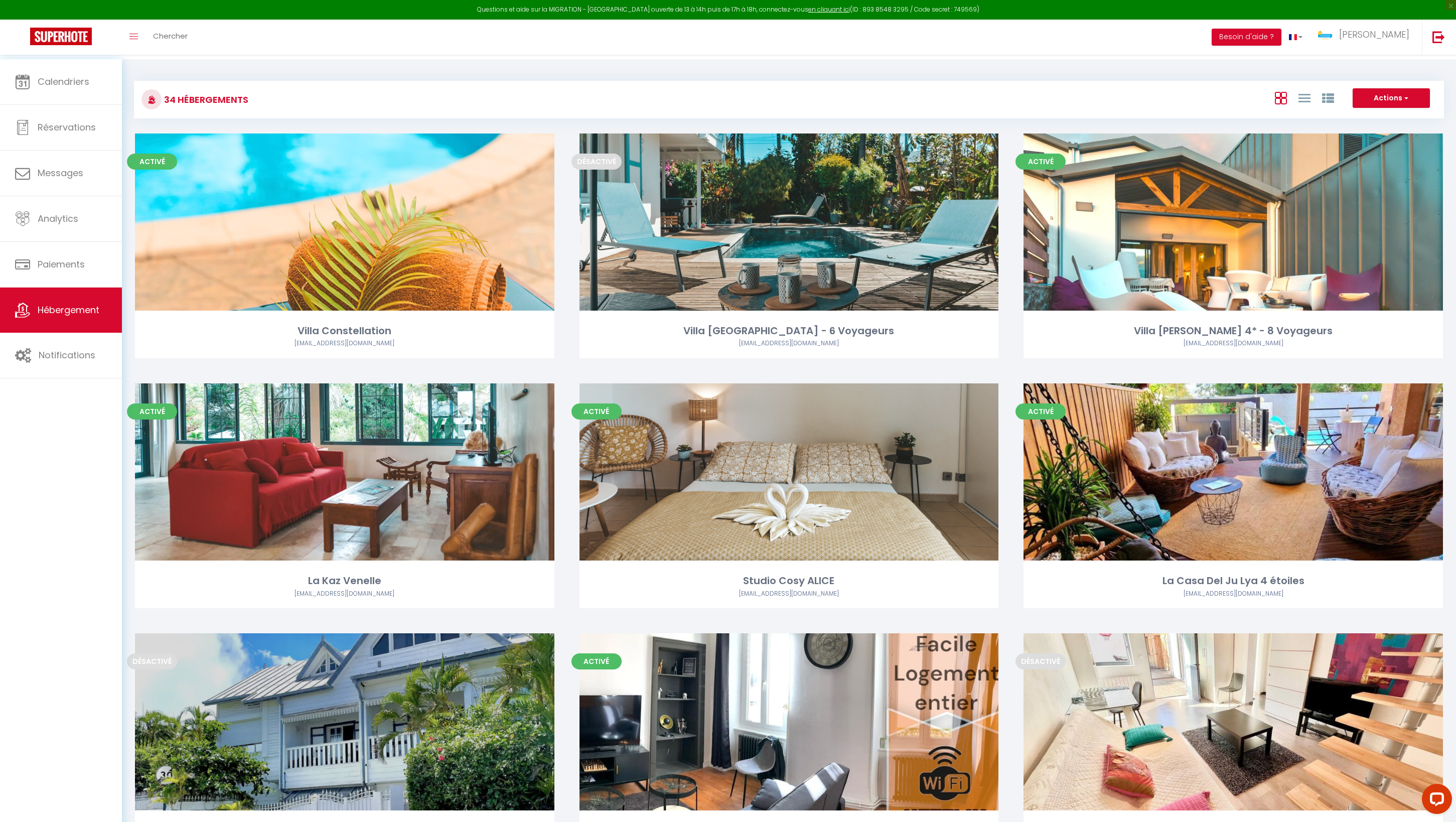
click at [62, 471] on div "Calendriers Réservations Messages Analytics Paiements Hébergement Notifications" at bounding box center [61, 453] width 122 height 789
drag, startPoint x: 922, startPoint y: 58, endPoint x: 755, endPoint y: 133, distance: 183.1
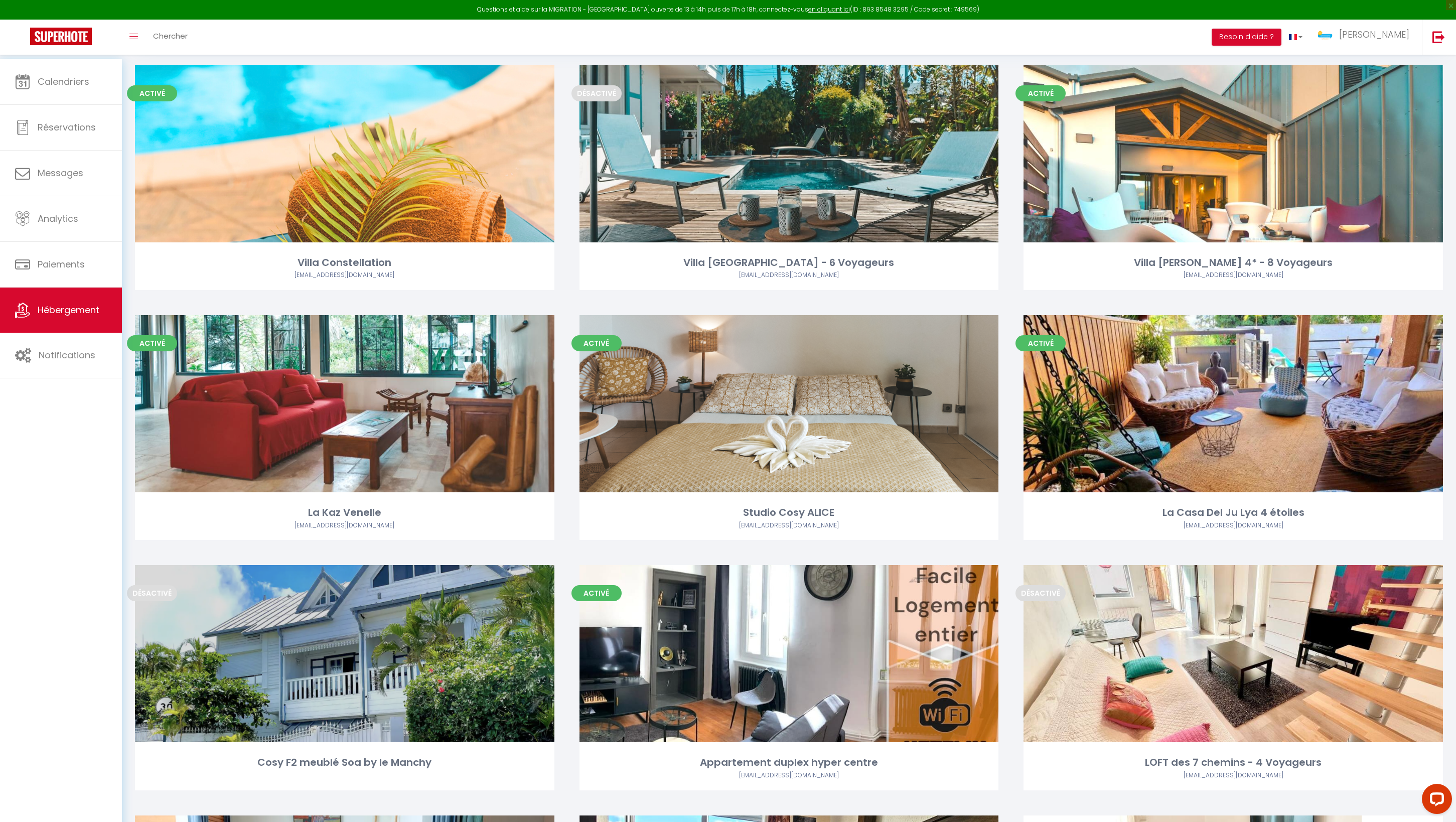
scroll to position [67, 0]
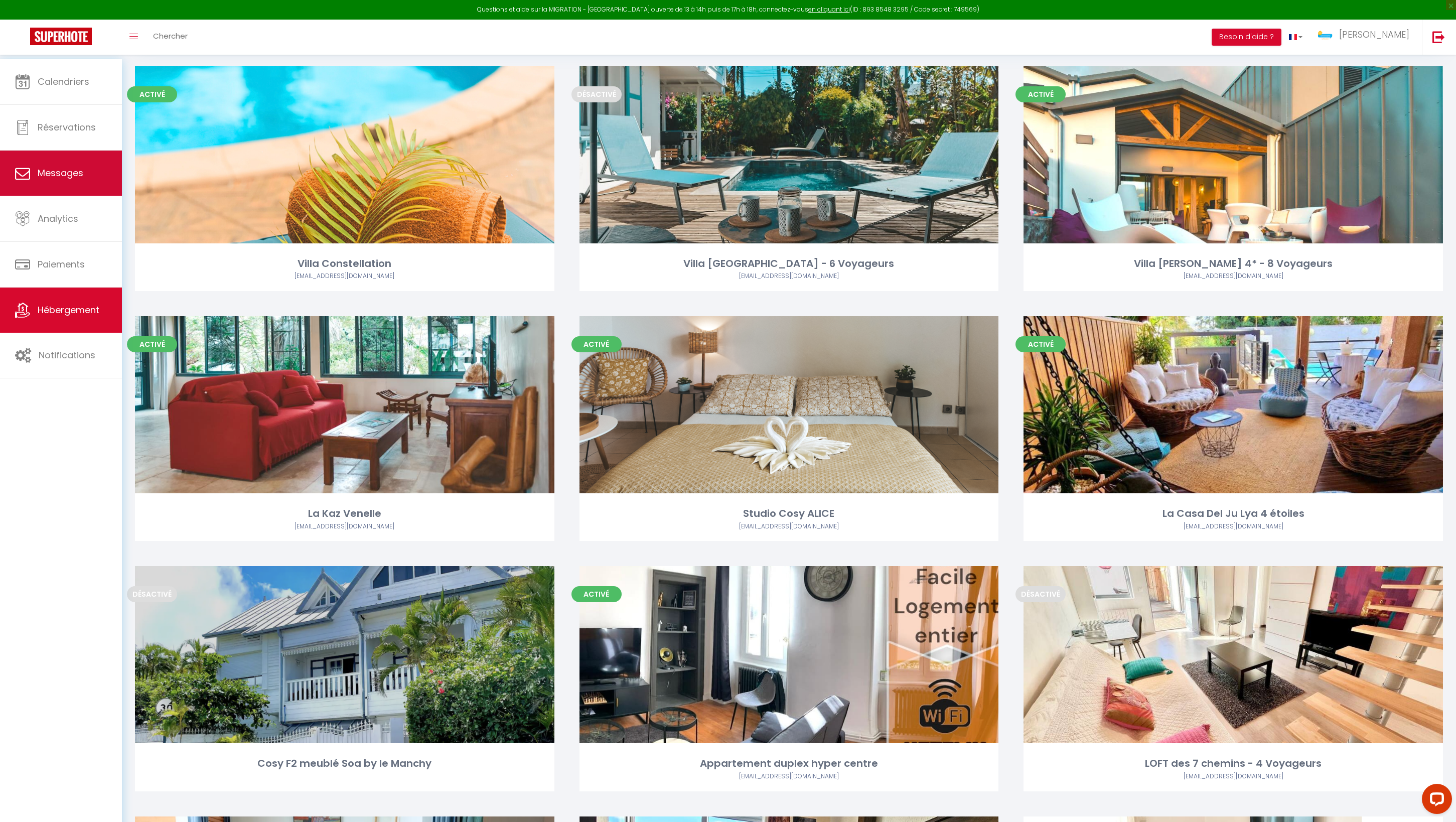
click at [58, 187] on link "Messages" at bounding box center [61, 173] width 122 height 45
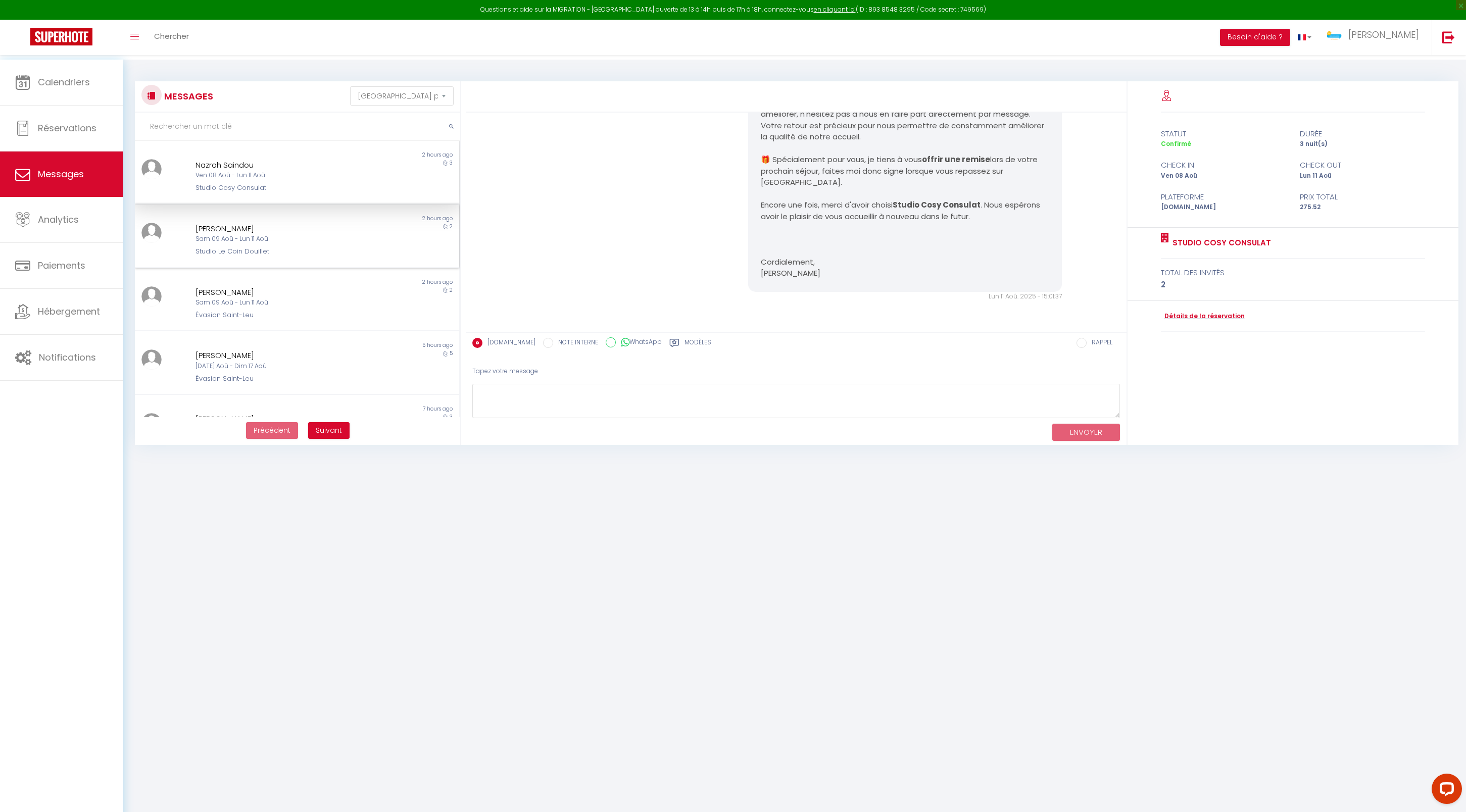
click at [307, 257] on div "Studio Le Coin Douillet" at bounding box center [283, 252] width 176 height 10
click at [339, 308] on div "Sam 09 Aoû - Lun 11 Aoû" at bounding box center [283, 303] width 176 height 10
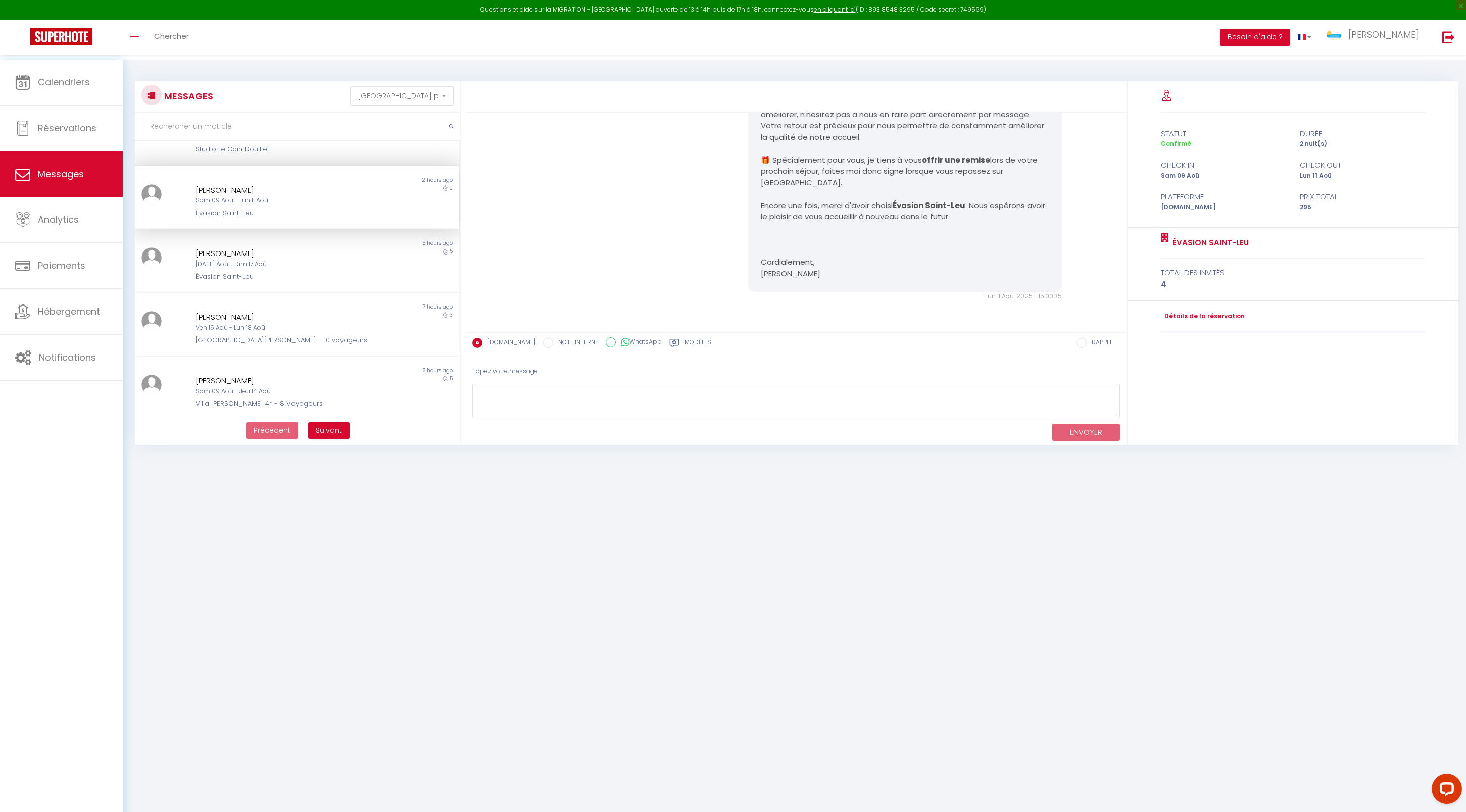
scroll to position [113, 0]
click at [340, 258] on div "[DATE] Aoû - Dim 17 Aoû" at bounding box center [283, 253] width 176 height 10
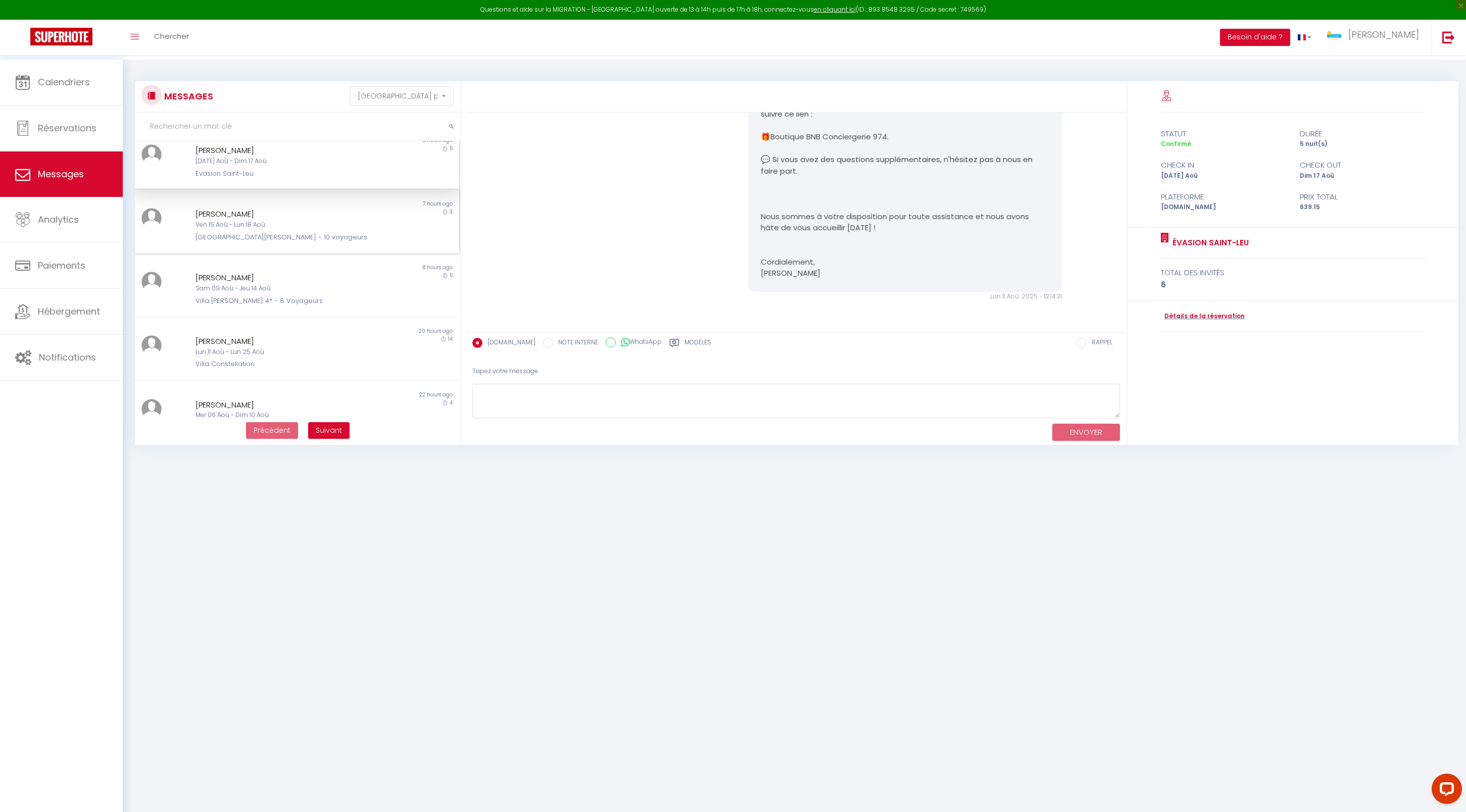
scroll to position [226, 0]
